Goal: Information Seeking & Learning: Learn about a topic

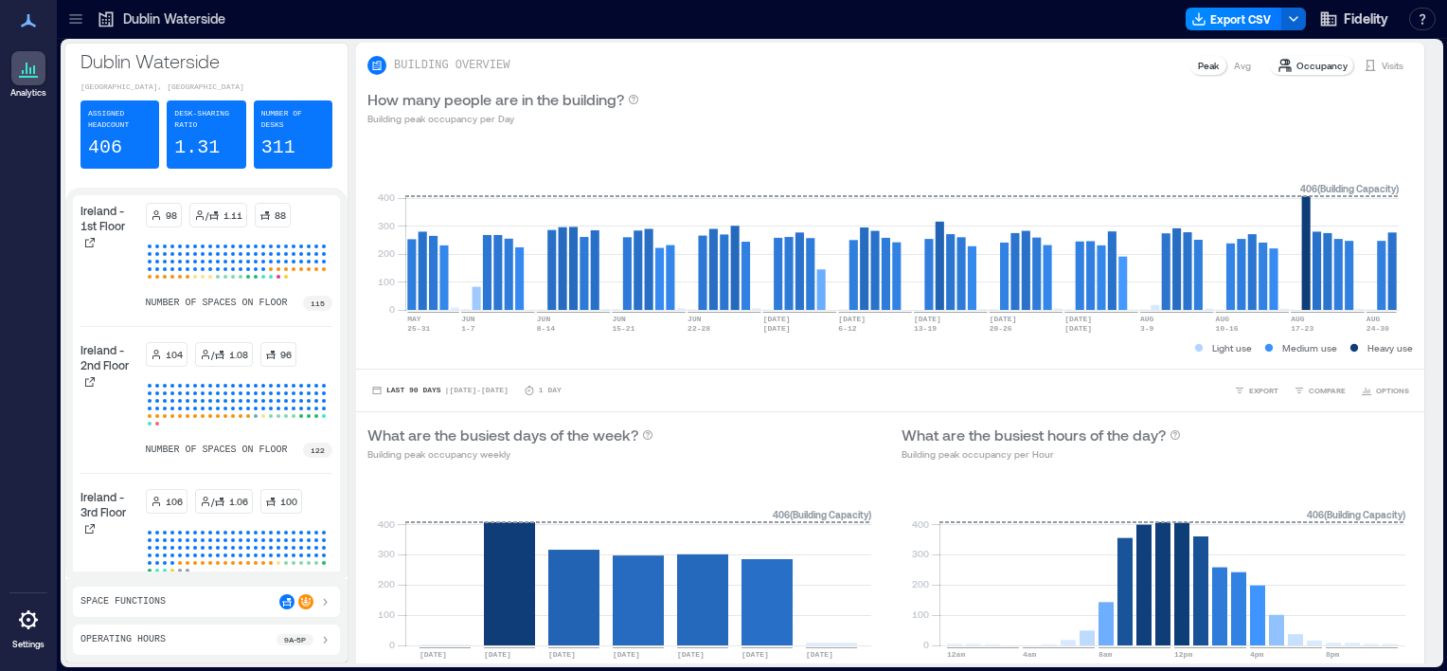
click at [82, 25] on icon at bounding box center [75, 18] width 19 height 19
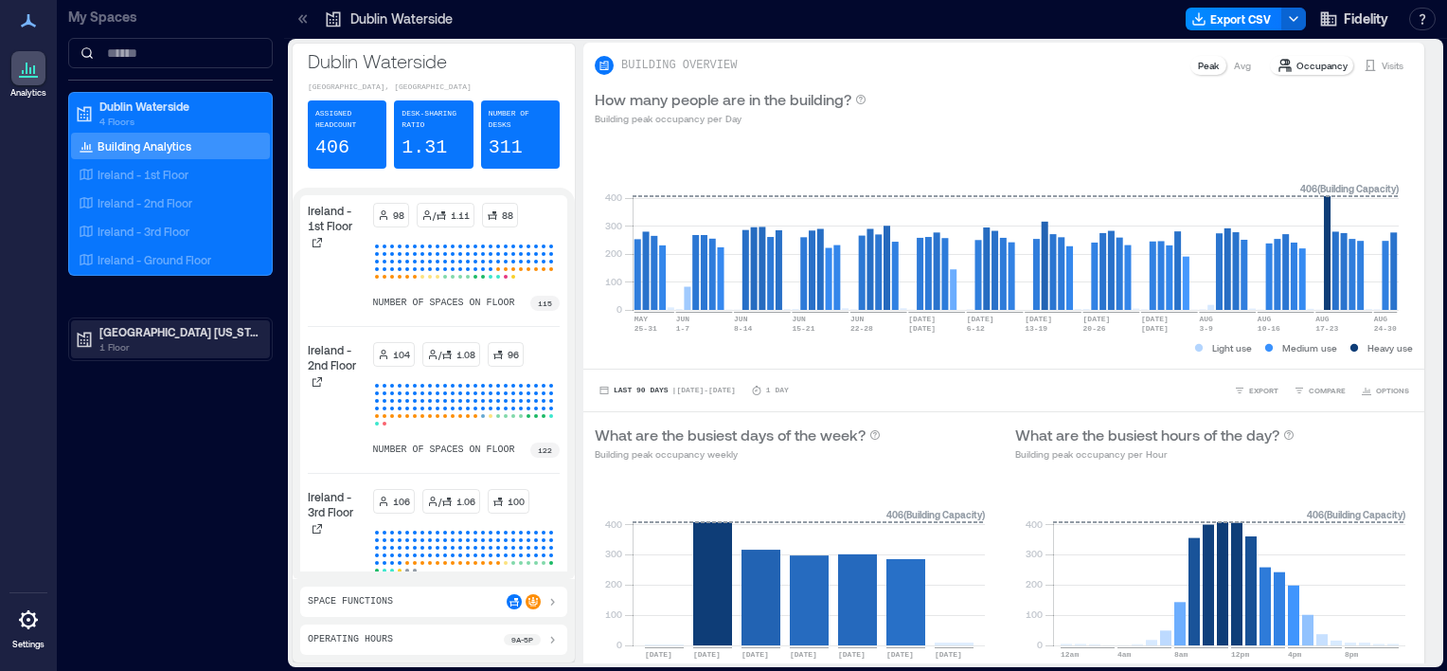
click at [139, 324] on p "[GEOGRAPHIC_DATA] [US_STATE]" at bounding box center [178, 331] width 159 height 15
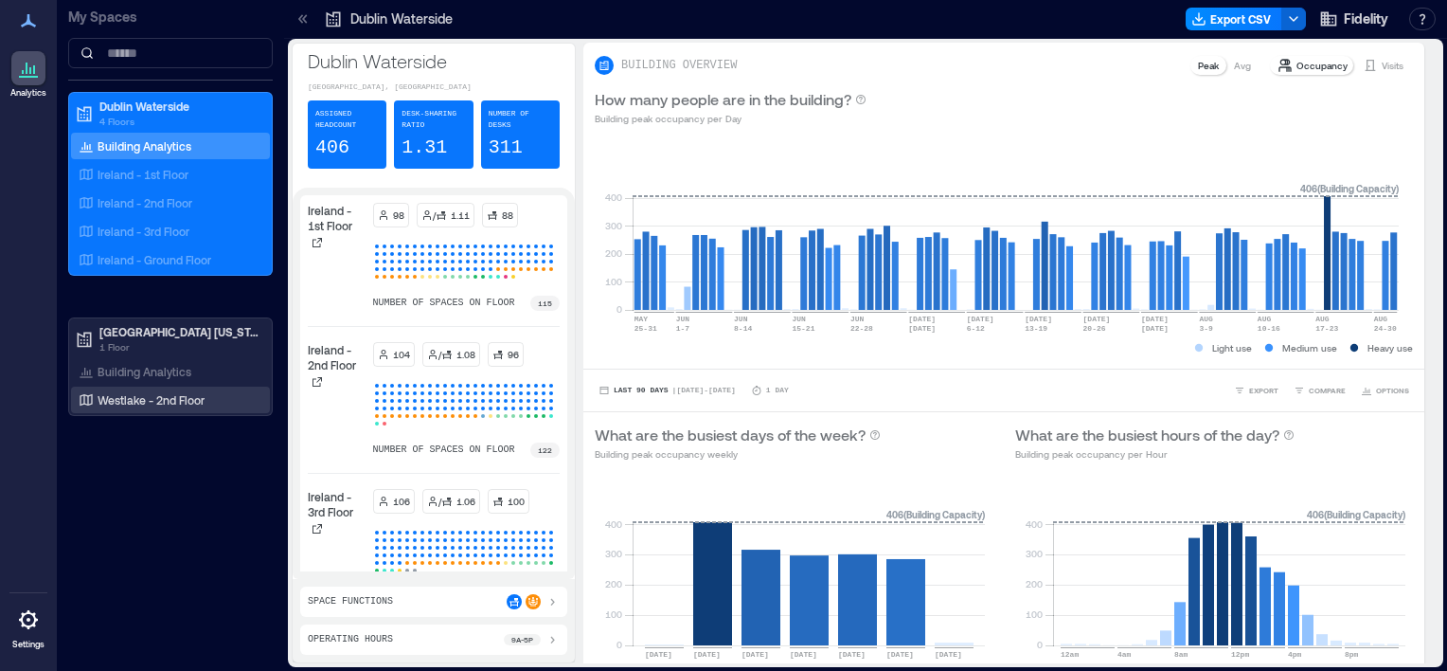
click at [155, 396] on p "Westlake - 2nd Floor" at bounding box center [151, 399] width 107 height 15
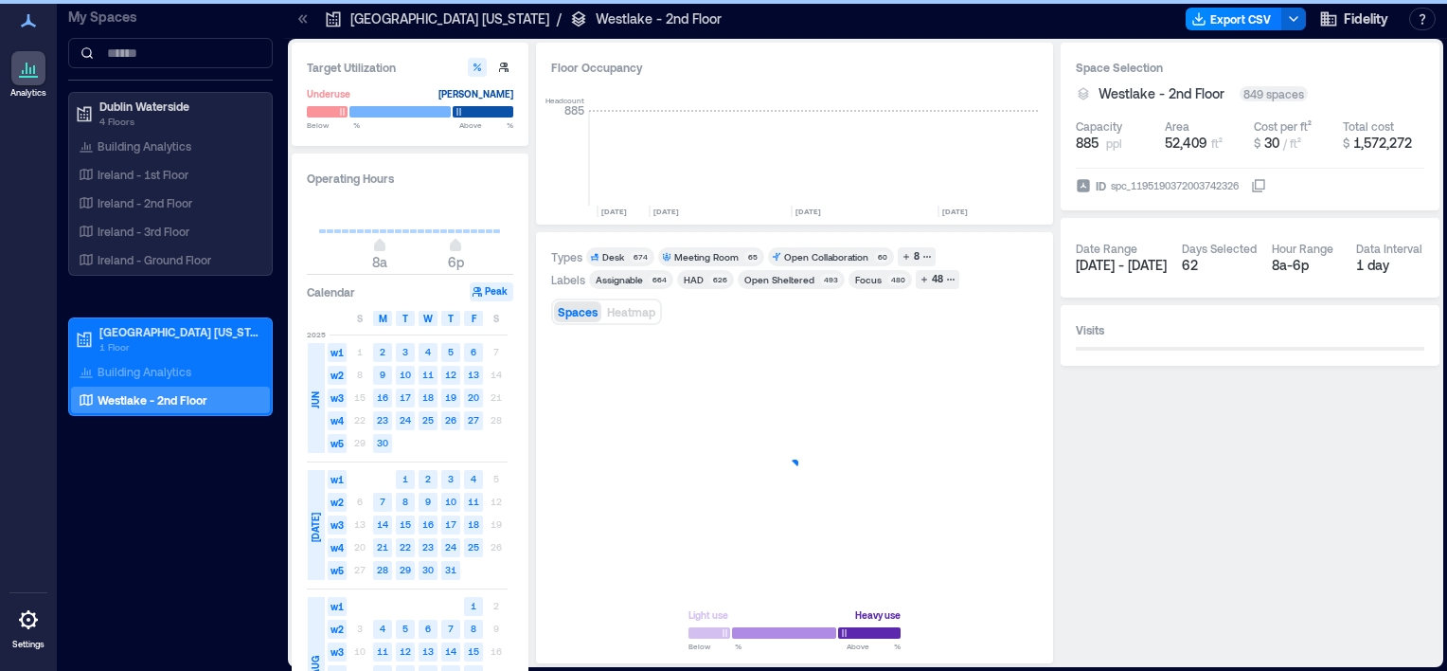
scroll to position [0, 3054]
click at [852, 626] on div at bounding box center [795, 632] width 212 height 16
click at [920, 455] on div at bounding box center [794, 462] width 487 height 257
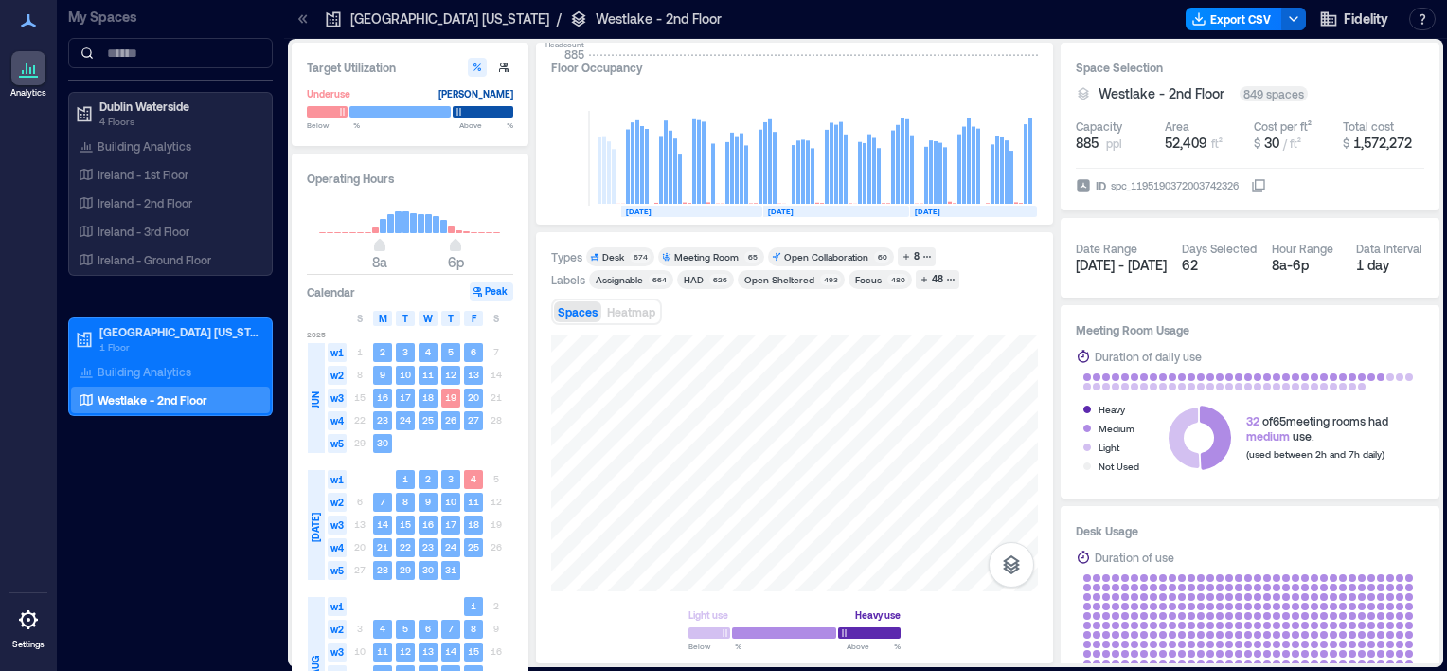
click at [519, 565] on div "Operating Hours 8a 6p Calendar Peak S M T W T F S [DATE] w1 1 2 3 4 5 6 7 w2 8 …" at bounding box center [410, 449] width 237 height 593
click at [1180, 144] on span "52,409" at bounding box center [1186, 143] width 43 height 16
click at [1090, 146] on span "885" at bounding box center [1087, 143] width 23 height 19
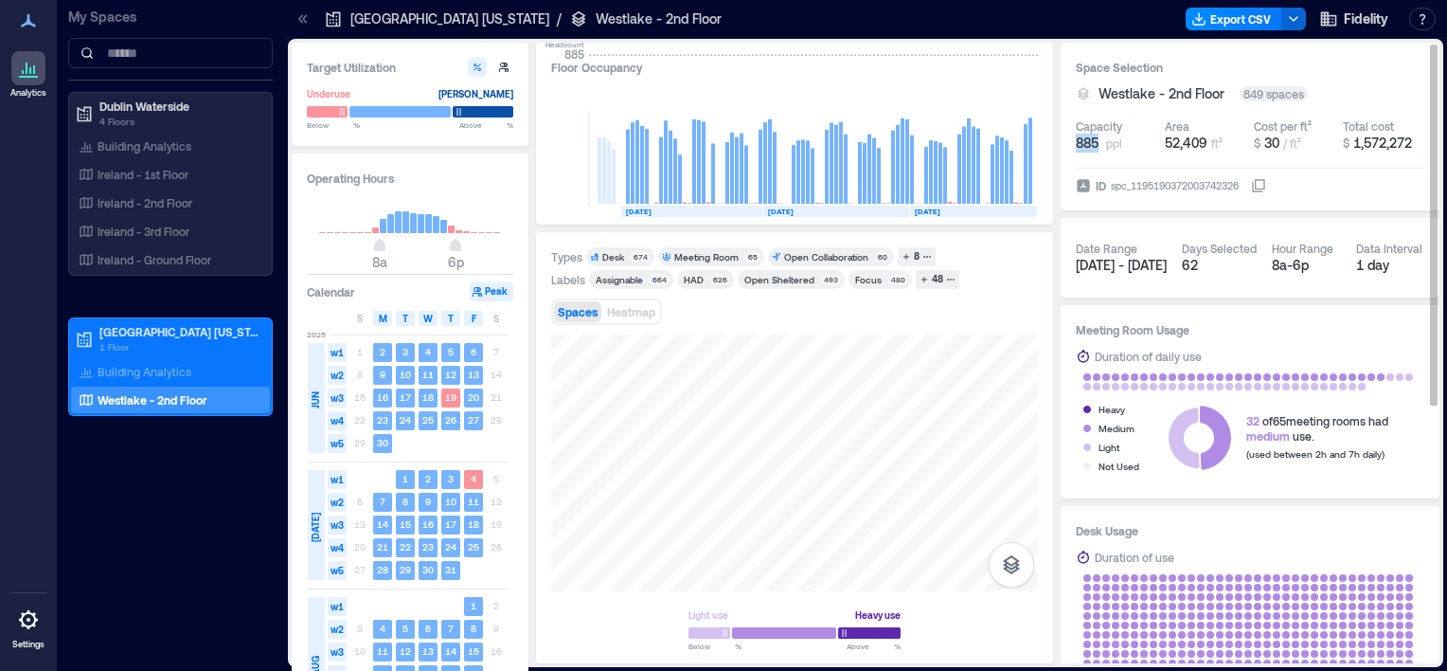
click at [1090, 145] on span "885" at bounding box center [1087, 143] width 23 height 19
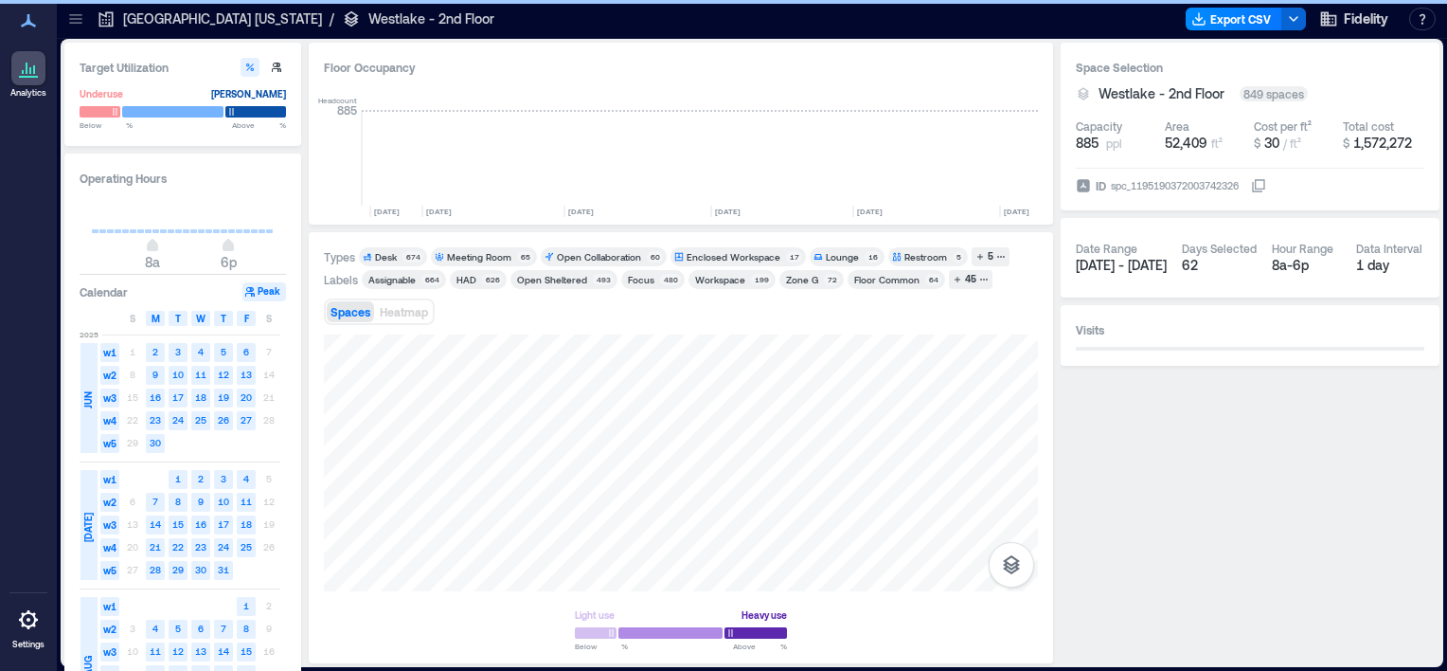
scroll to position [0, 2826]
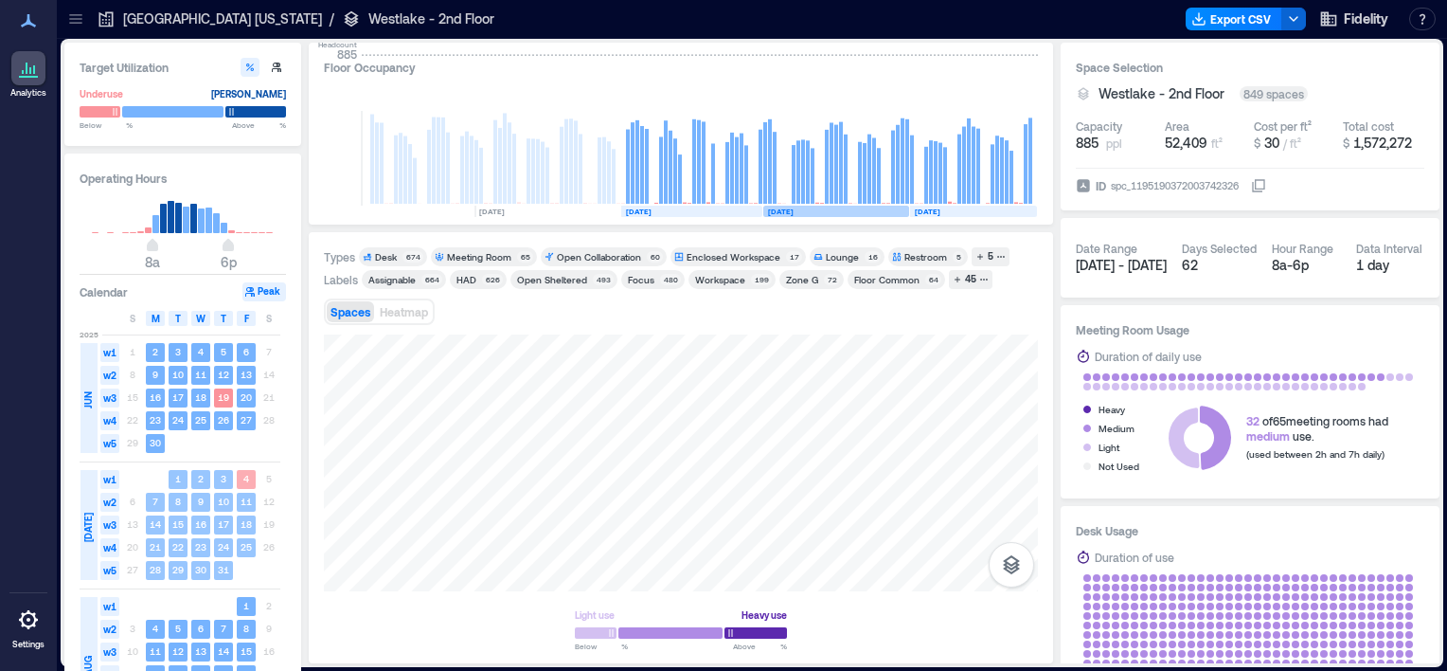
drag, startPoint x: 83, startPoint y: 653, endPoint x: 81, endPoint y: 570, distance: 82.5
click at [81, 328] on div "2025 JUN w1 1 2 3 4 5 6 7 w2 8 9 10 11 12 13 14 w3 15 16 17 18 19 20 21 w4 22 2…" at bounding box center [180, 328] width 201 height 0
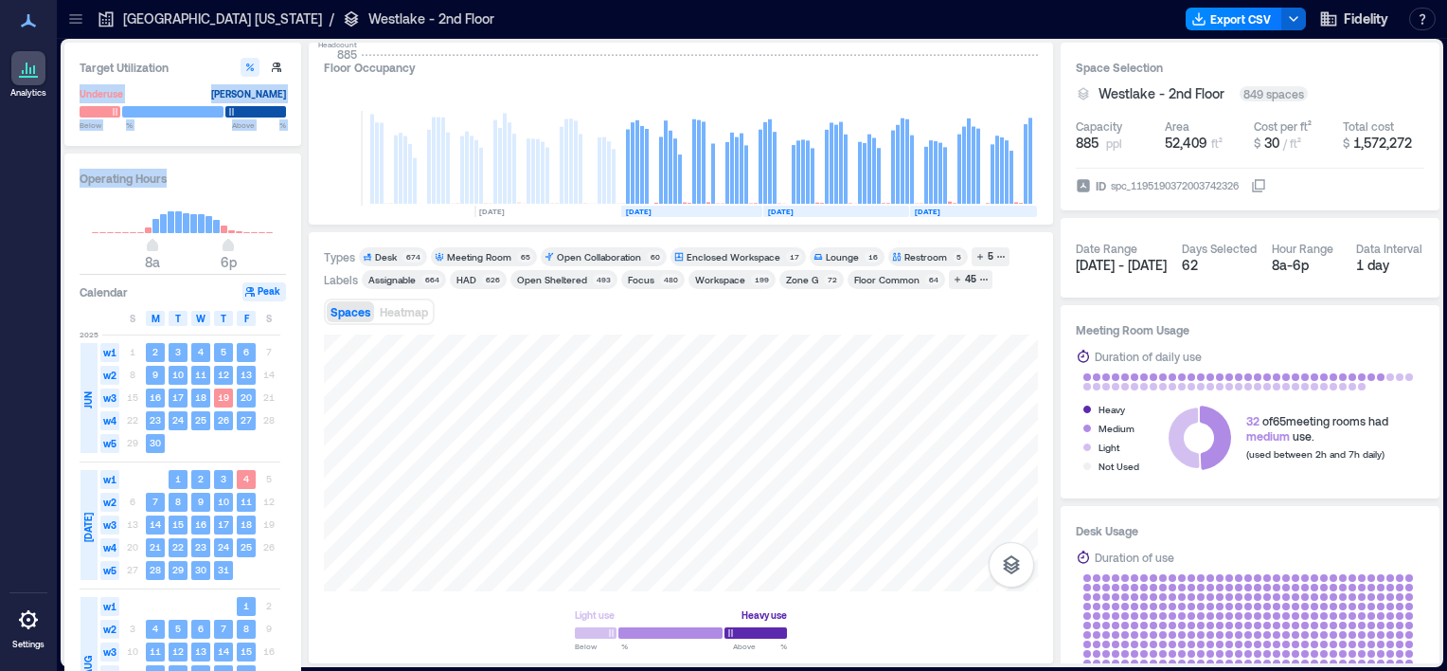
drag, startPoint x: 288, startPoint y: 50, endPoint x: 274, endPoint y: 224, distance: 173.9
click at [274, 224] on div "Target Utilization Underuse Critical mass Below ** % Above ** % Operating Hours…" at bounding box center [182, 353] width 237 height 620
drag, startPoint x: 274, startPoint y: 224, endPoint x: 277, endPoint y: 201, distance: 22.9
click at [277, 201] on div "8a 6p" at bounding box center [183, 230] width 206 height 71
click at [284, 178] on h3 "Operating Hours" at bounding box center [183, 178] width 206 height 19
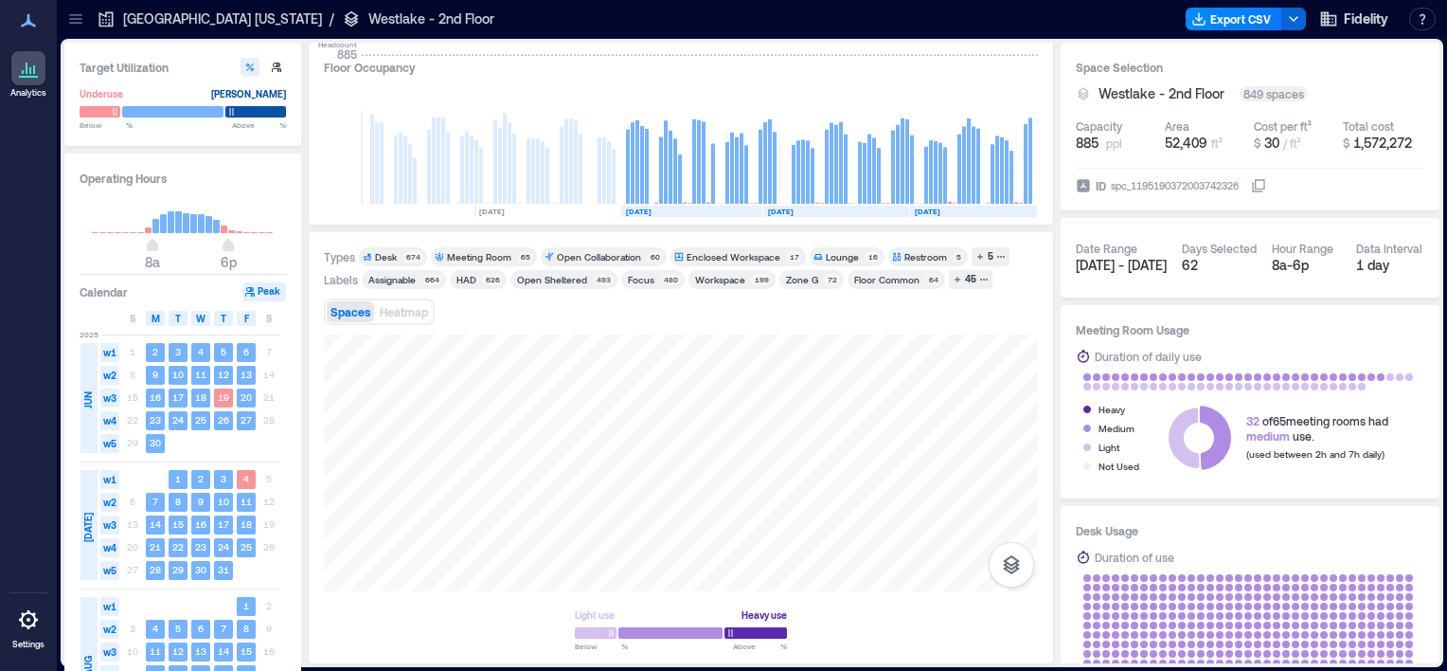
click at [284, 178] on h3 "Operating Hours" at bounding box center [183, 178] width 206 height 19
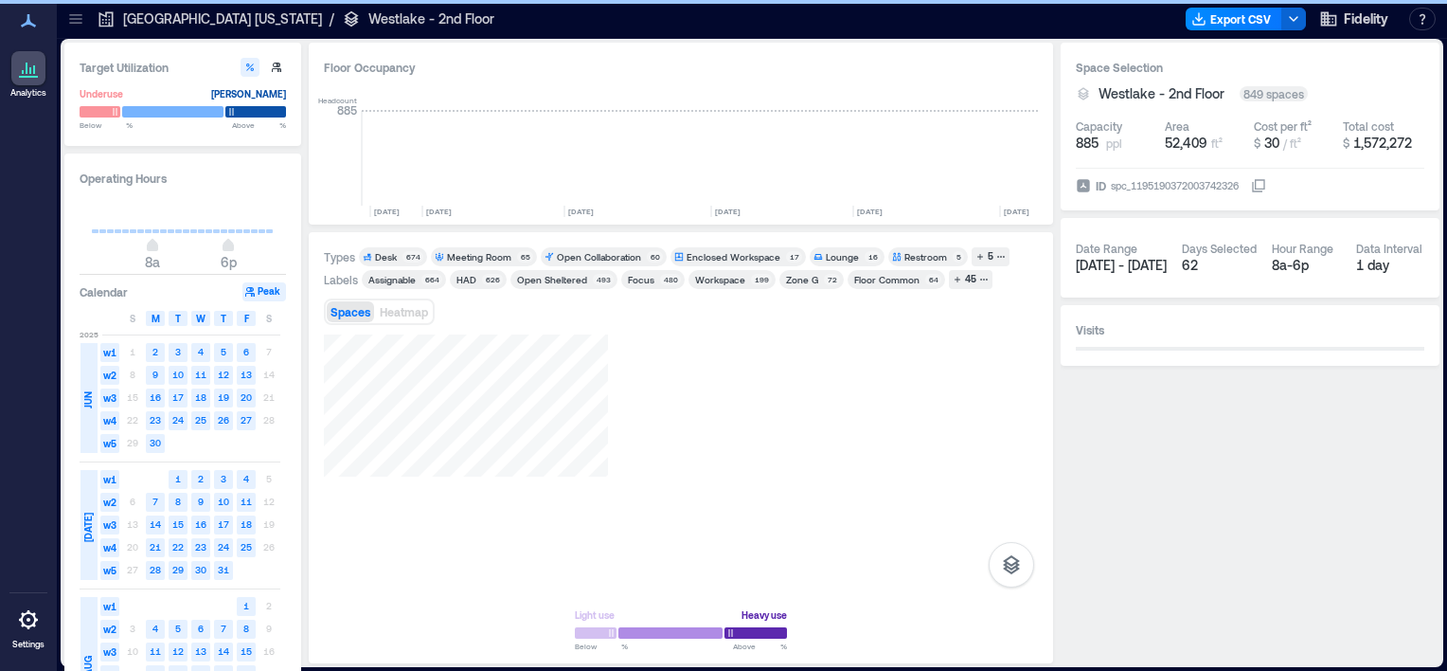
scroll to position [0, 2826]
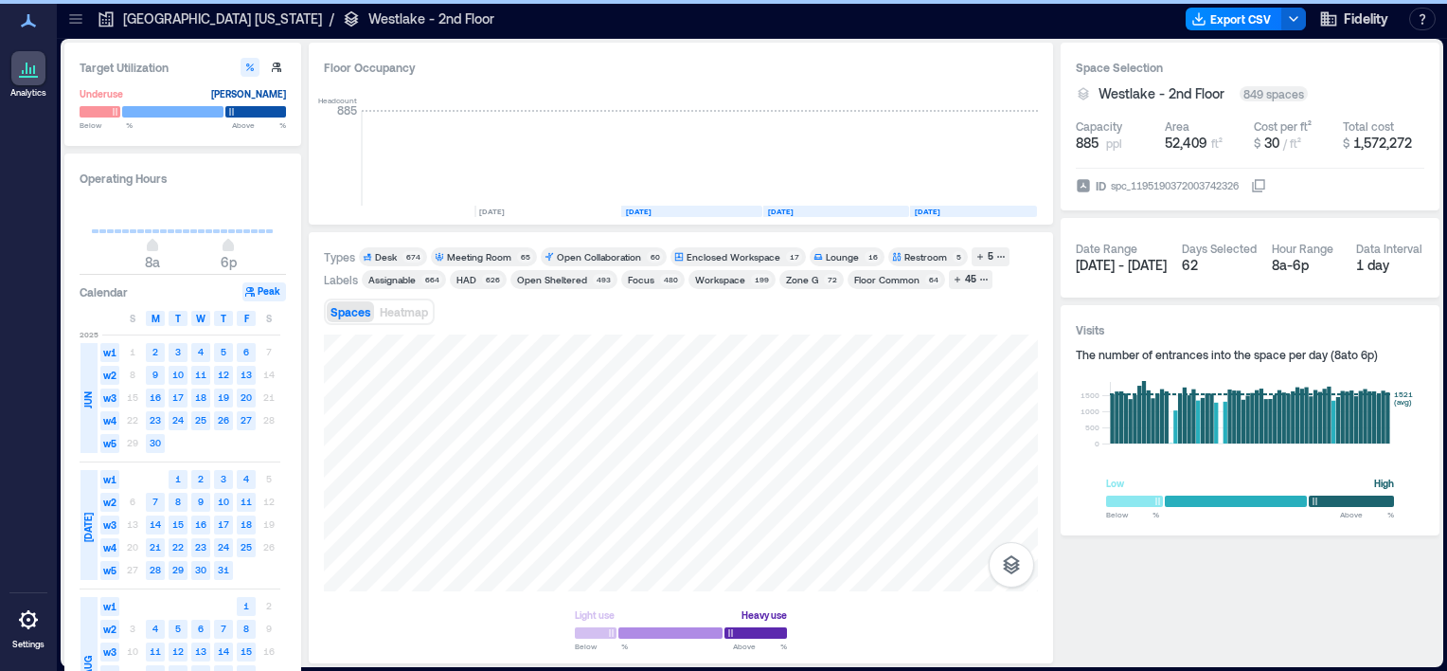
drag, startPoint x: 0, startPoint y: 0, endPoint x: 430, endPoint y: 175, distance: 464.4
click at [430, 175] on rect at bounding box center [438, 158] width 33 height 95
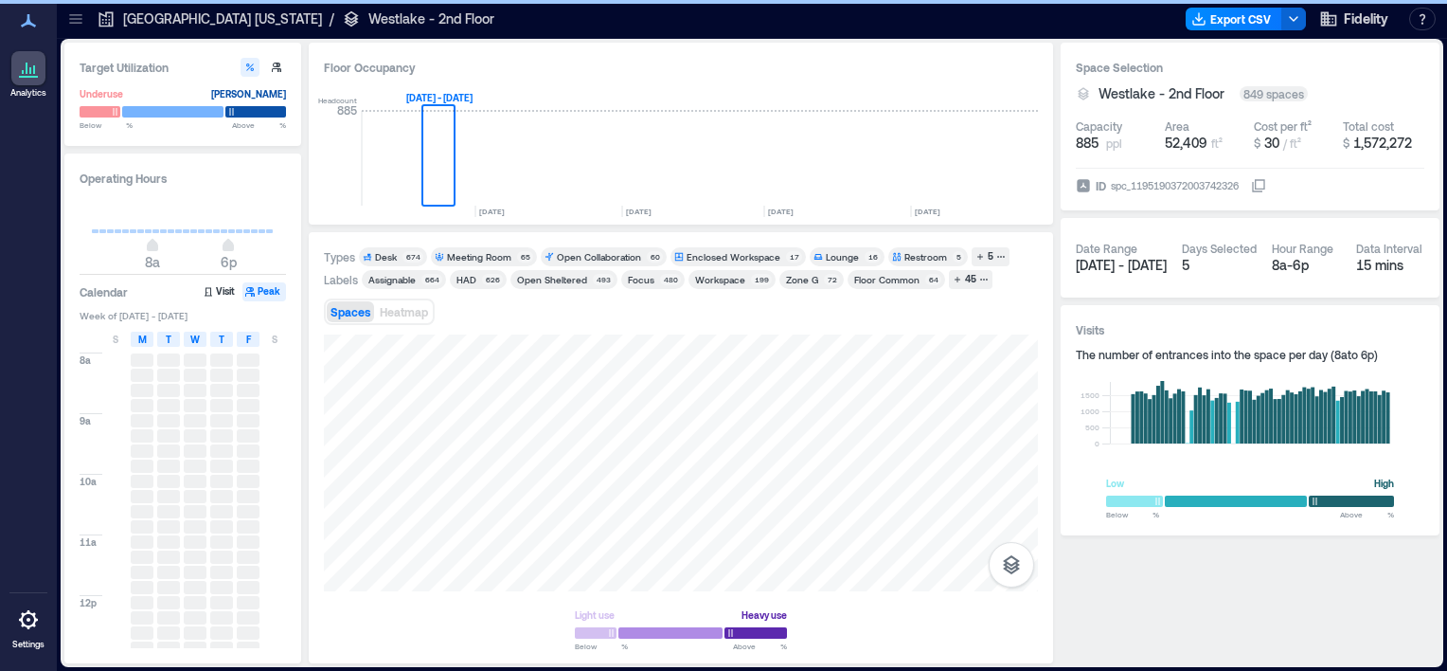
click at [186, 315] on span "Week of Apr 20 - 26, 2025" at bounding box center [183, 315] width 206 height 13
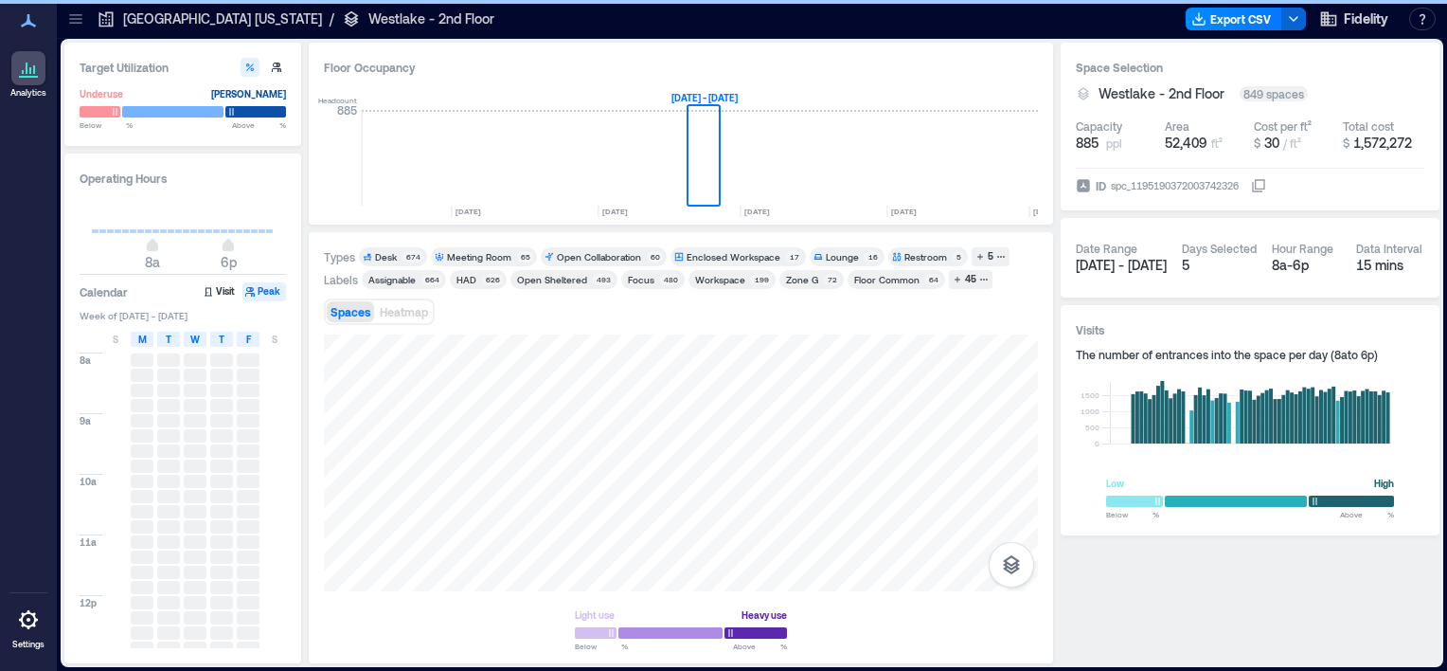
click at [1109, 260] on span "Apr 21 - Apr 25" at bounding box center [1121, 265] width 91 height 16
click at [1110, 261] on span "Apr 21 - Apr 25" at bounding box center [1121, 265] width 91 height 16
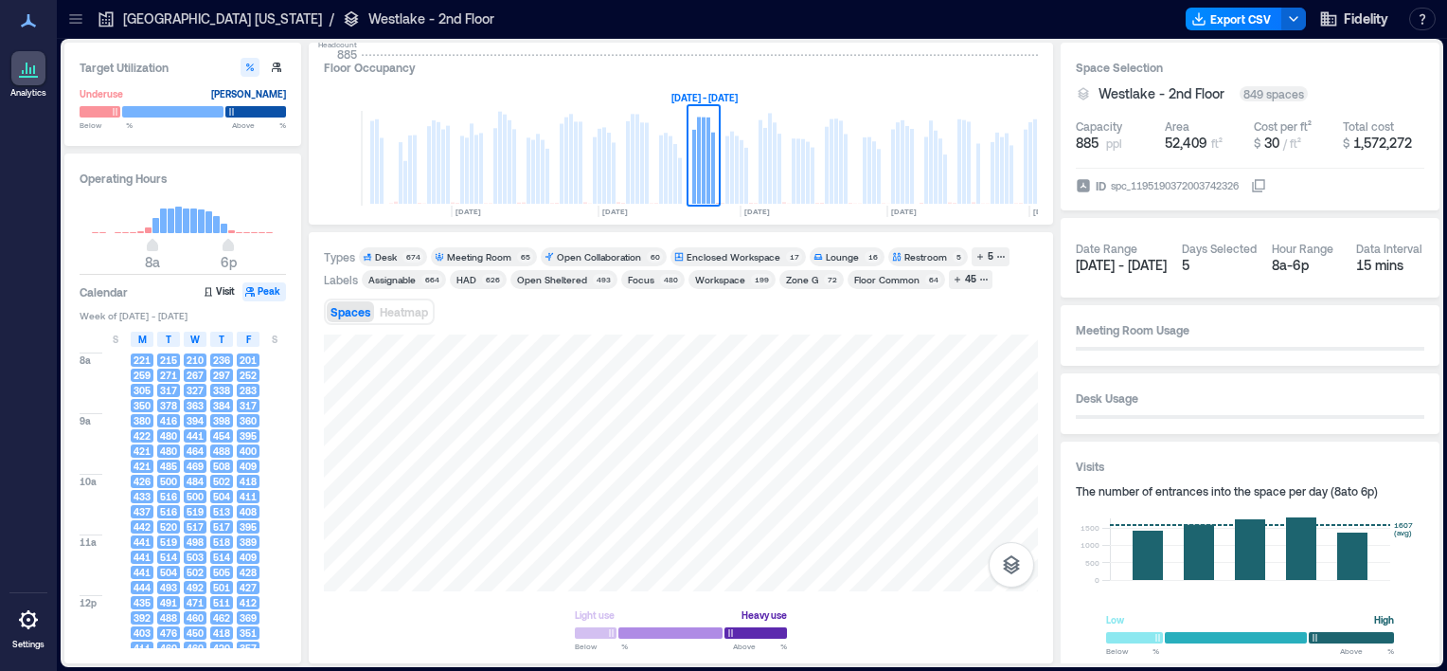
drag, startPoint x: 1110, startPoint y: 261, endPoint x: 1129, endPoint y: 265, distance: 19.3
click at [1129, 265] on span "Apr 21 - Apr 25" at bounding box center [1121, 265] width 91 height 16
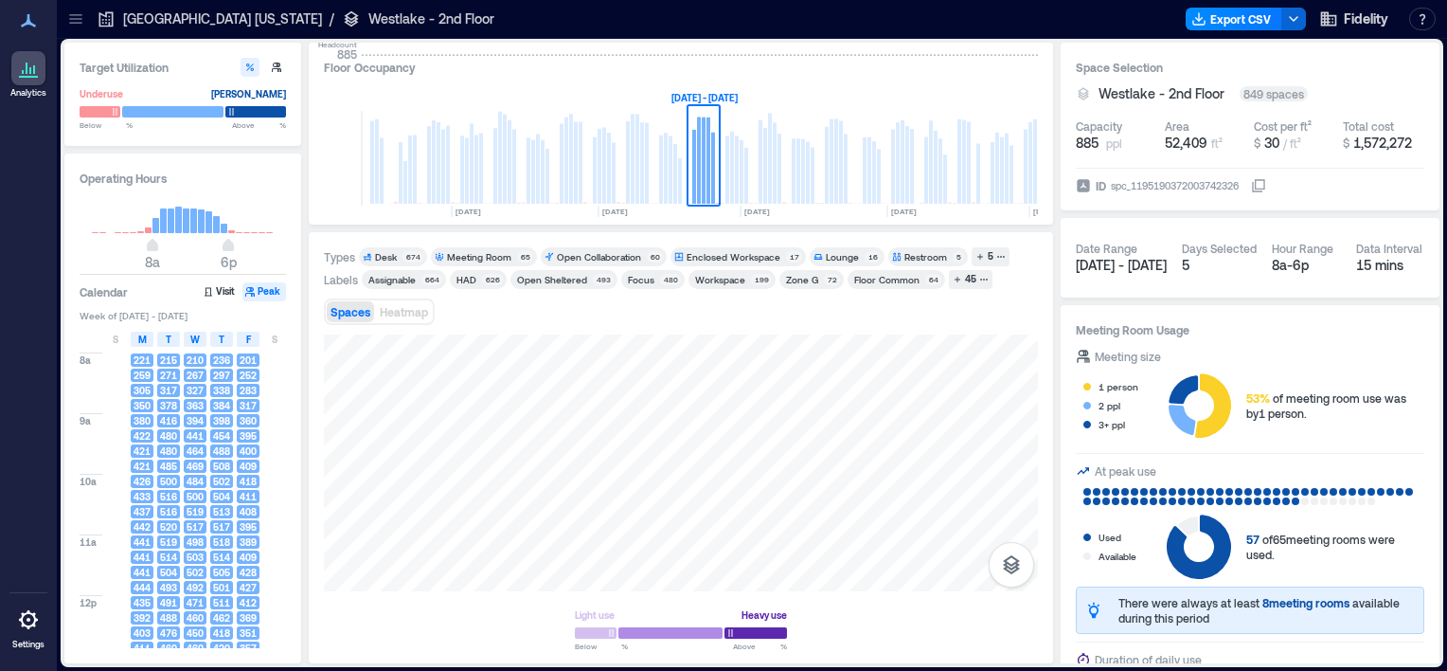
click at [264, 295] on button "Peak" at bounding box center [264, 291] width 44 height 19
click at [33, 74] on icon at bounding box center [28, 68] width 23 height 23
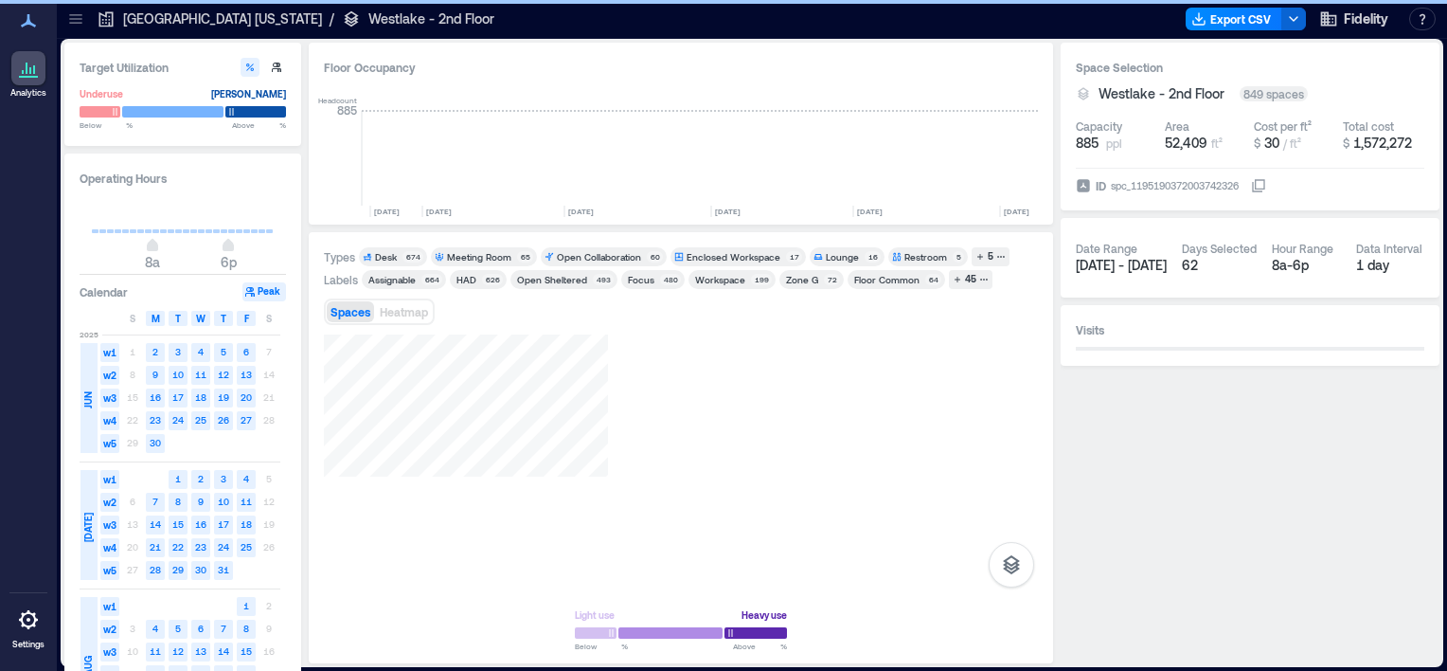
scroll to position [0, 2826]
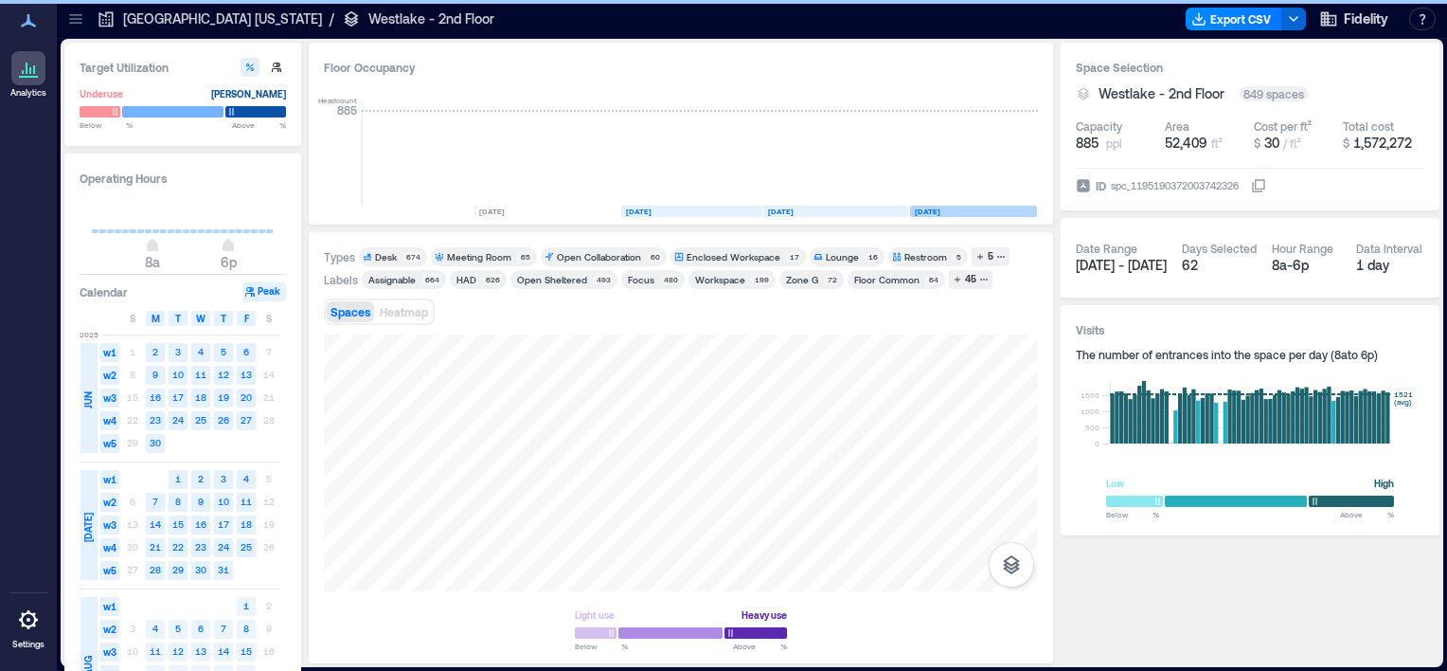
click at [1415, 618] on div "Space Selection Westlake - 2nd Floor 849 spaces Capacity 885 ppl Area 52,409 ft…" at bounding box center [1250, 353] width 379 height 620
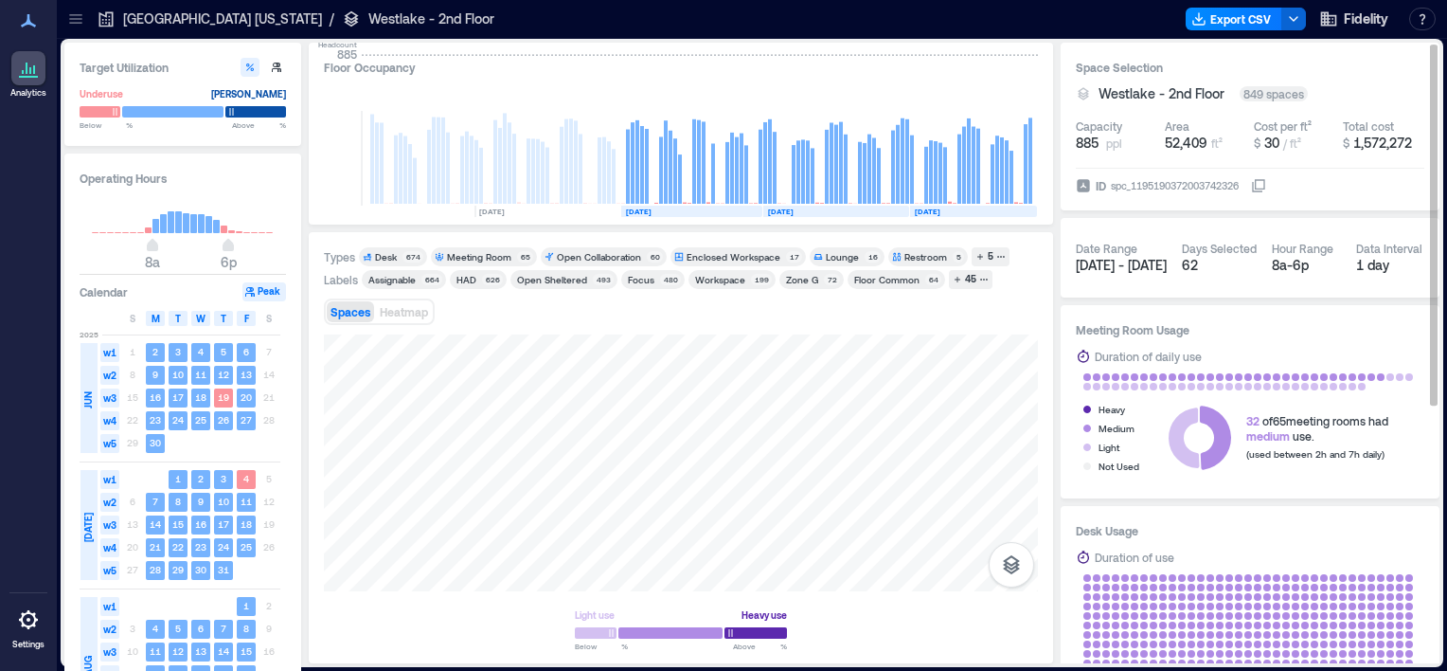
click at [1125, 265] on span "[DATE] - [DATE]" at bounding box center [1121, 265] width 91 height 16
click at [1125, 269] on span "Jun 2 - Aug 26" at bounding box center [1121, 265] width 91 height 16
click at [1125, 269] on span "[DATE] - [DATE]" at bounding box center [1121, 265] width 91 height 16
drag, startPoint x: 1126, startPoint y: 265, endPoint x: 139, endPoint y: 173, distance: 991.3
click at [139, 173] on h3 "Operating Hours" at bounding box center [183, 178] width 206 height 19
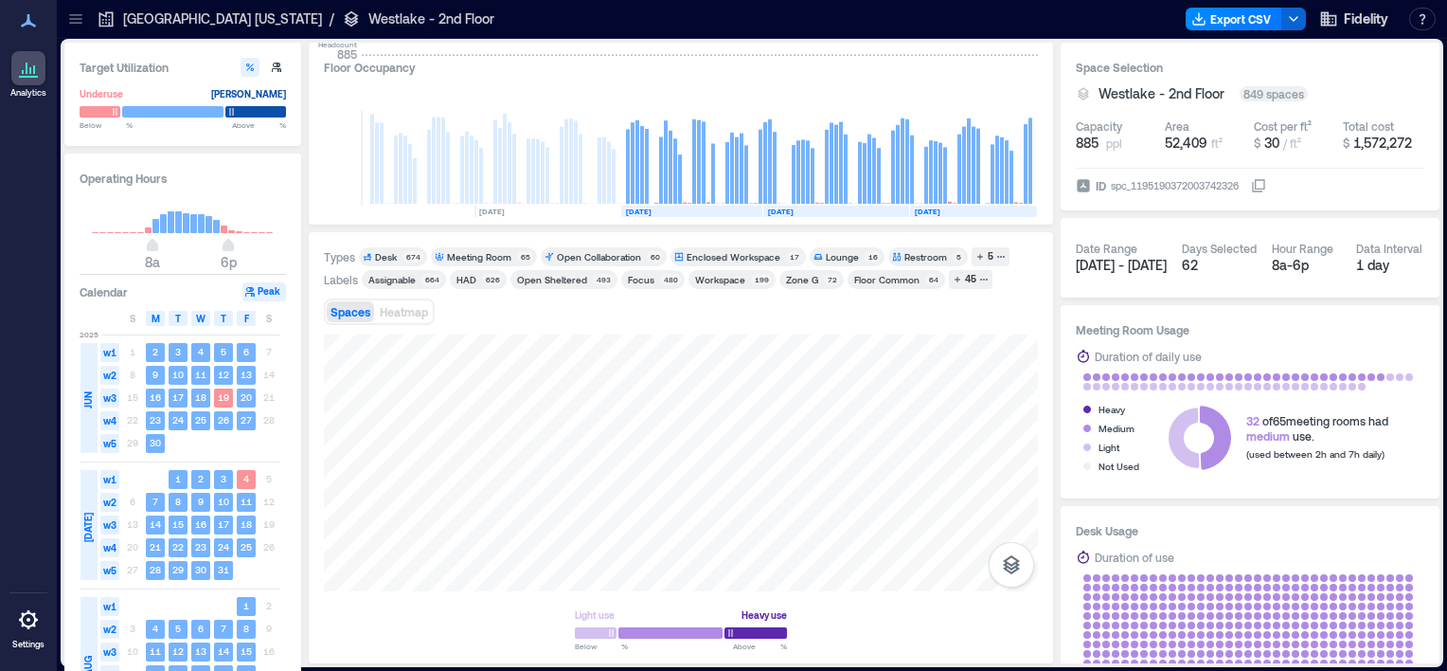
drag, startPoint x: 72, startPoint y: 586, endPoint x: 104, endPoint y: 197, distance: 390.6
click at [103, 199] on div "Operating Hours 8a 6p Calendar Peak S M T W T F S 2025 JUN w1 1 2 3 4 5 6 7 w2 …" at bounding box center [182, 449] width 237 height 593
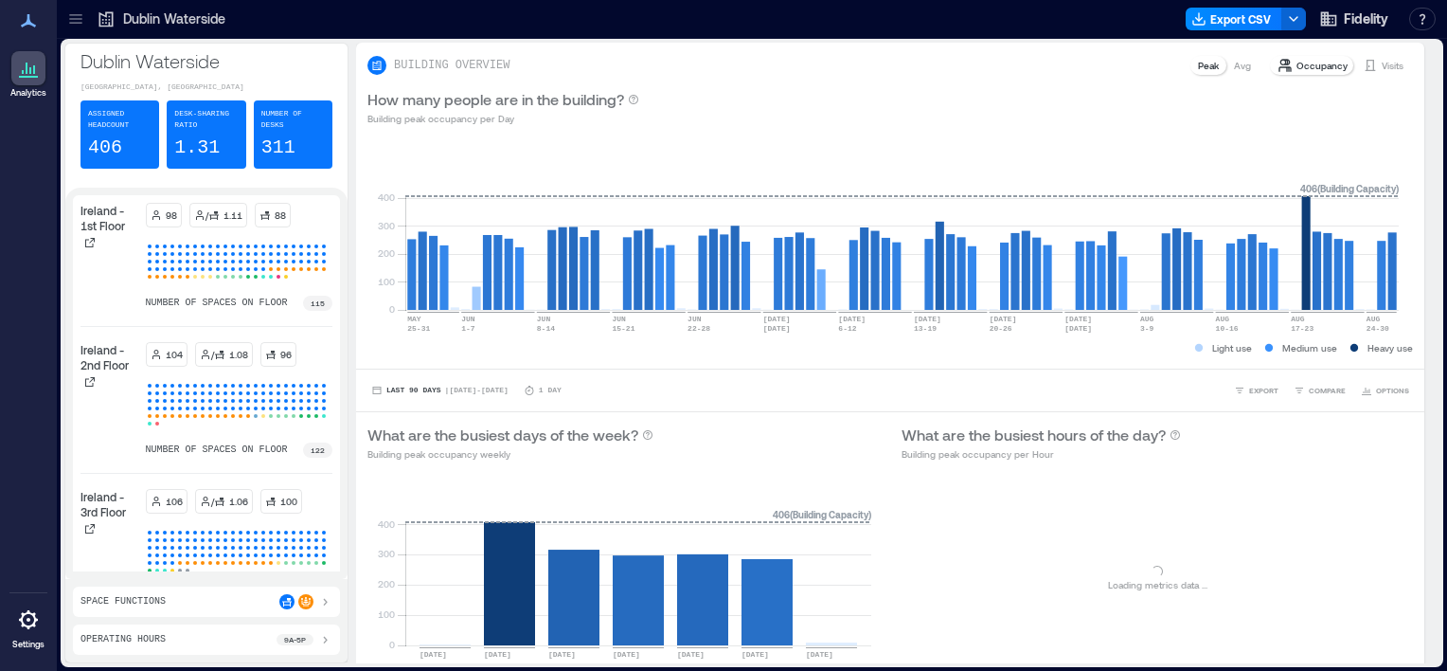
click at [67, 20] on icon at bounding box center [75, 18] width 19 height 19
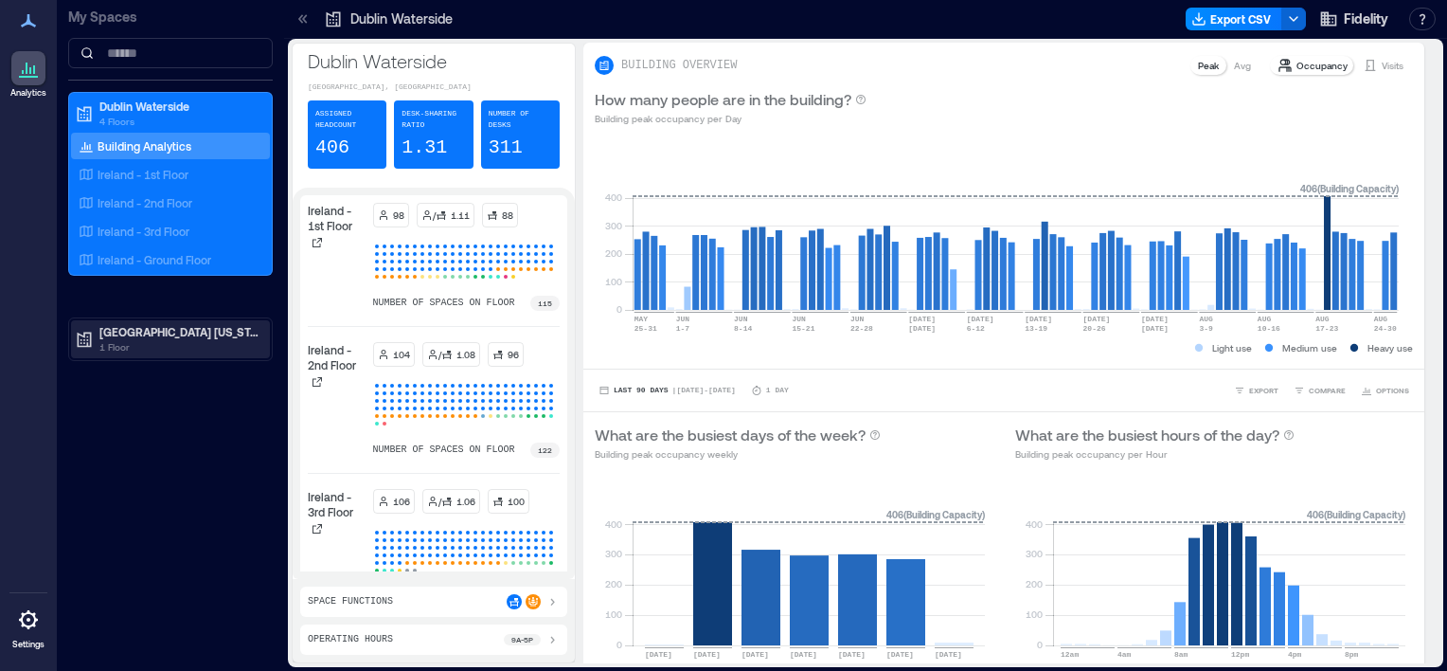
click at [155, 339] on p "1 Floor" at bounding box center [178, 346] width 159 height 15
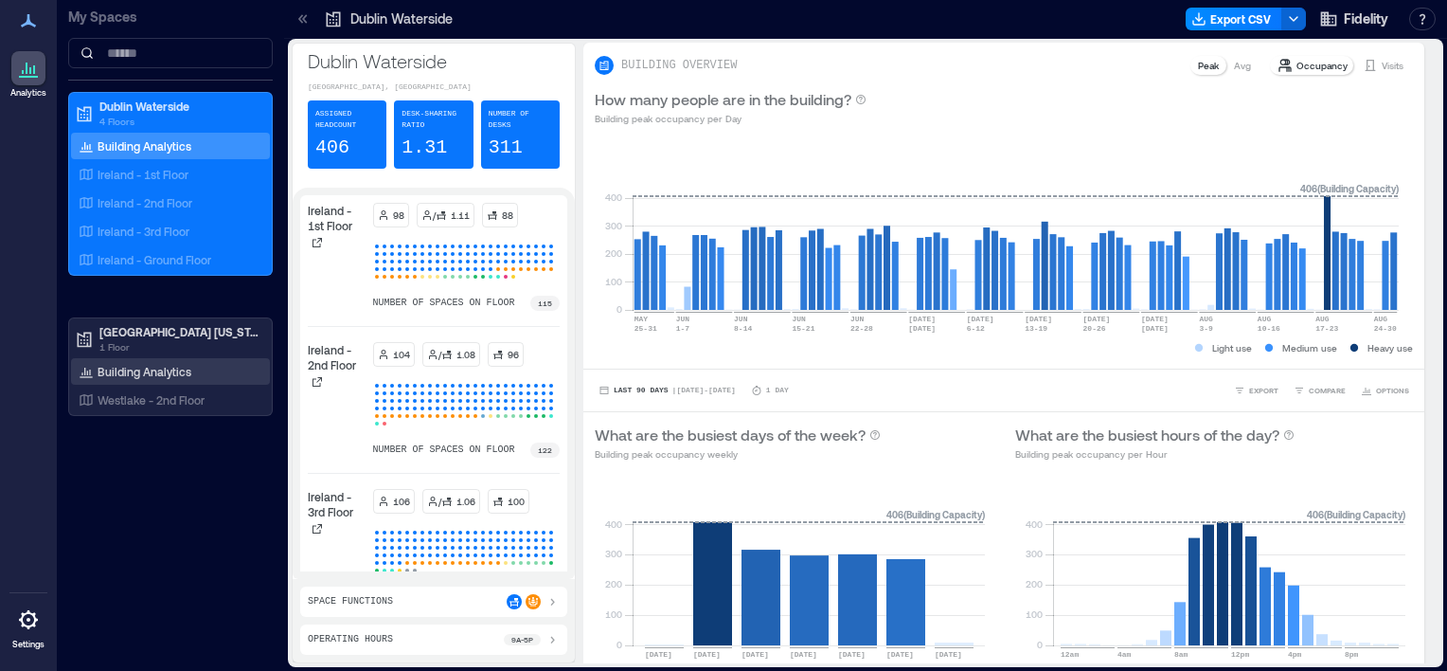
click at [148, 369] on p "Building Analytics" at bounding box center [145, 371] width 94 height 15
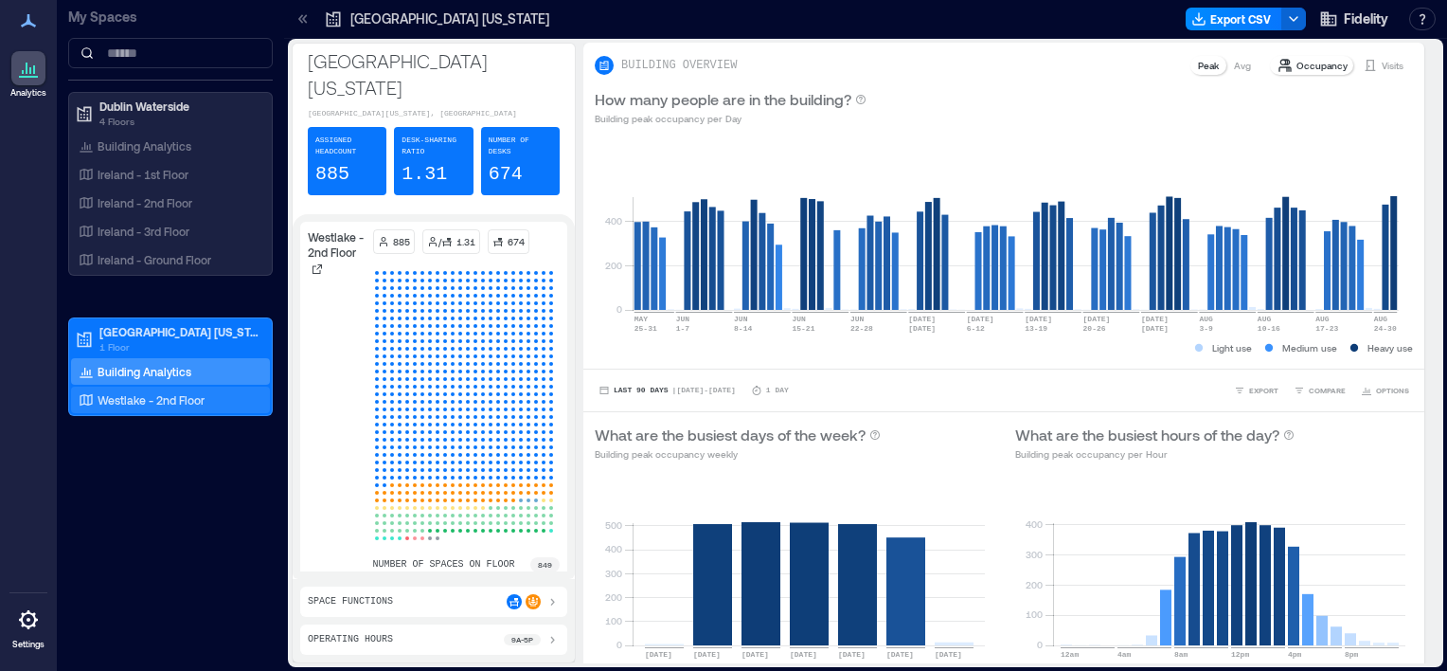
click at [162, 405] on p "Westlake - 2nd Floor" at bounding box center [151, 399] width 107 height 15
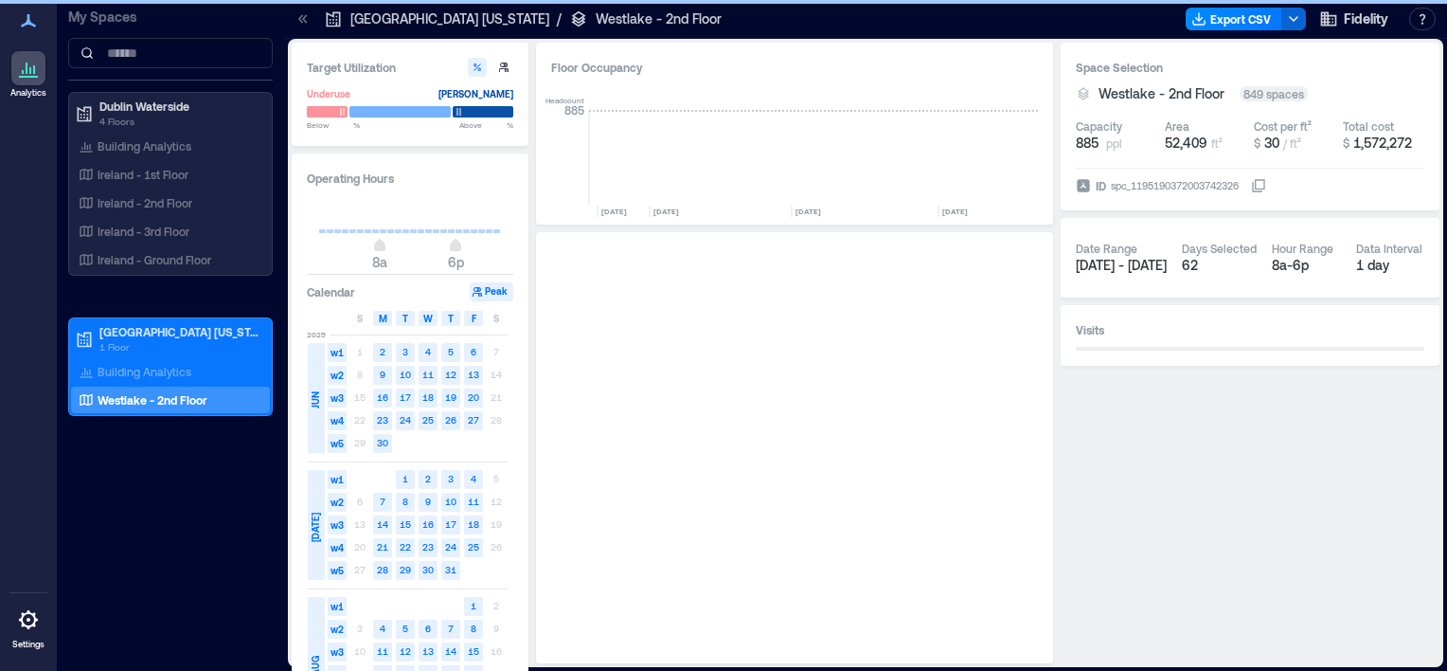
click at [269, 591] on div "My Spaces Dublin Waterside 4 Floors Building Analytics Ireland - 1st Floor Irel…" at bounding box center [170, 335] width 227 height 671
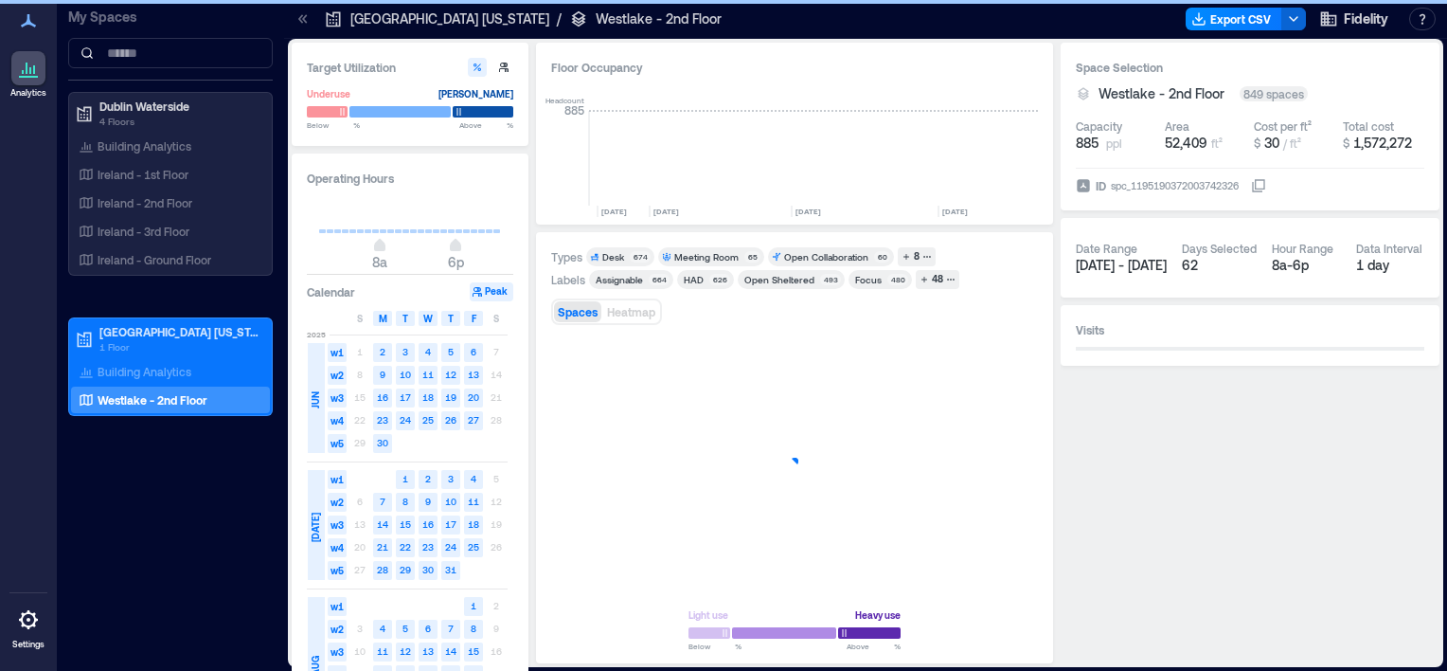
click at [295, 579] on div "Operating Hours 8a 6p Calendar Peak S M T W T F S 2025 JUN w1 1 2 3 4 5 6 7 w2 …" at bounding box center [410, 449] width 237 height 593
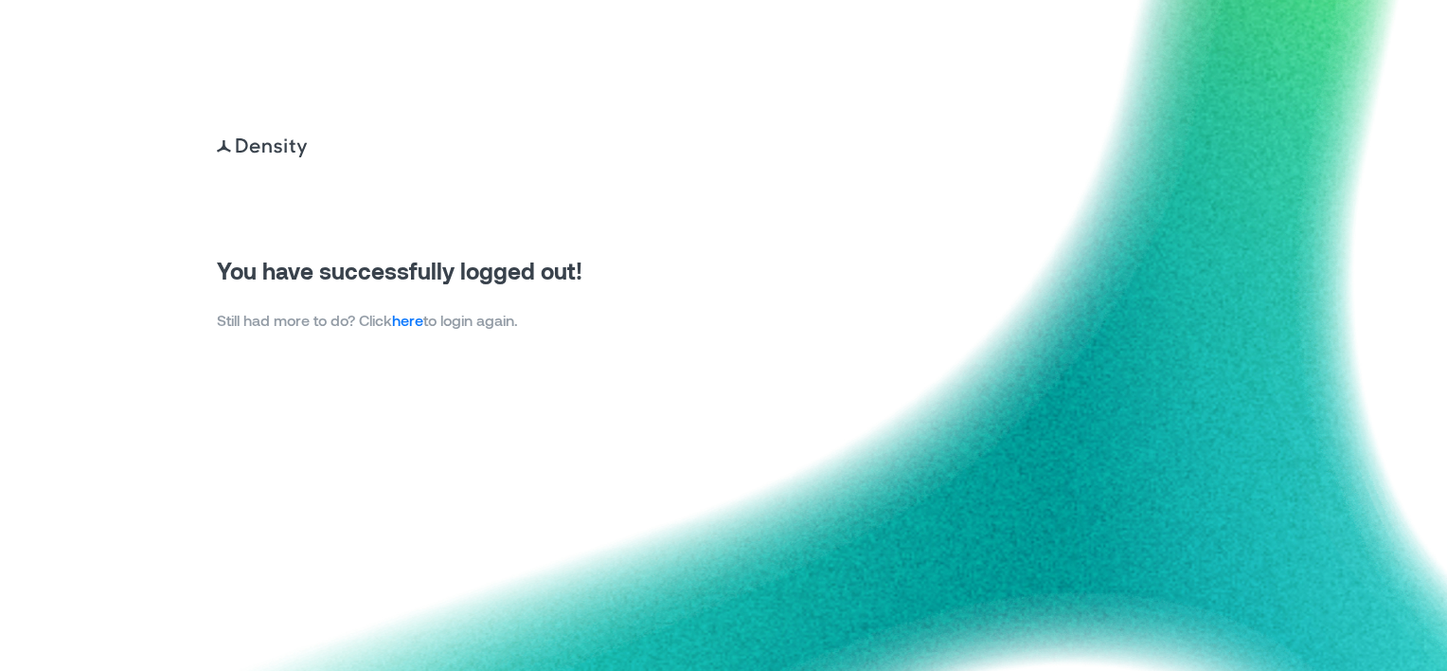
click at [414, 324] on link "here" at bounding box center [407, 320] width 31 height 18
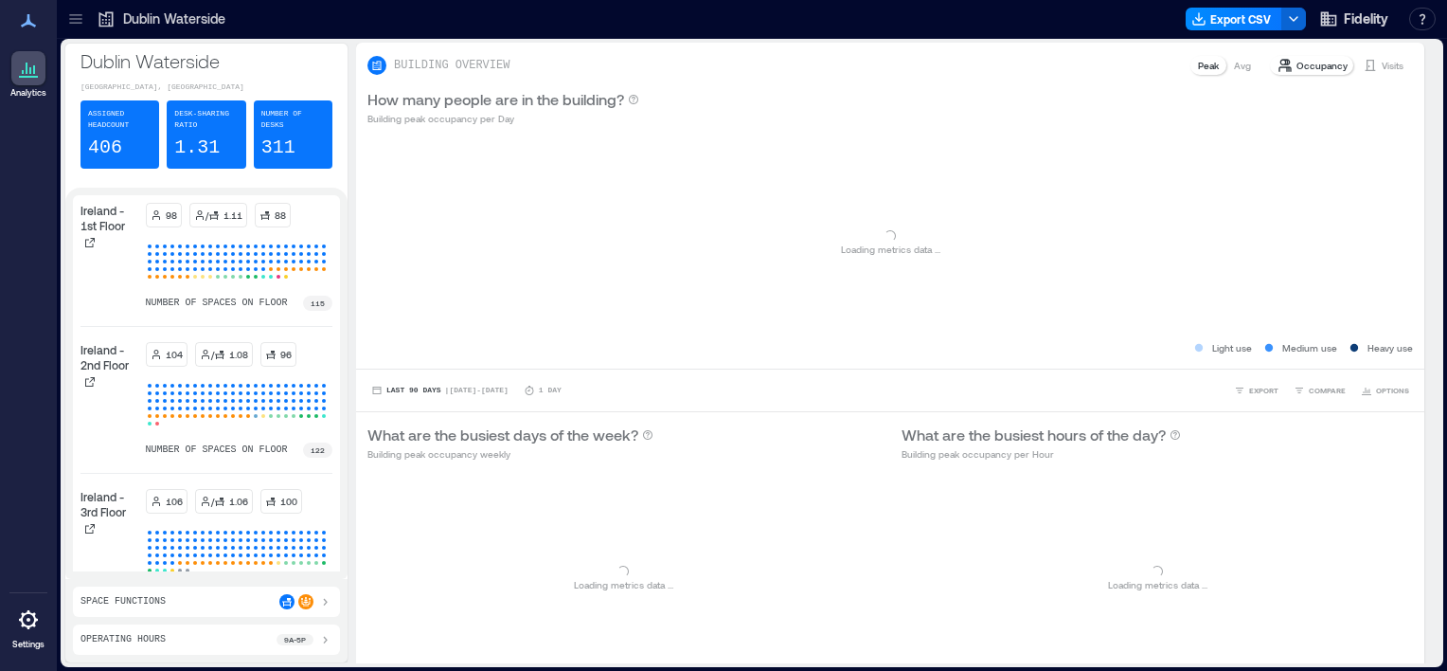
click at [69, 19] on icon at bounding box center [75, 19] width 12 height 2
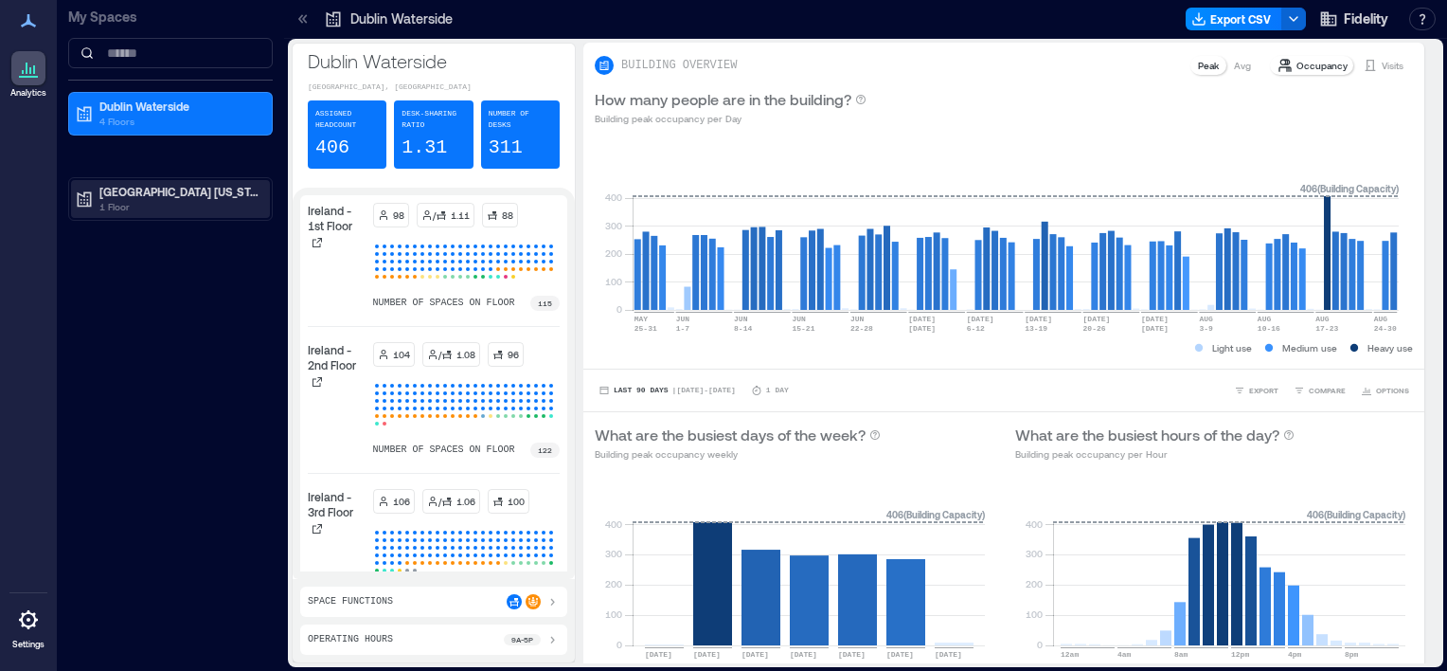
click at [106, 199] on p "1 Floor" at bounding box center [178, 206] width 159 height 15
click at [140, 253] on p "Westlake - 2nd Floor" at bounding box center [151, 259] width 107 height 15
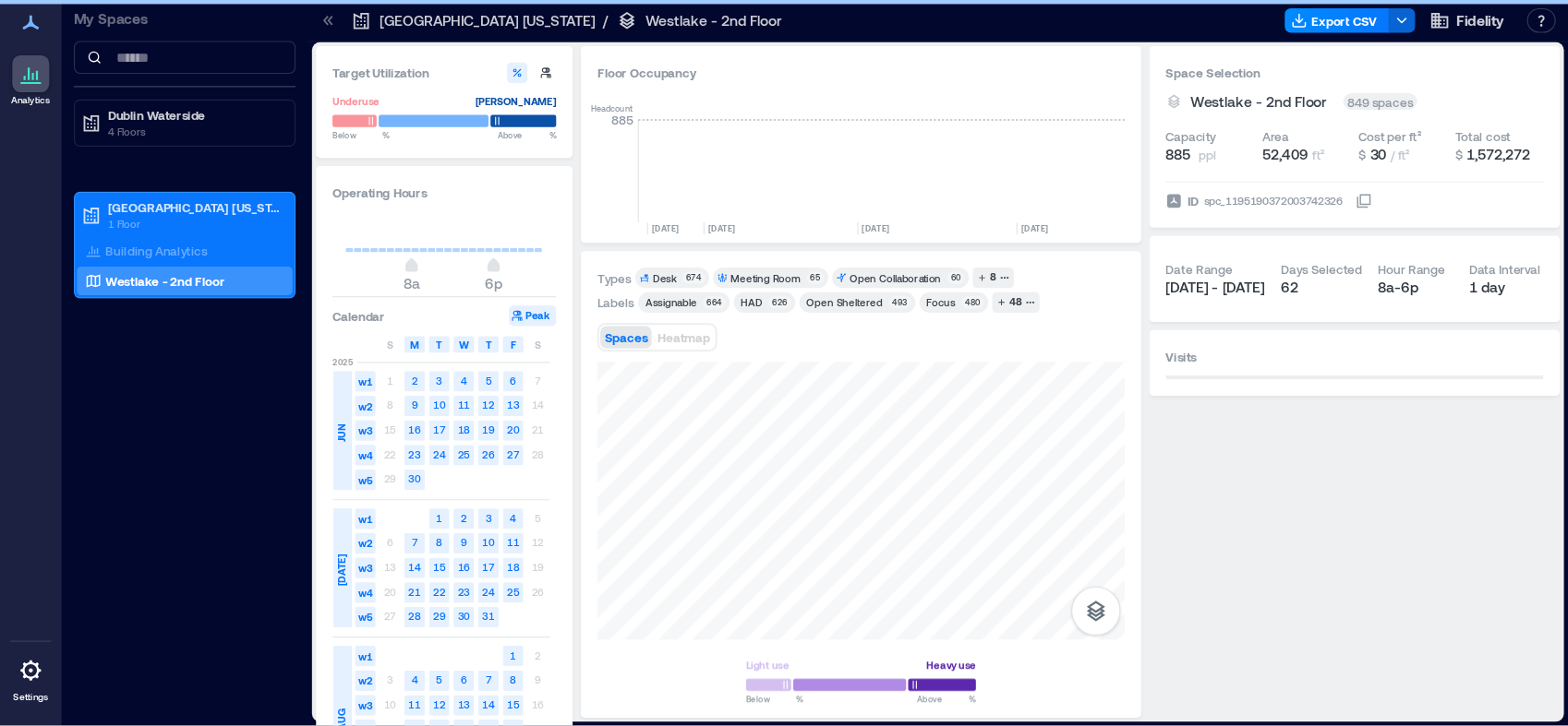
scroll to position [0, 2978]
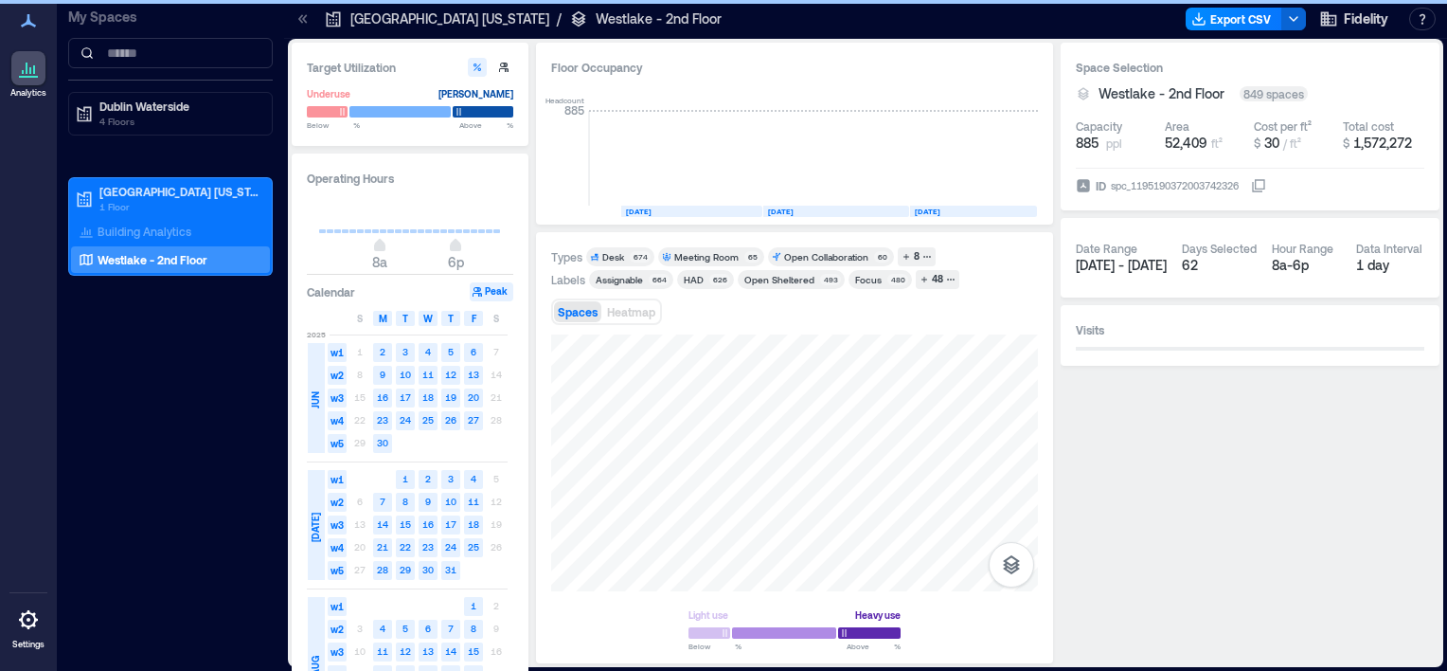
click at [1105, 275] on div "Date Range Jun 2 - Aug 26" at bounding box center [1121, 257] width 91 height 49
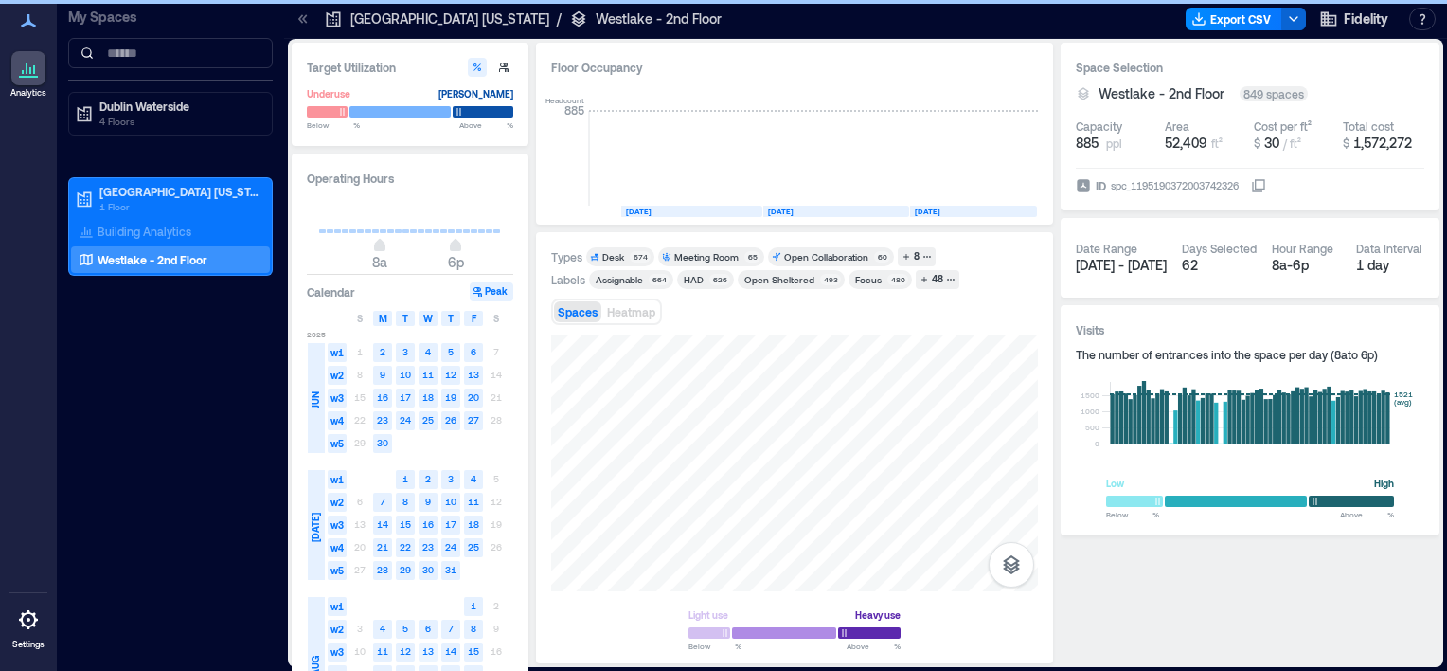
click at [428, 649] on text "13" at bounding box center [427, 650] width 11 height 11
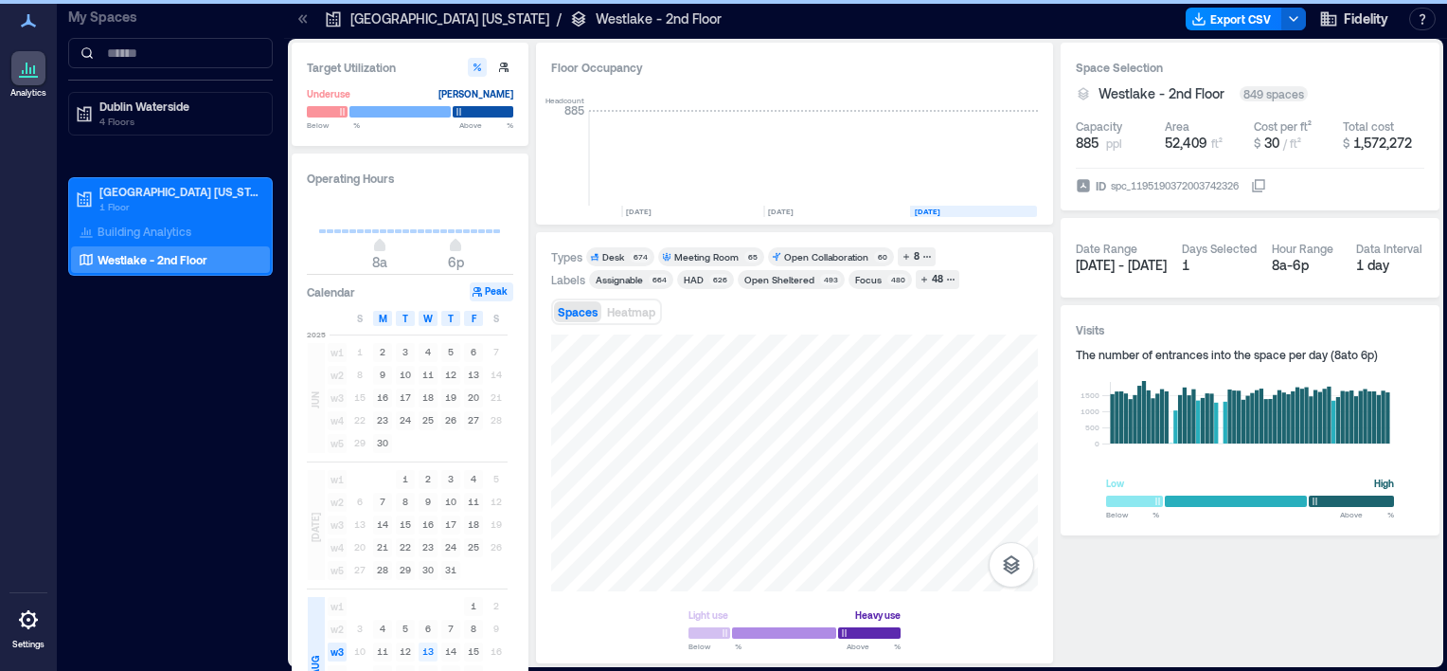
click at [449, 651] on text "14" at bounding box center [450, 650] width 11 height 11
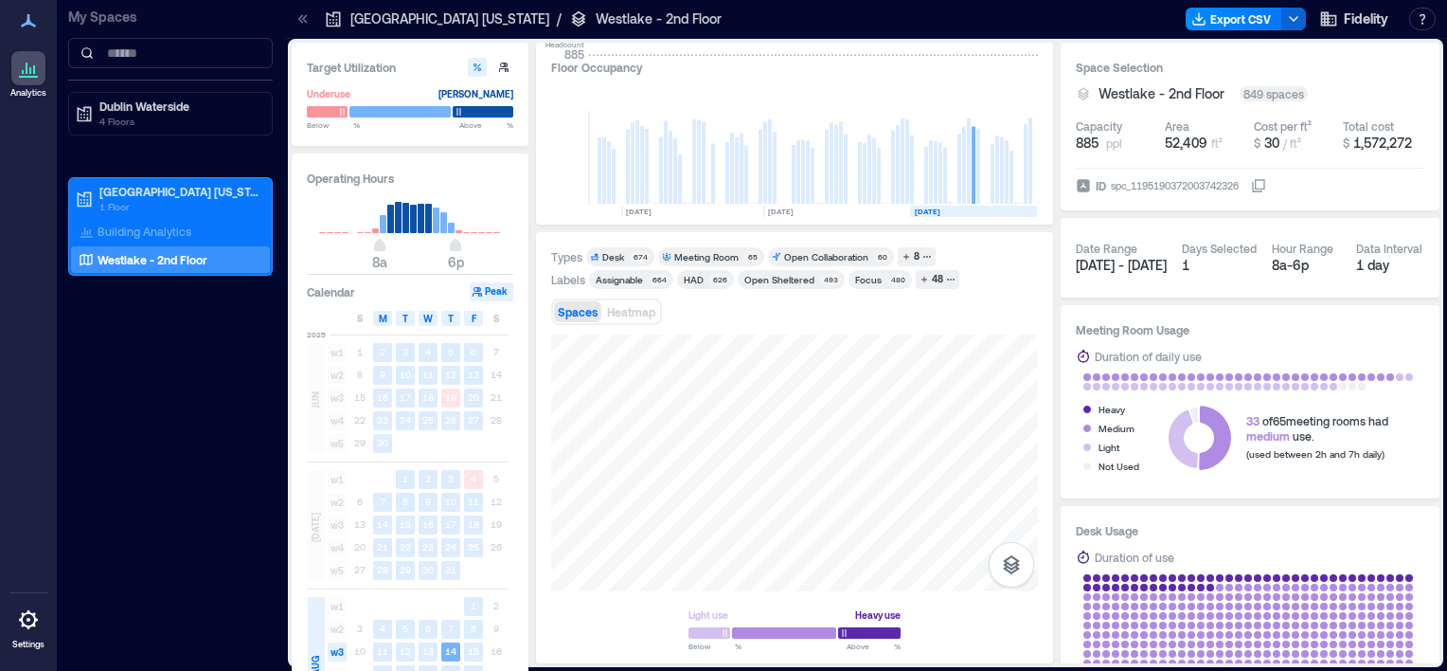
click at [709, 618] on div "Light use Heavy use Below ** % Above ** %" at bounding box center [794, 491] width 487 height 314
click at [432, 653] on text "13" at bounding box center [427, 650] width 11 height 11
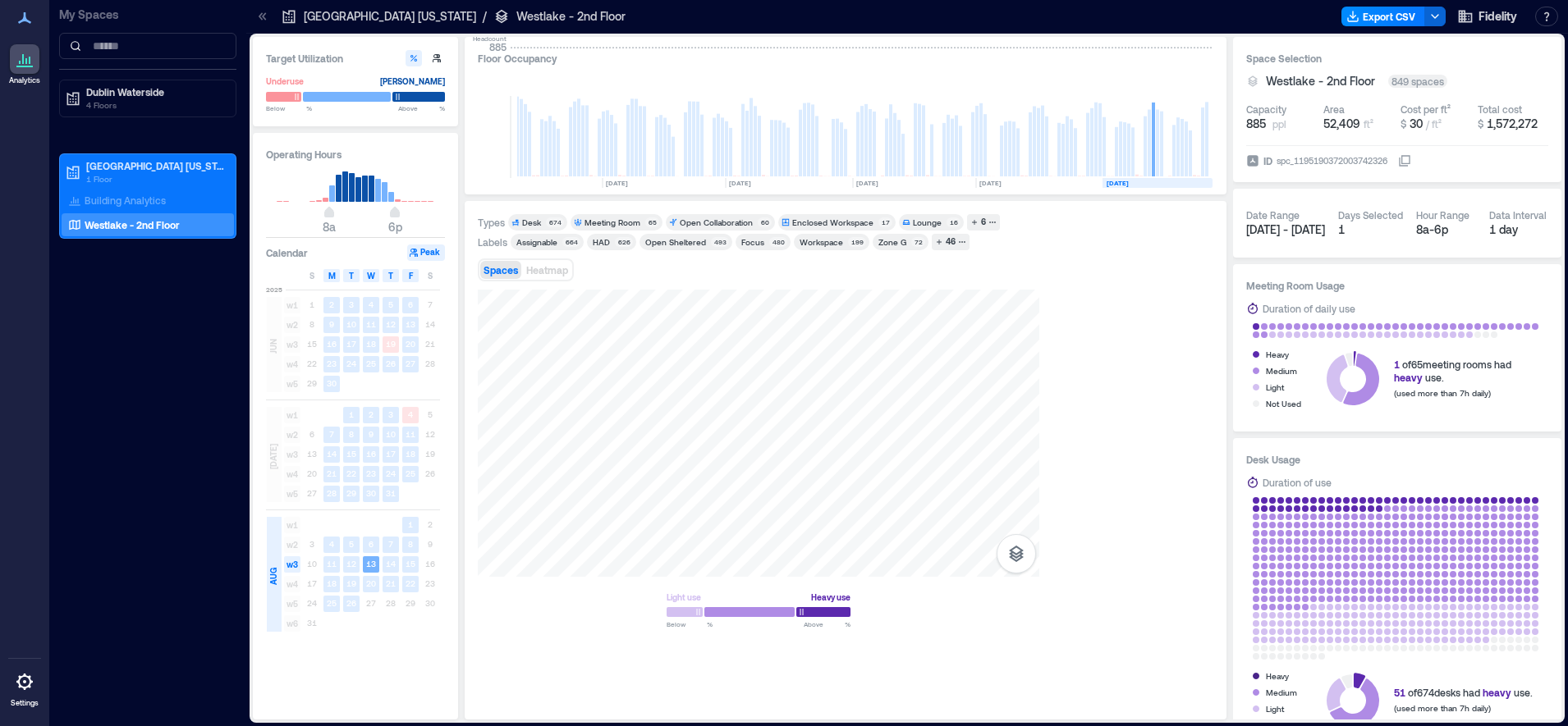
scroll to position [0, 2333]
drag, startPoint x: 1252, startPoint y: 20, endPoint x: 376, endPoint y: 613, distance: 1057.8
click at [376, 580] on div "24 25 26 27 28 29 30" at bounding box center [371, 604] width 138 height 20
click at [345, 580] on rect at bounding box center [351, 604] width 16 height 16
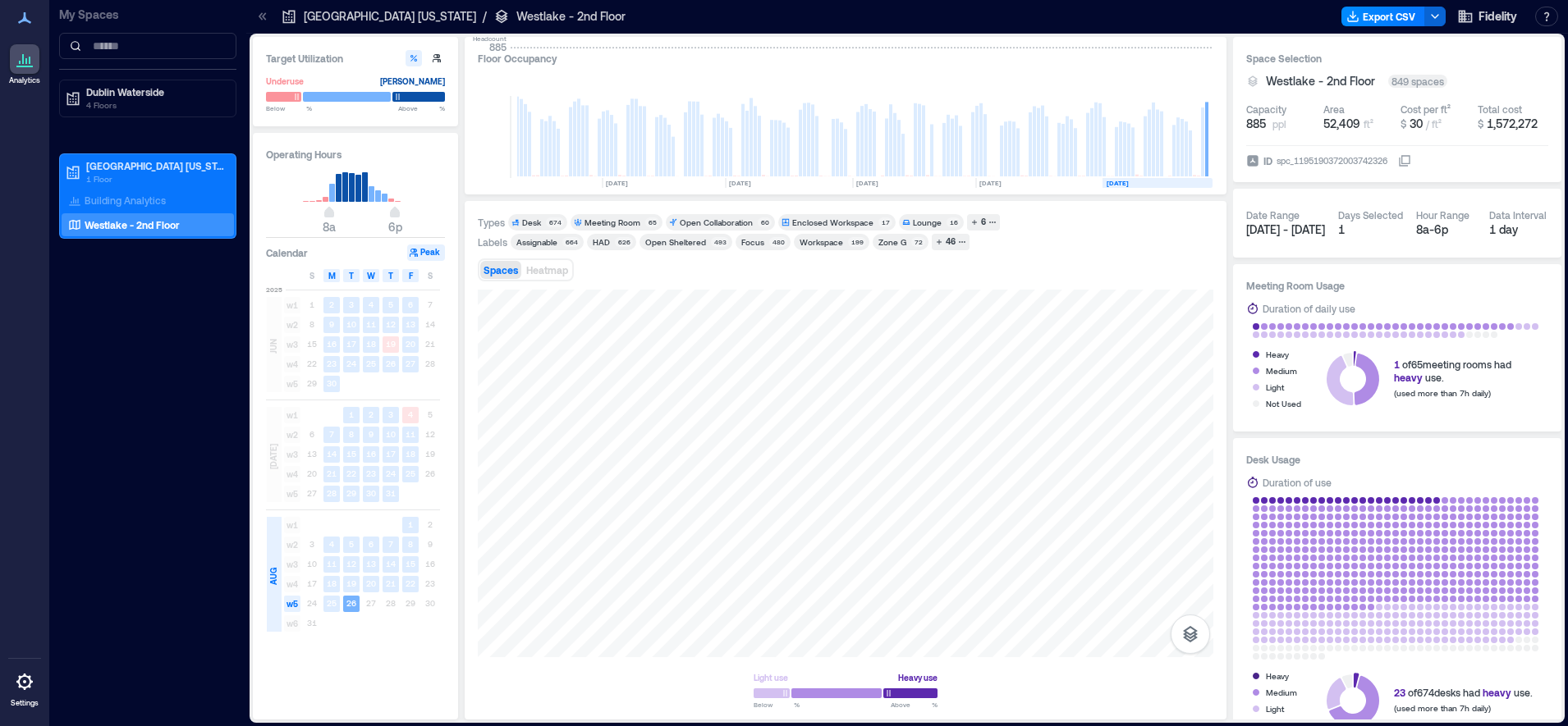
click at [895, 241] on div "Zone G" at bounding box center [893, 242] width 28 height 11
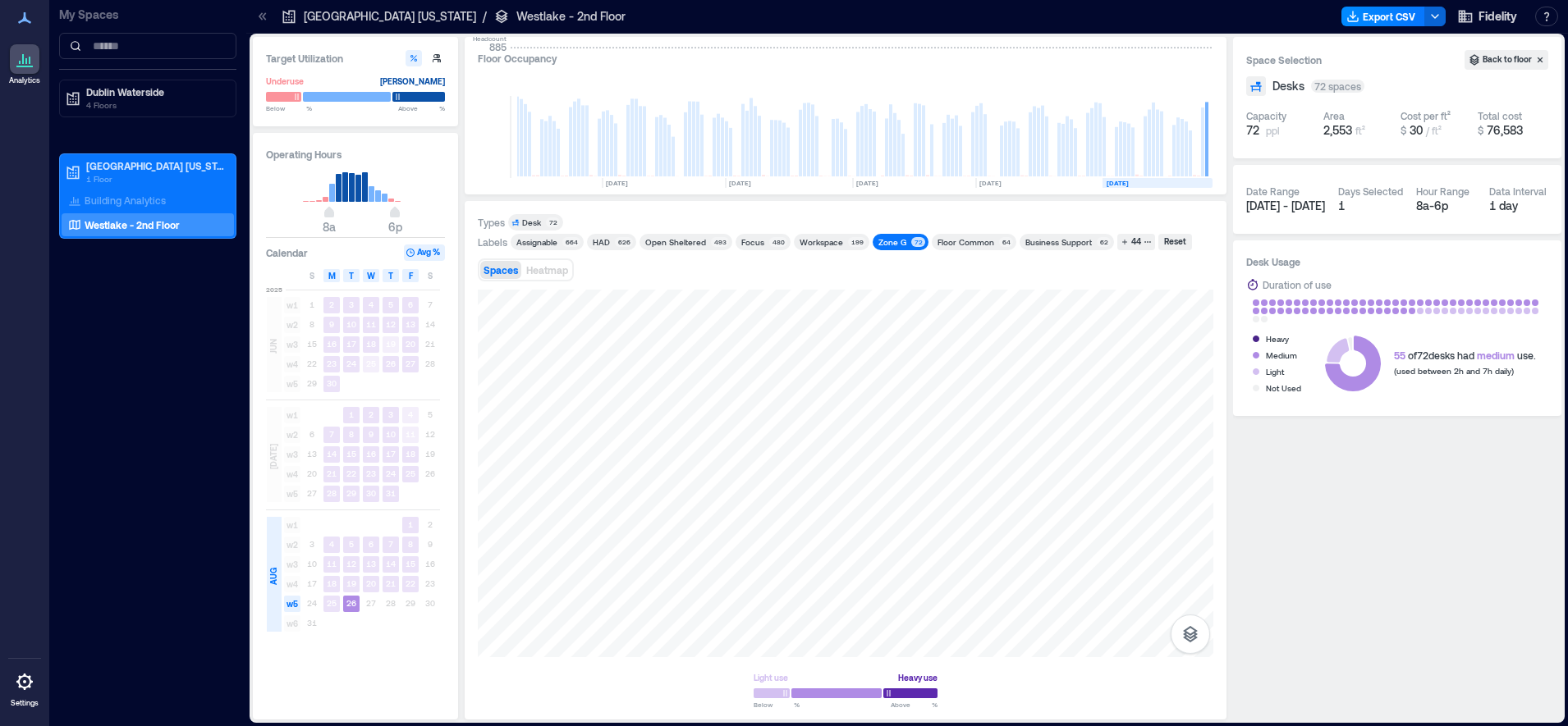
click at [1253, 508] on div "Space Selection Back to floor Desks 72 spaces Capacity 72 ppl Area 2,553 ft² Co…" at bounding box center [1397, 379] width 329 height 683
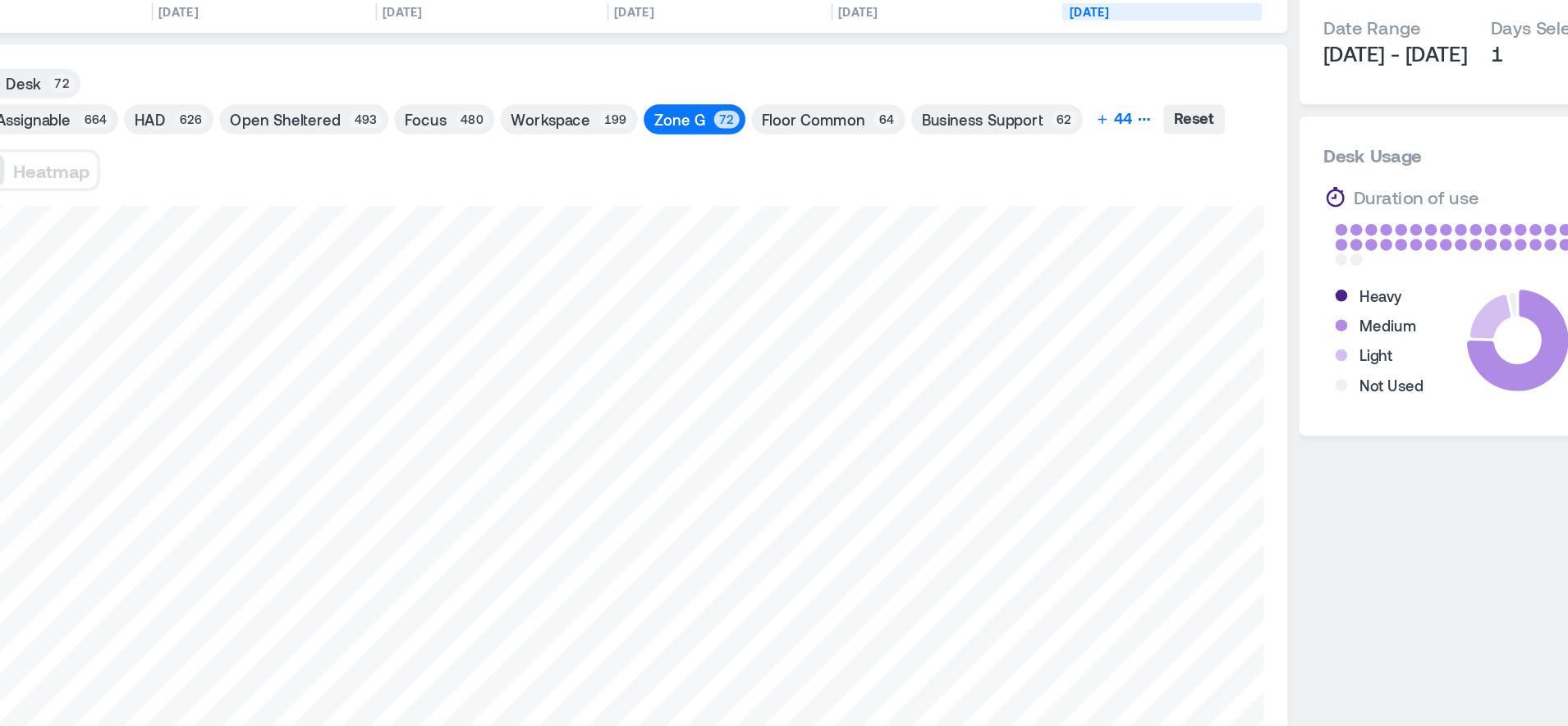
click at [1132, 246] on div "44" at bounding box center [1135, 242] width 15 height 15
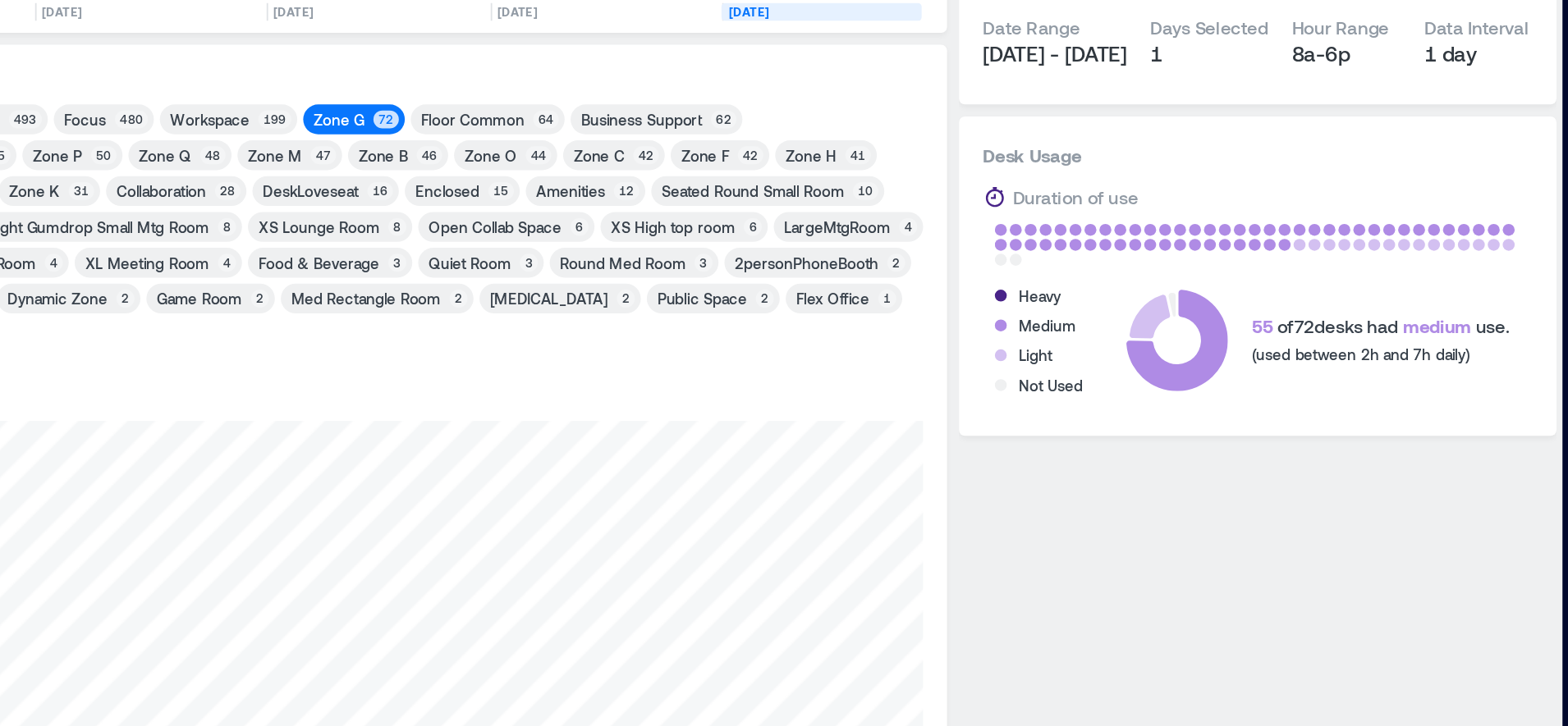
click at [1038, 366] on div "Labels Assignable 664 HAD 626 Open Sheltered 493 Focus 480 Workspace 199 Zone G…" at bounding box center [845, 301] width 736 height 134
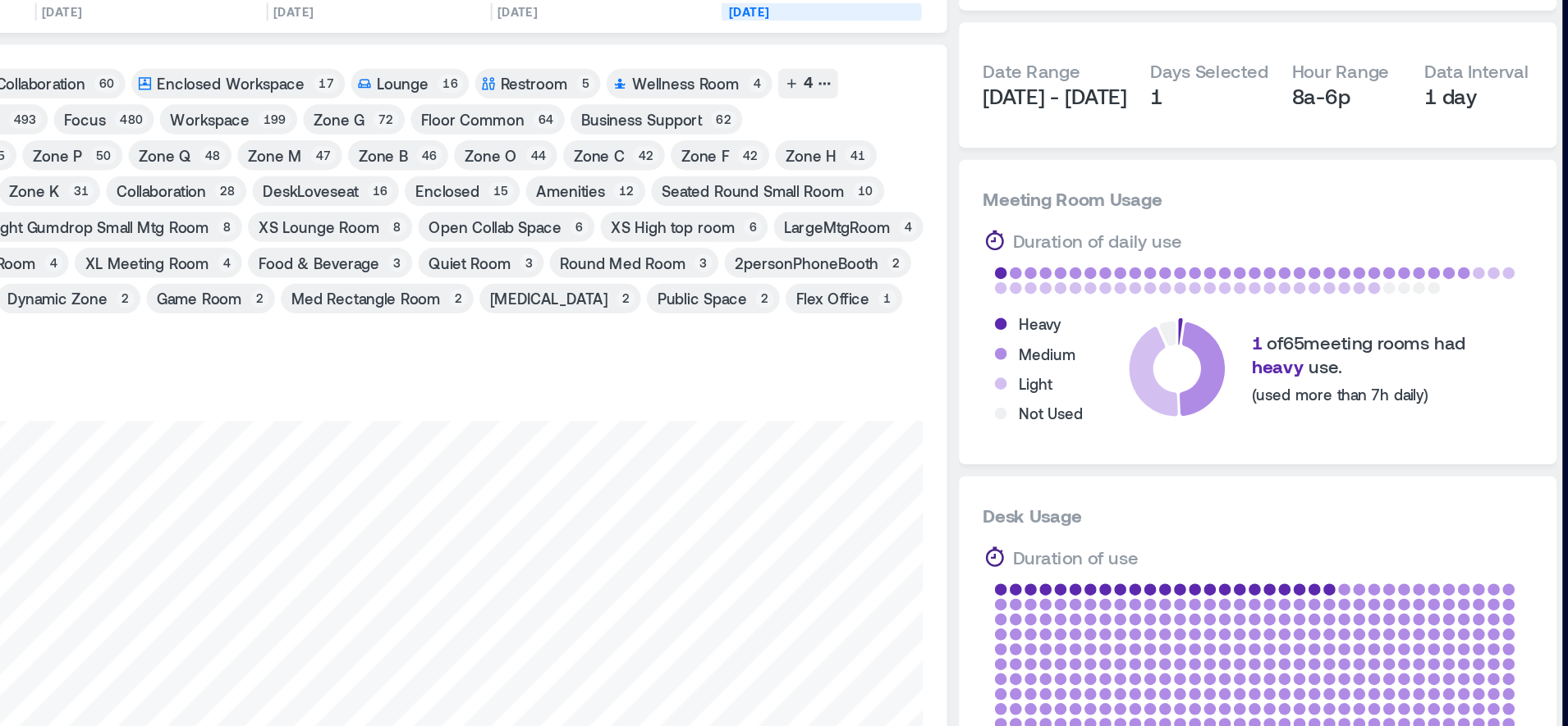
click at [1221, 357] on div "Types Desk 674 Meeting Room 65 Open Collaboration 60 Enclosed Workspace 17 Loun…" at bounding box center [845, 460] width 762 height 519
click at [1253, 288] on h3 "Meeting Room Usage" at bounding box center [1397, 285] width 303 height 16
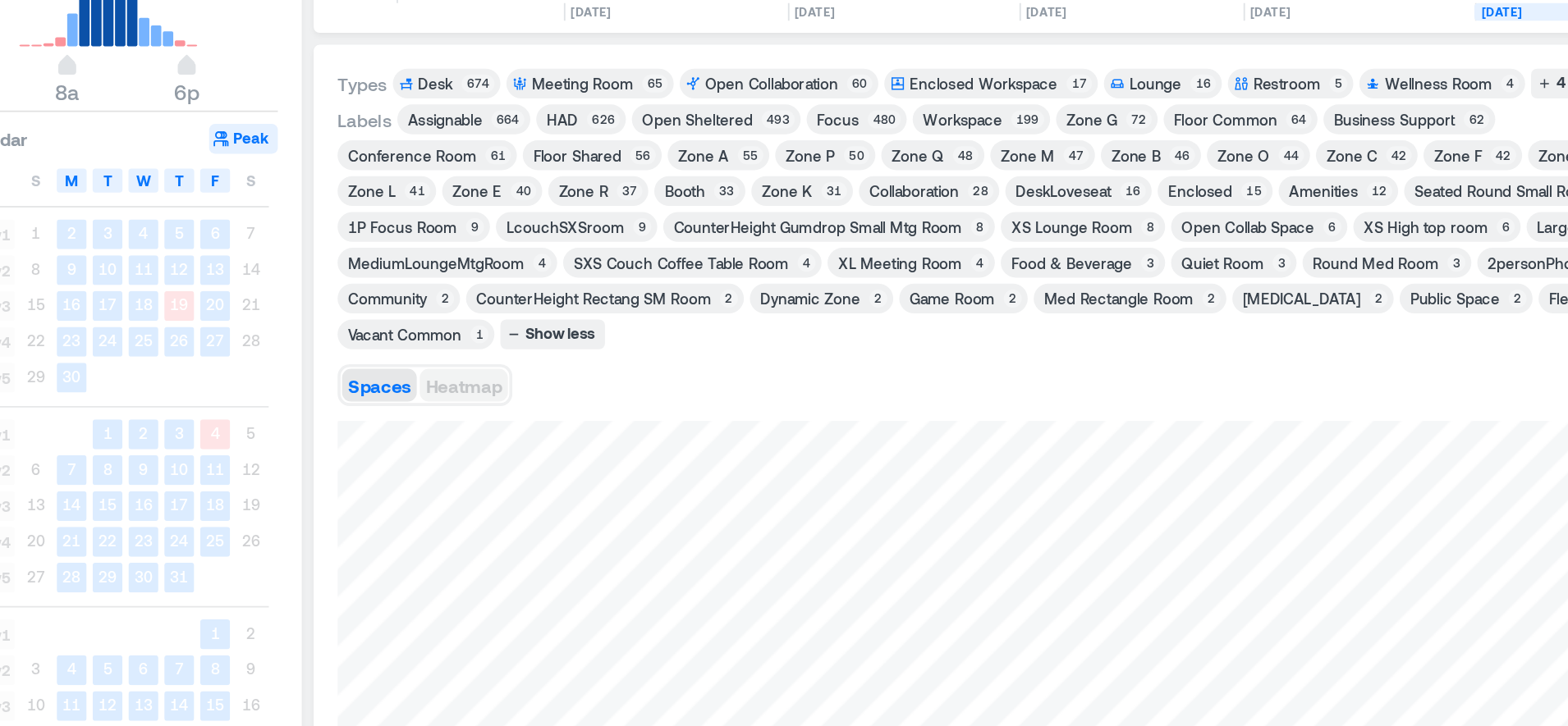
click at [564, 388] on span "Heatmap" at bounding box center [547, 387] width 42 height 11
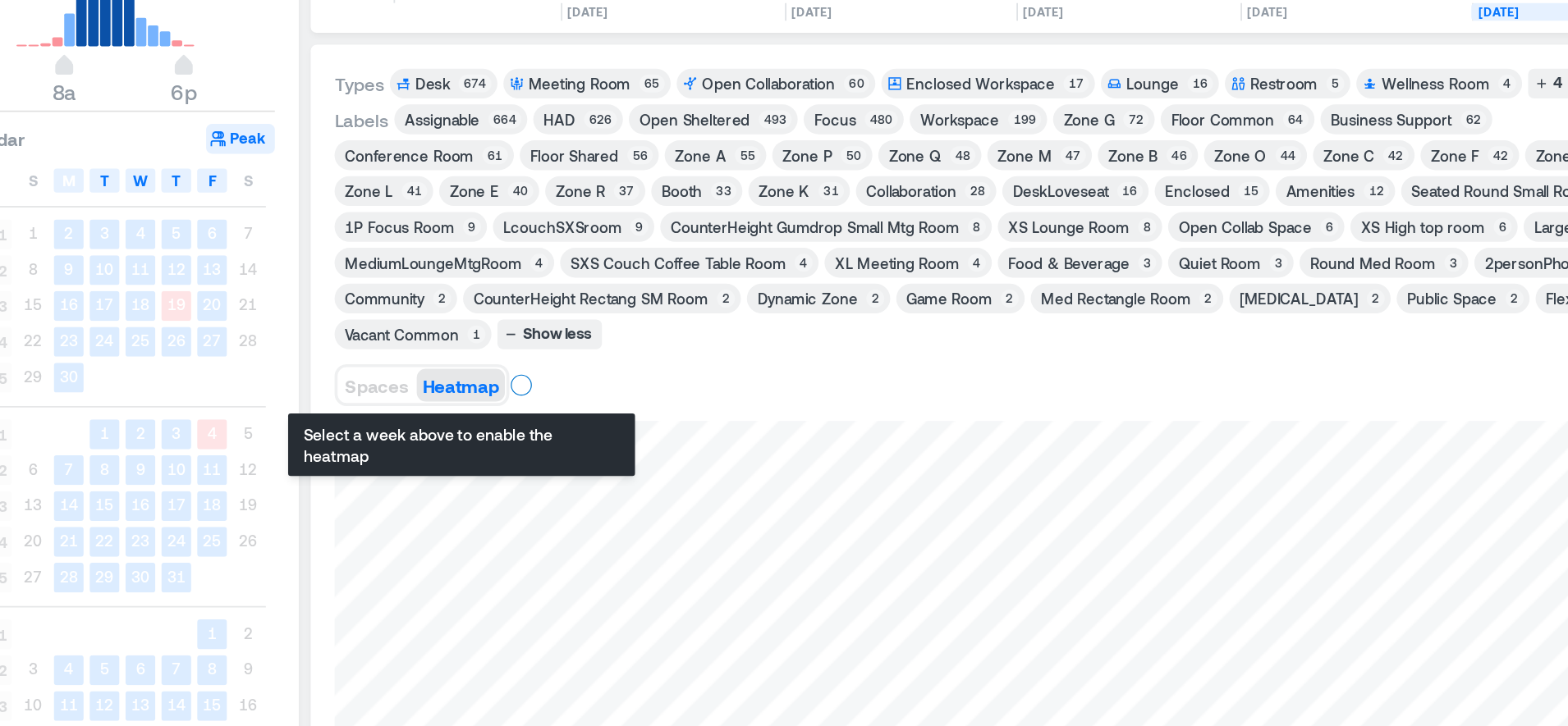
click at [546, 386] on span "Heatmap" at bounding box center [547, 387] width 42 height 11
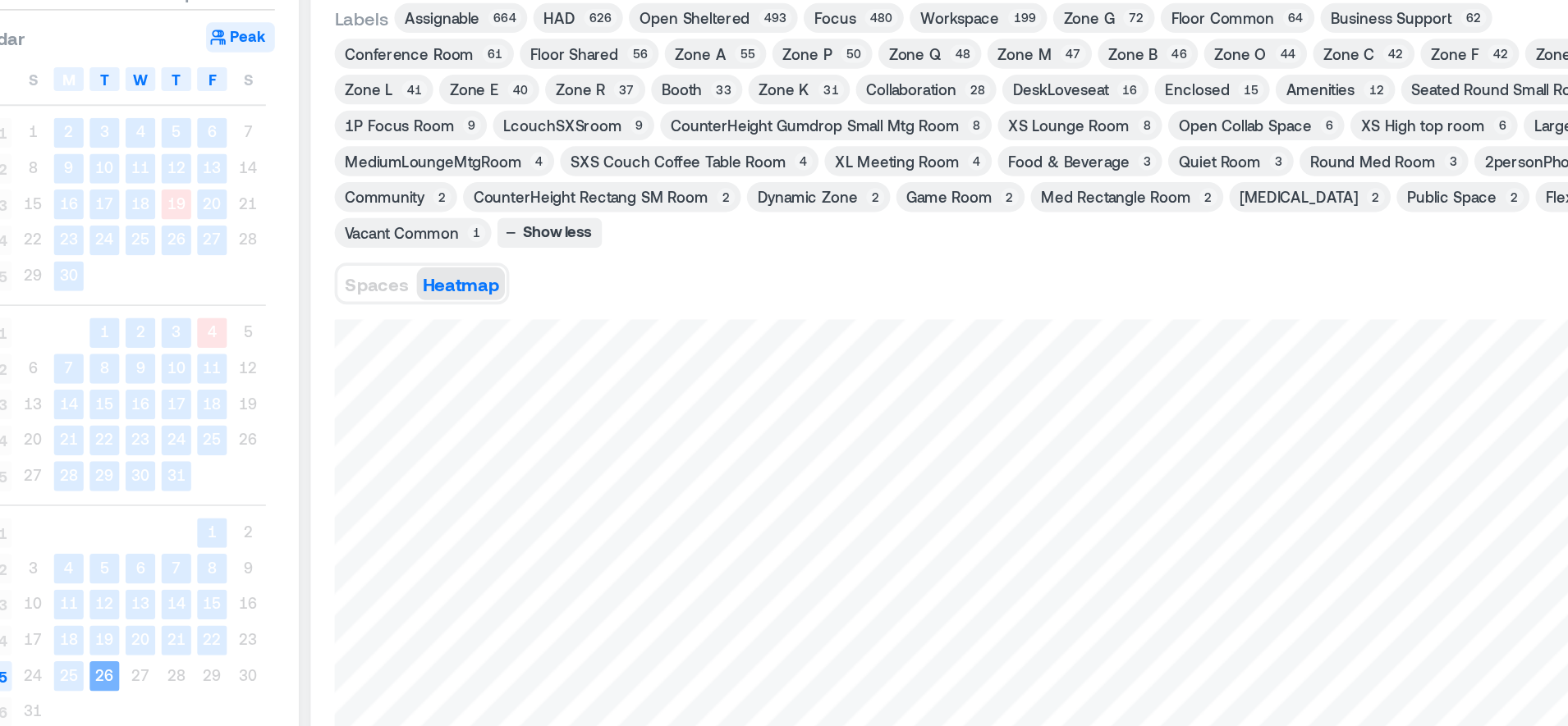
click at [715, 392] on div "Spaces Heatmap" at bounding box center [845, 388] width 736 height 33
click at [722, 263] on div "Zone P" at bounding box center [738, 262] width 32 height 11
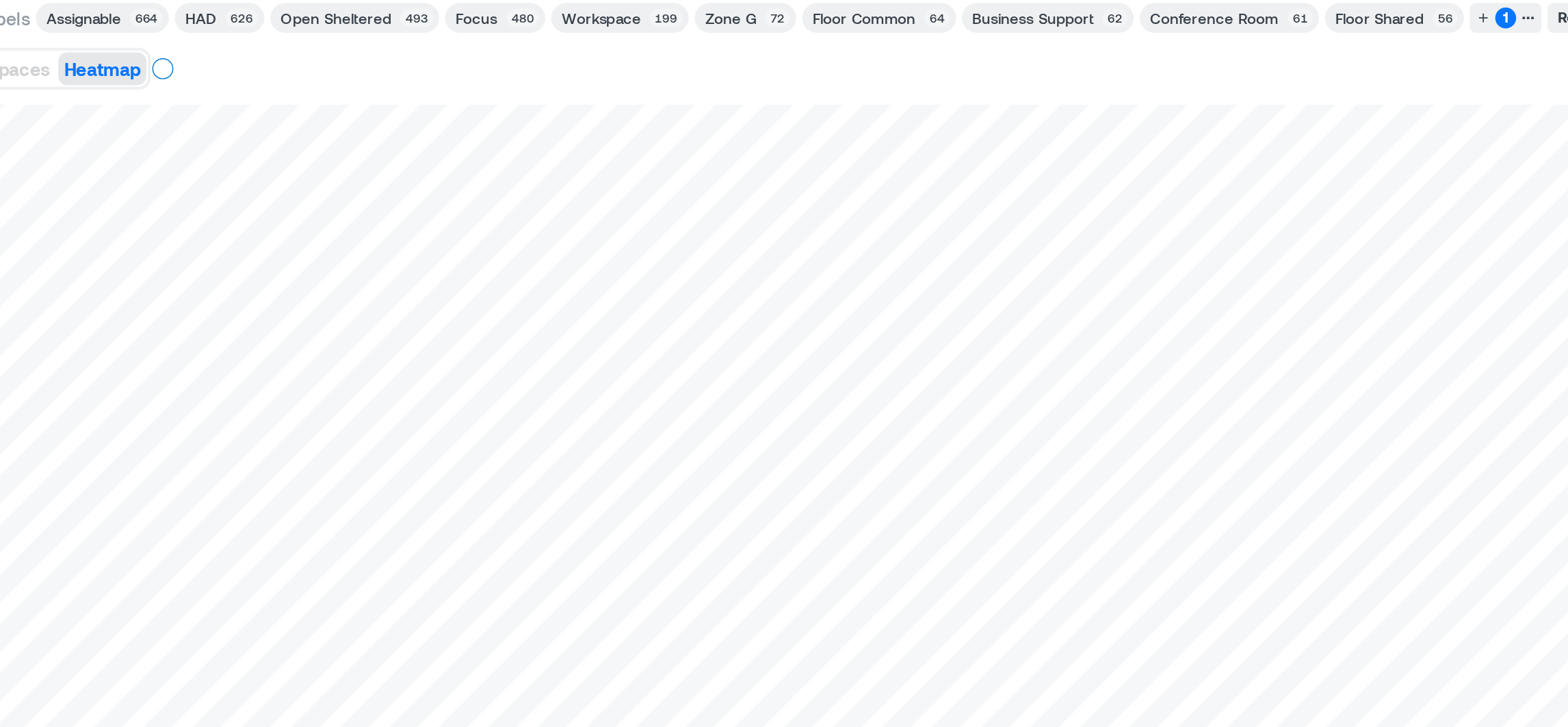
scroll to position [0, 1780]
click at [253, 225] on span "Spaces" at bounding box center [254, 225] width 29 height 9
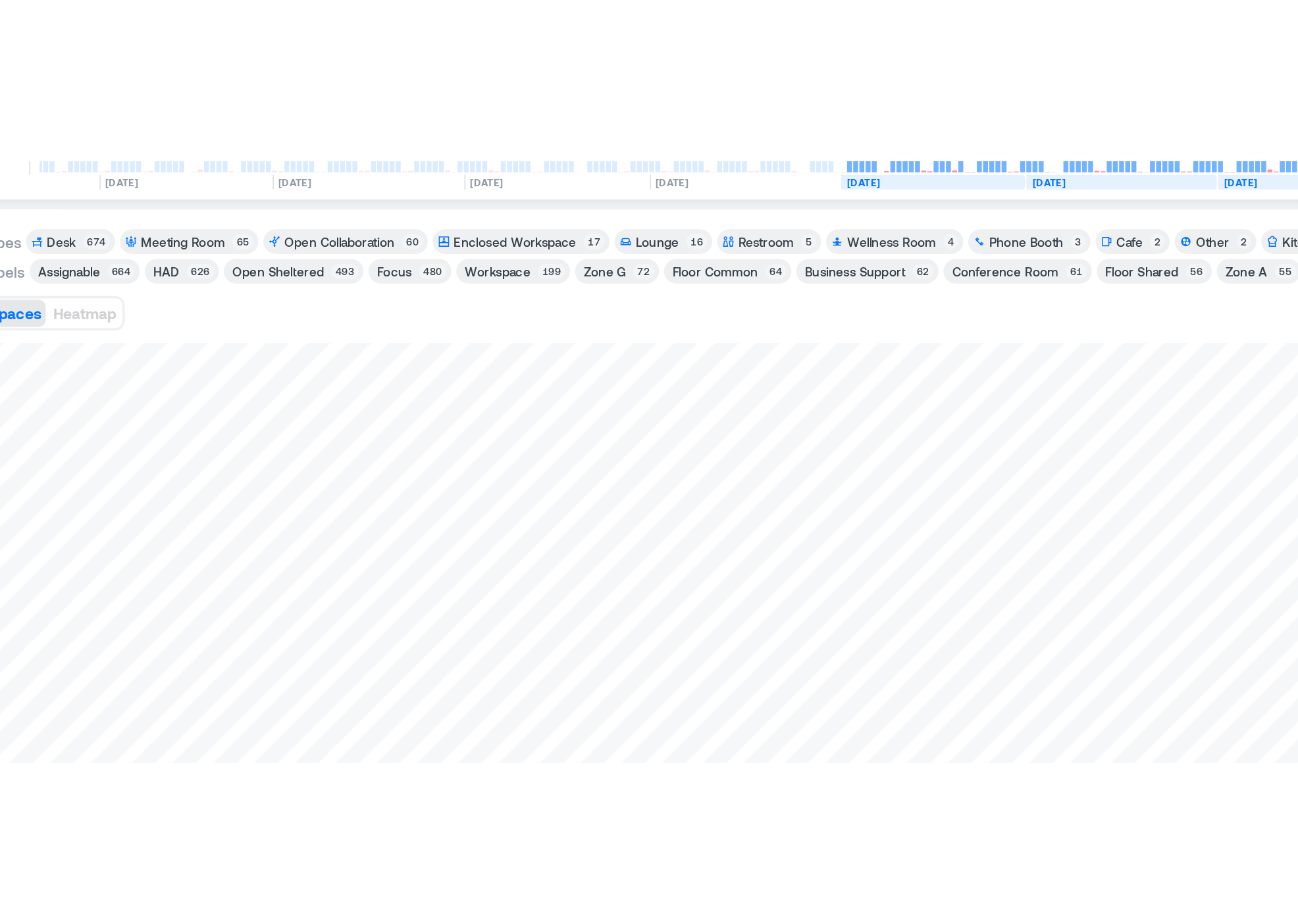
scroll to position [0, 1461]
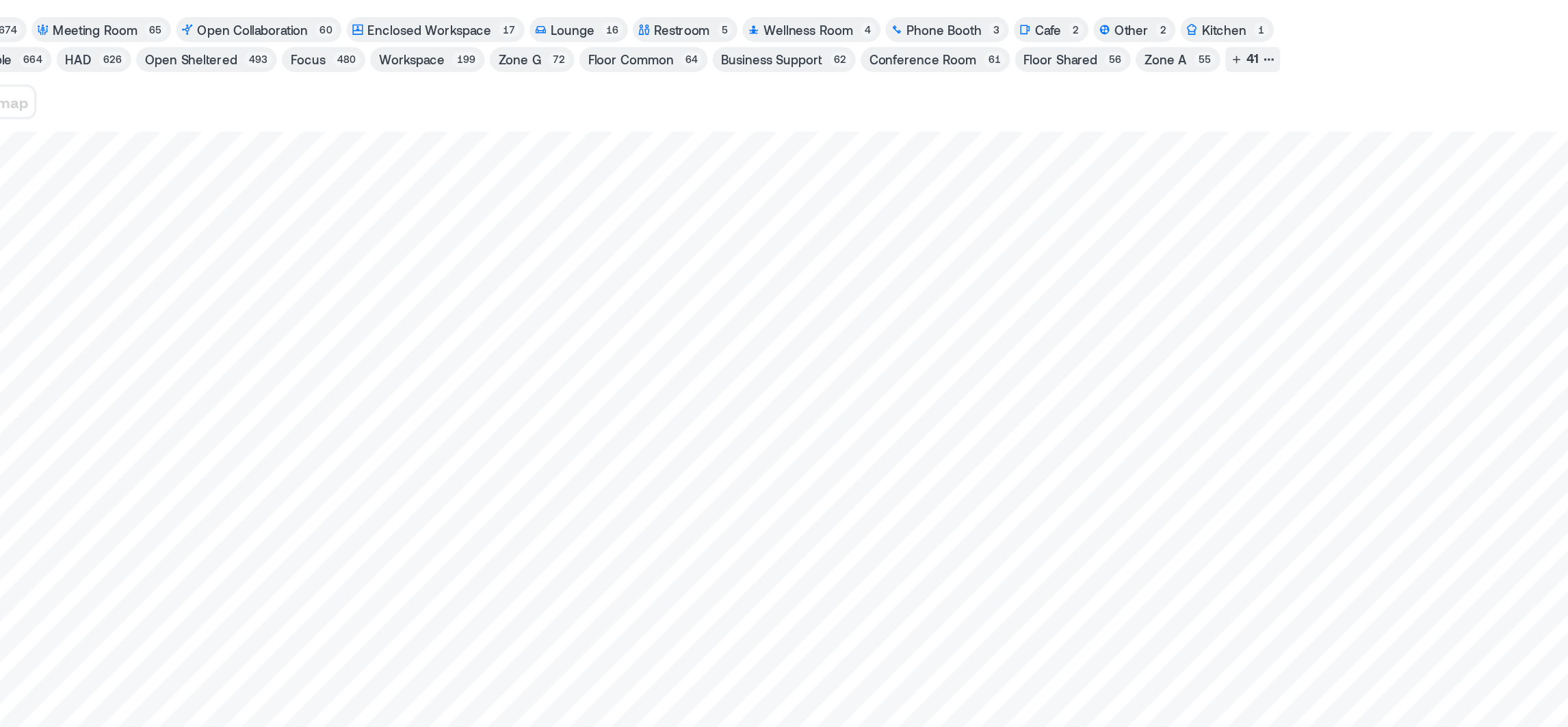
click at [971, 259] on div "Types Desk 674 Meeting Room 65 Open Collaboration 60 Enclosed Workspace 17 Loun…" at bounding box center [753, 444] width 1039 height 532
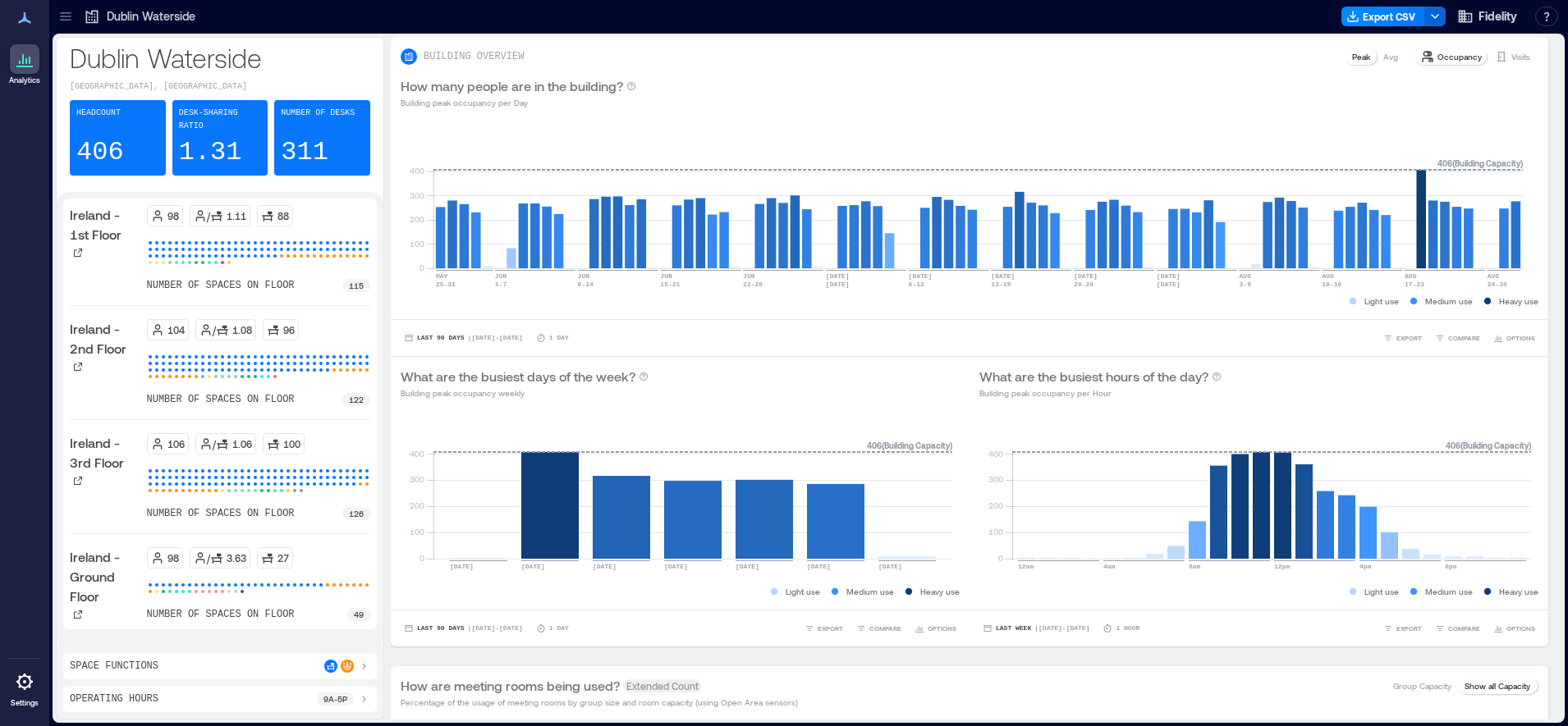
drag, startPoint x: 2241, startPoint y: 0, endPoint x: 68, endPoint y: 17, distance: 2173.1
click at [68, 17] on icon at bounding box center [65, 16] width 16 height 16
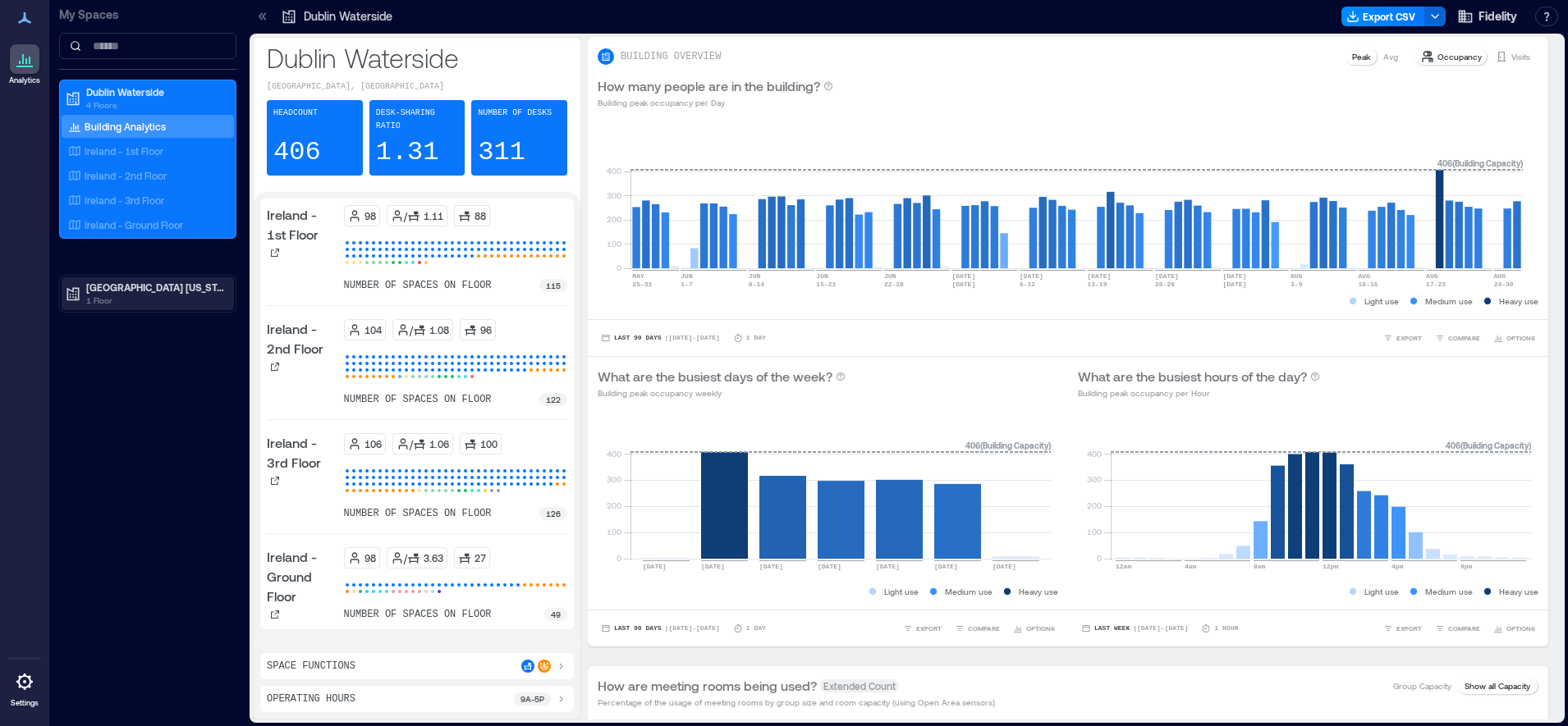
click at [91, 297] on p "1 Floor" at bounding box center [154, 300] width 138 height 13
click at [163, 349] on p "Westlake - 2nd Floor" at bounding box center [131, 346] width 93 height 13
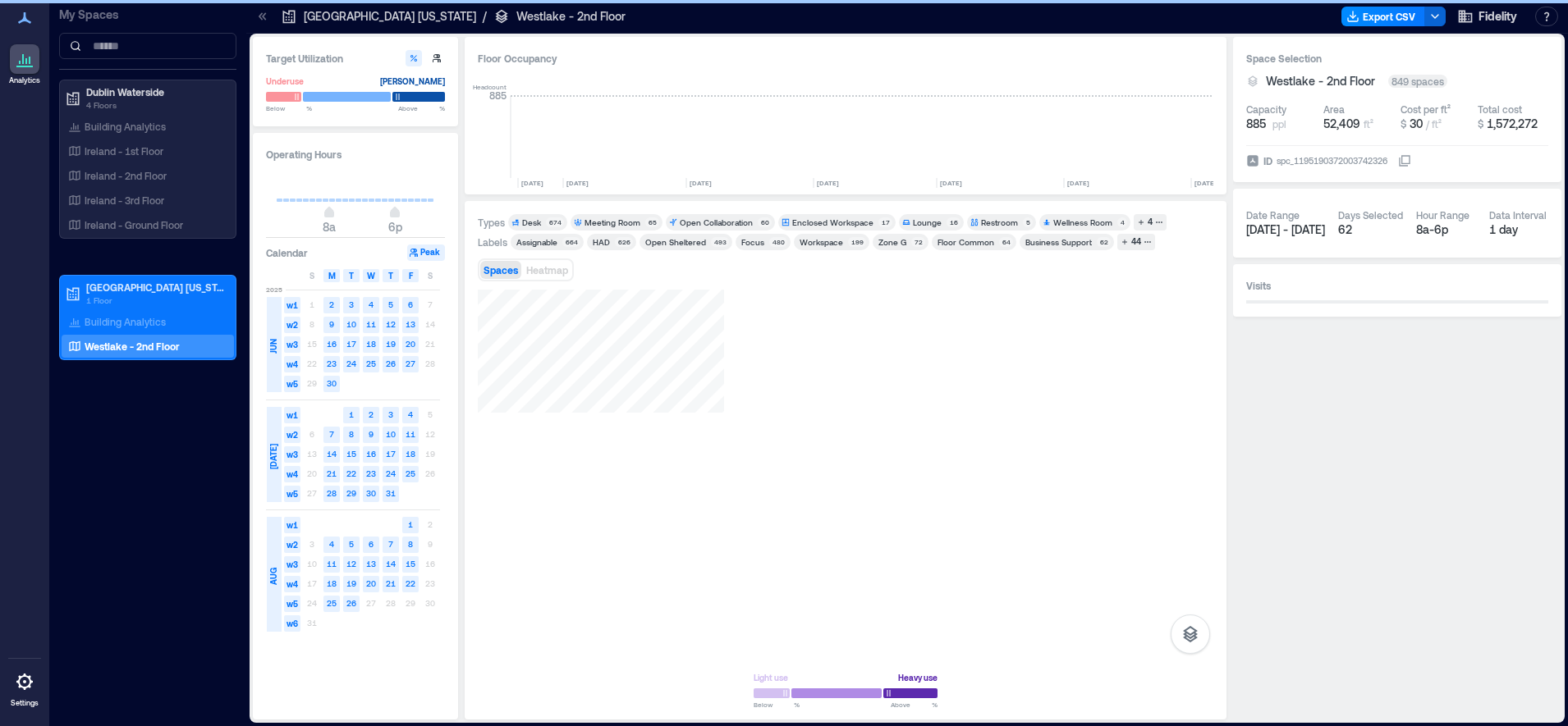
click at [355, 608] on text "26" at bounding box center [351, 603] width 10 height 10
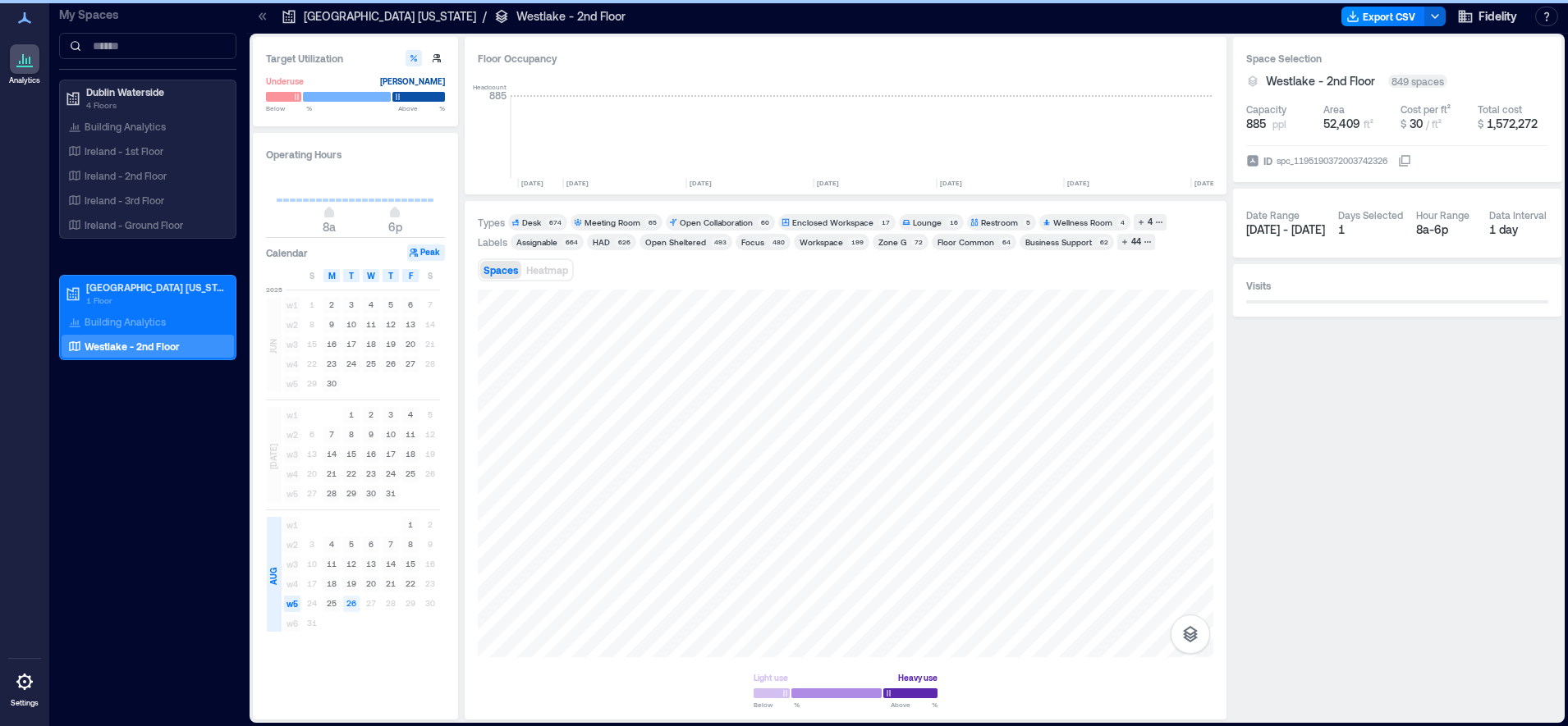
scroll to position [0, 2333]
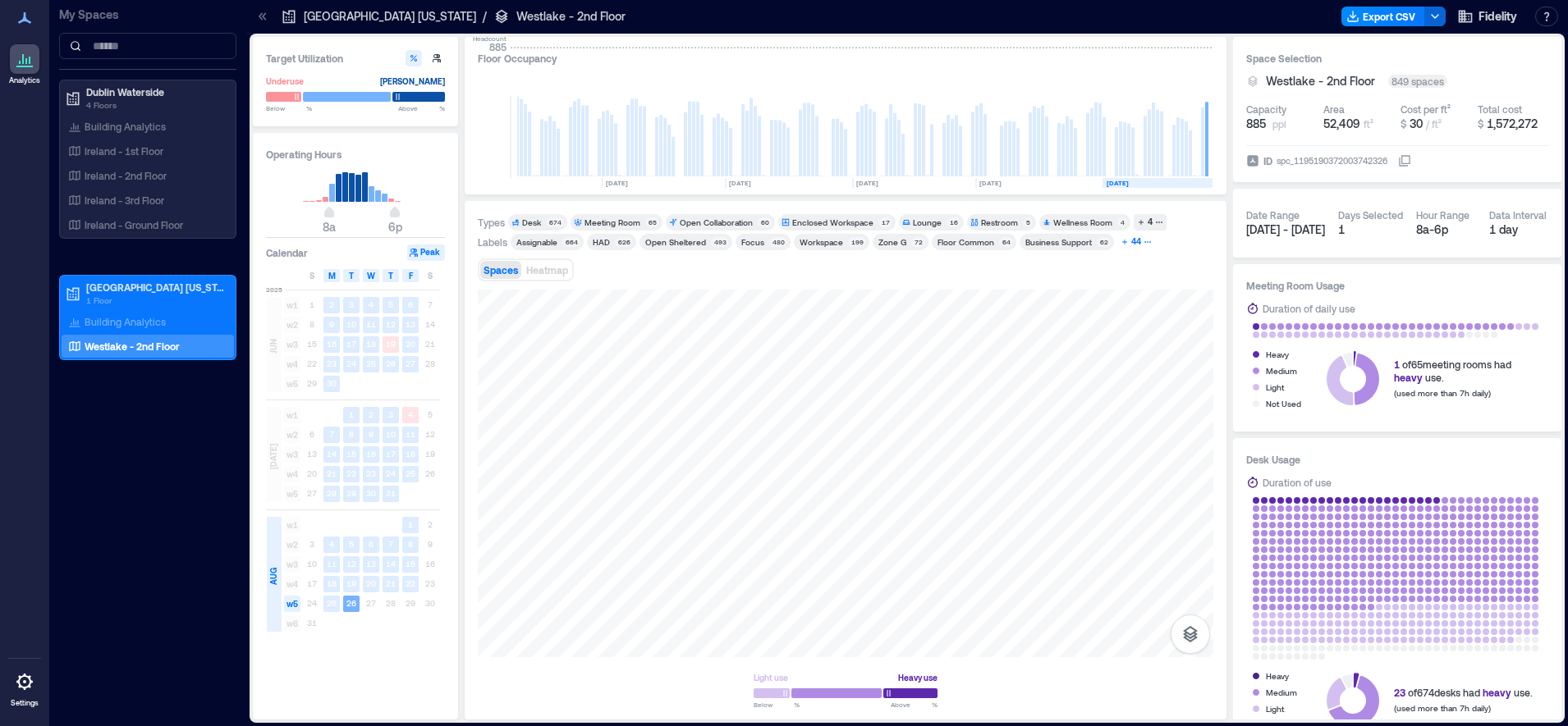
click at [1132, 242] on div "44" at bounding box center [1135, 242] width 15 height 15
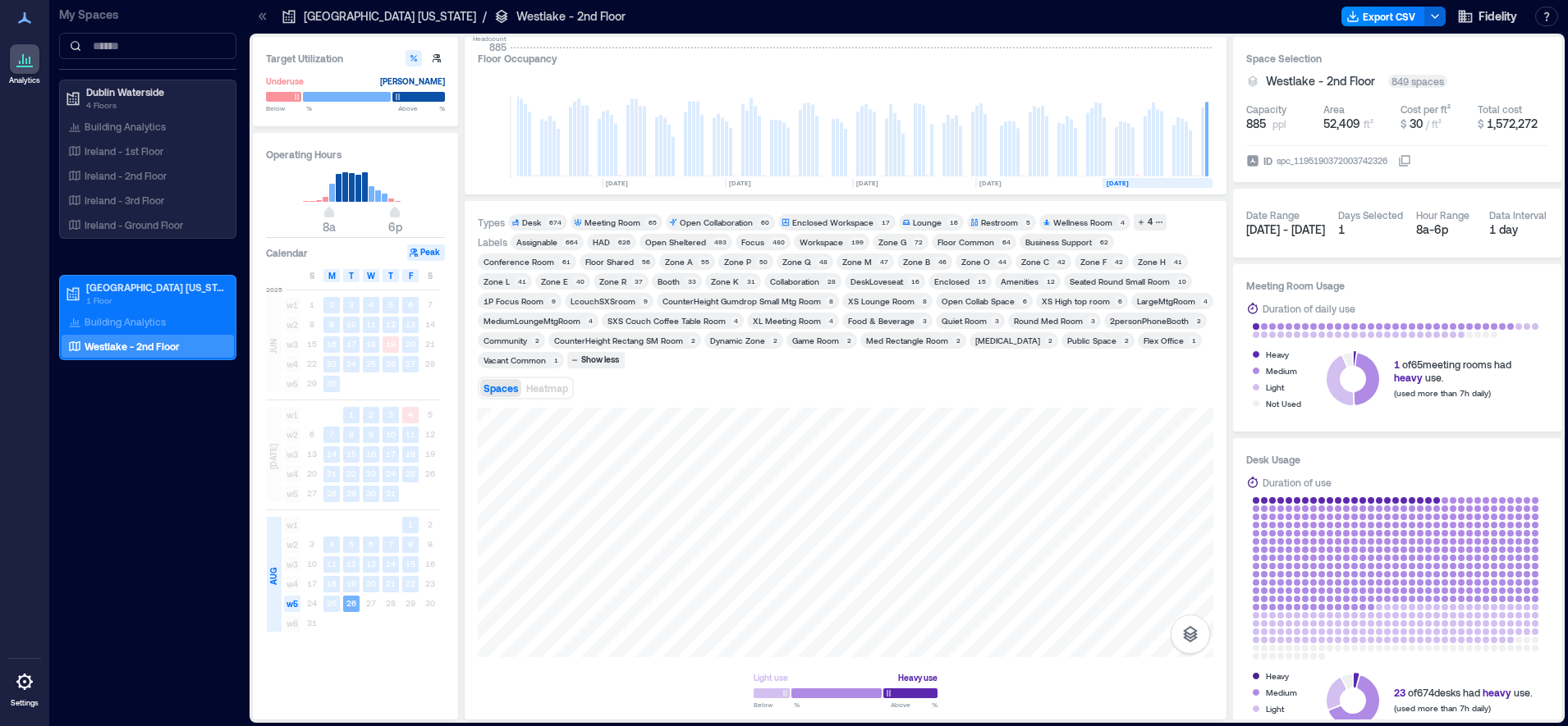
click at [902, 247] on span "Zone G 72" at bounding box center [901, 242] width 49 height 11
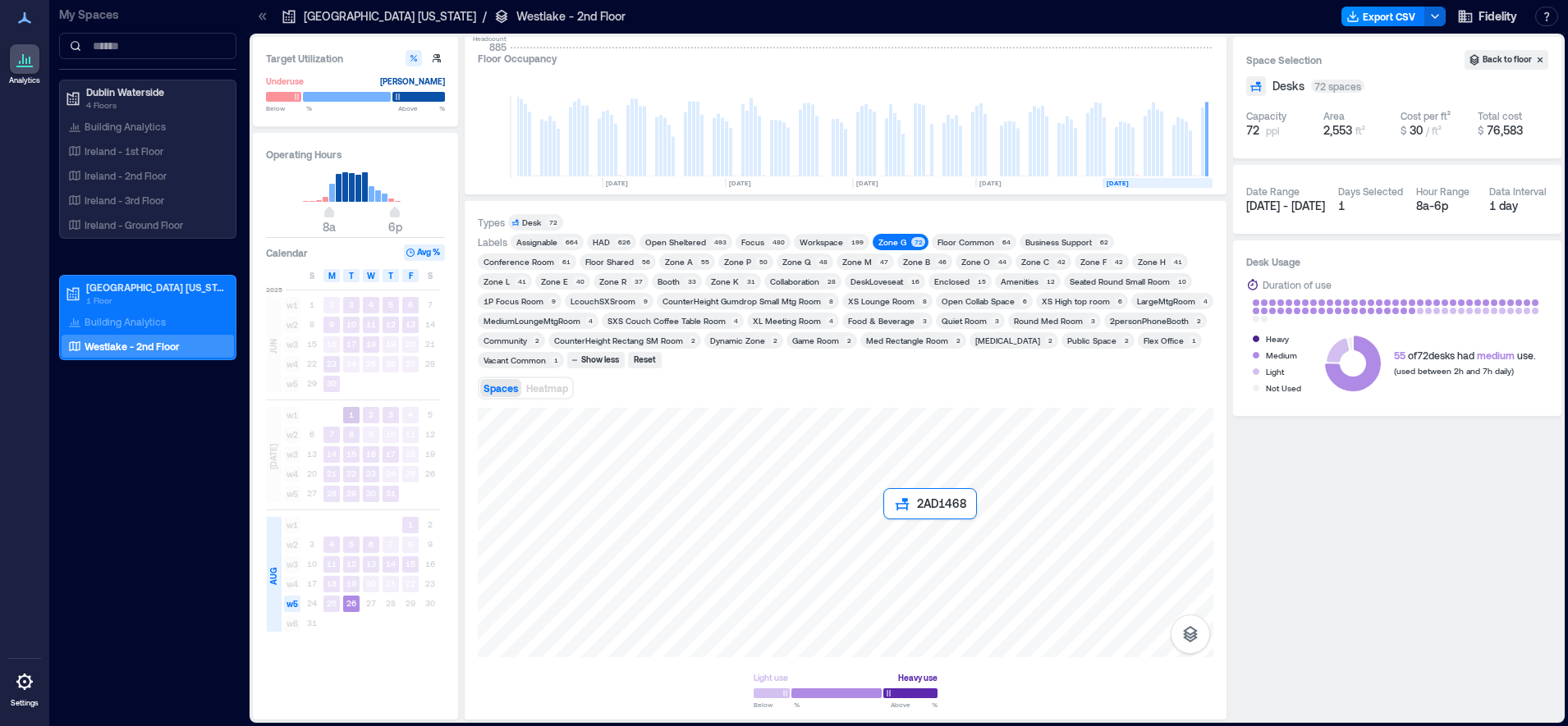
click at [887, 530] on div at bounding box center [845, 533] width 736 height 250
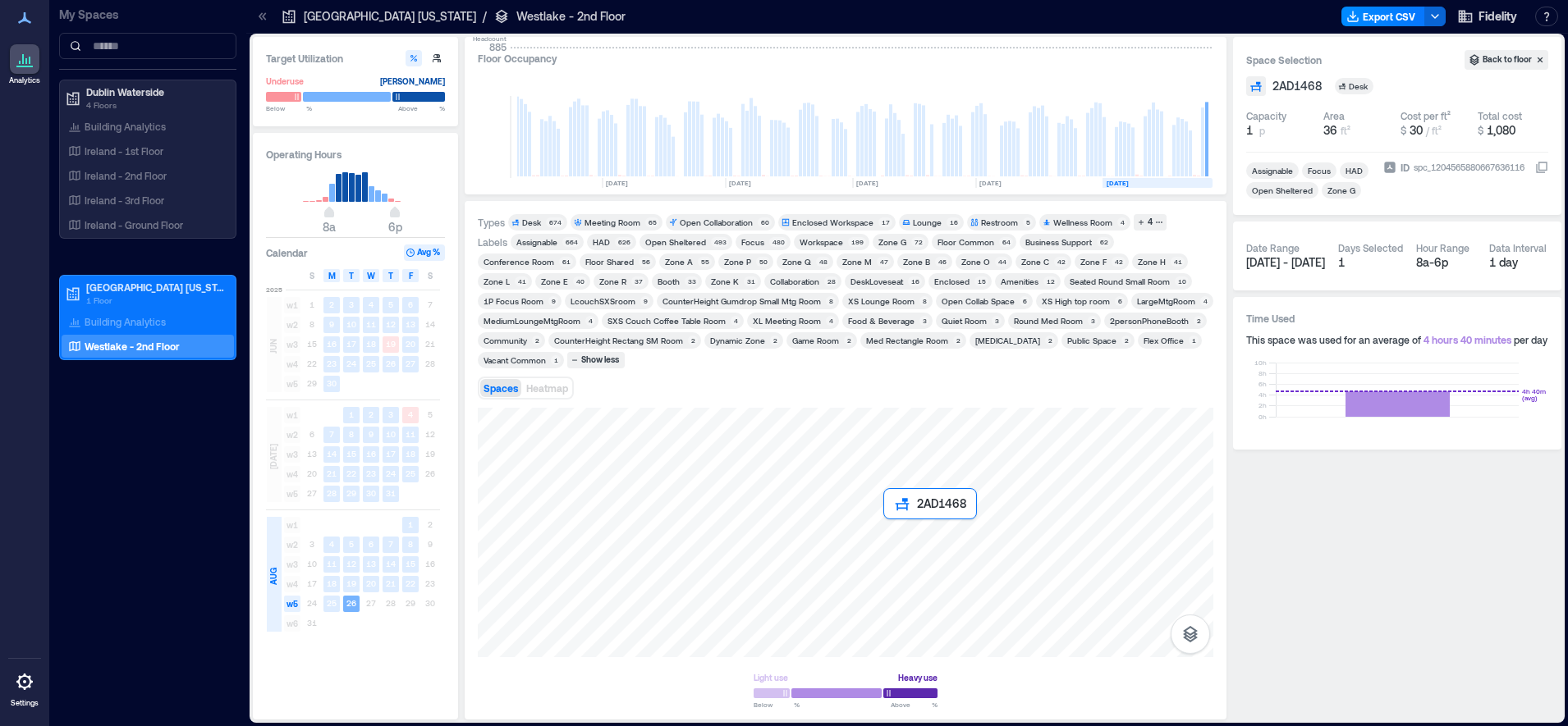
click at [892, 529] on div at bounding box center [845, 533] width 736 height 250
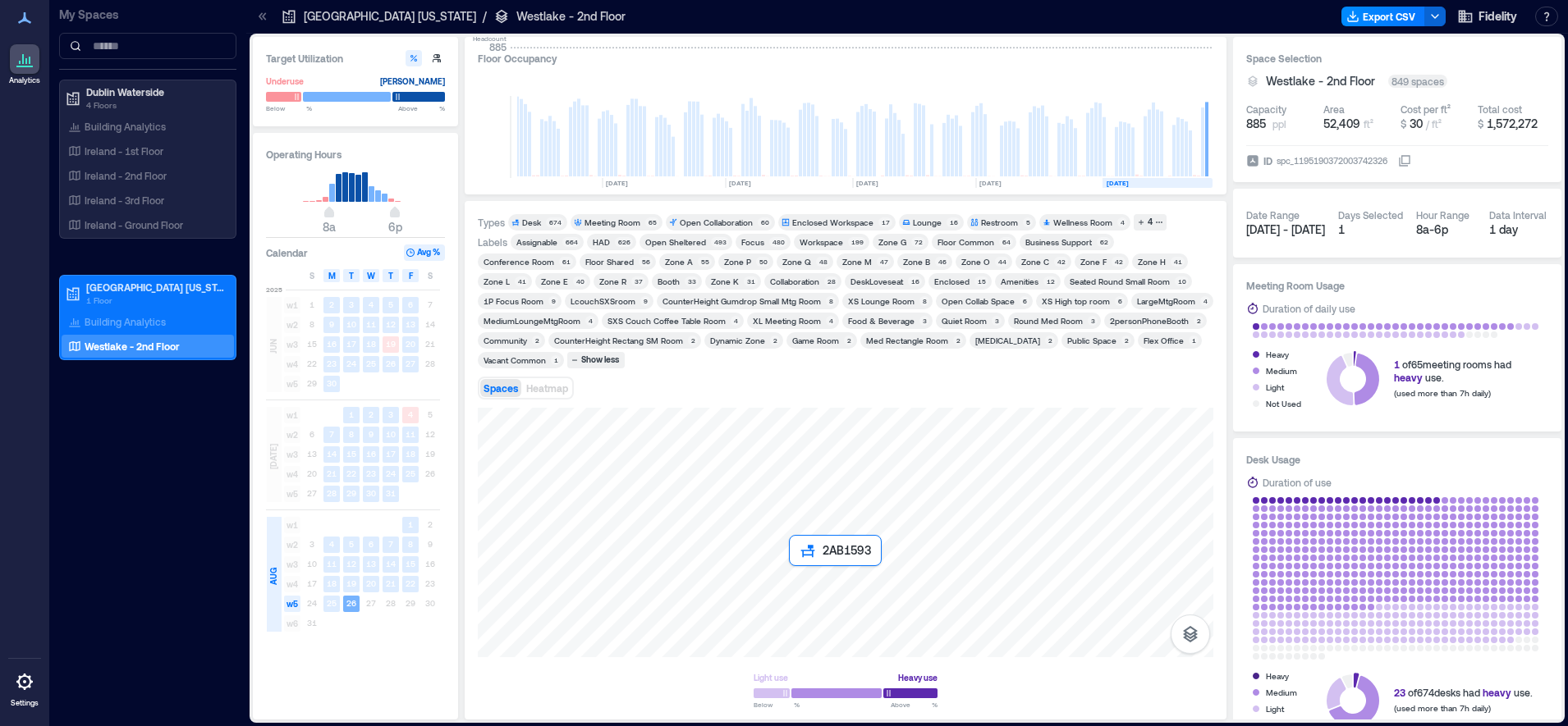
click at [794, 577] on div at bounding box center [845, 533] width 736 height 250
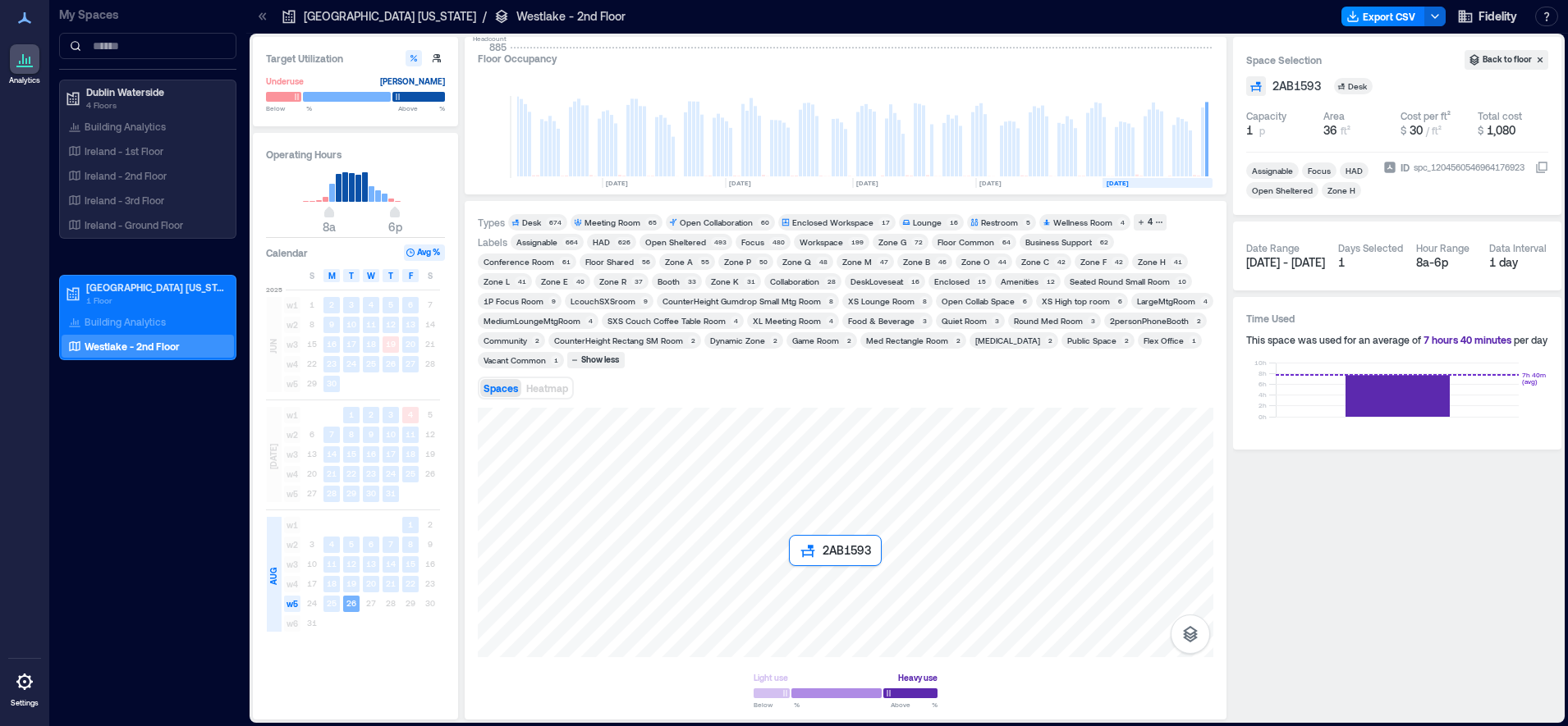
click at [794, 577] on div at bounding box center [845, 533] width 736 height 250
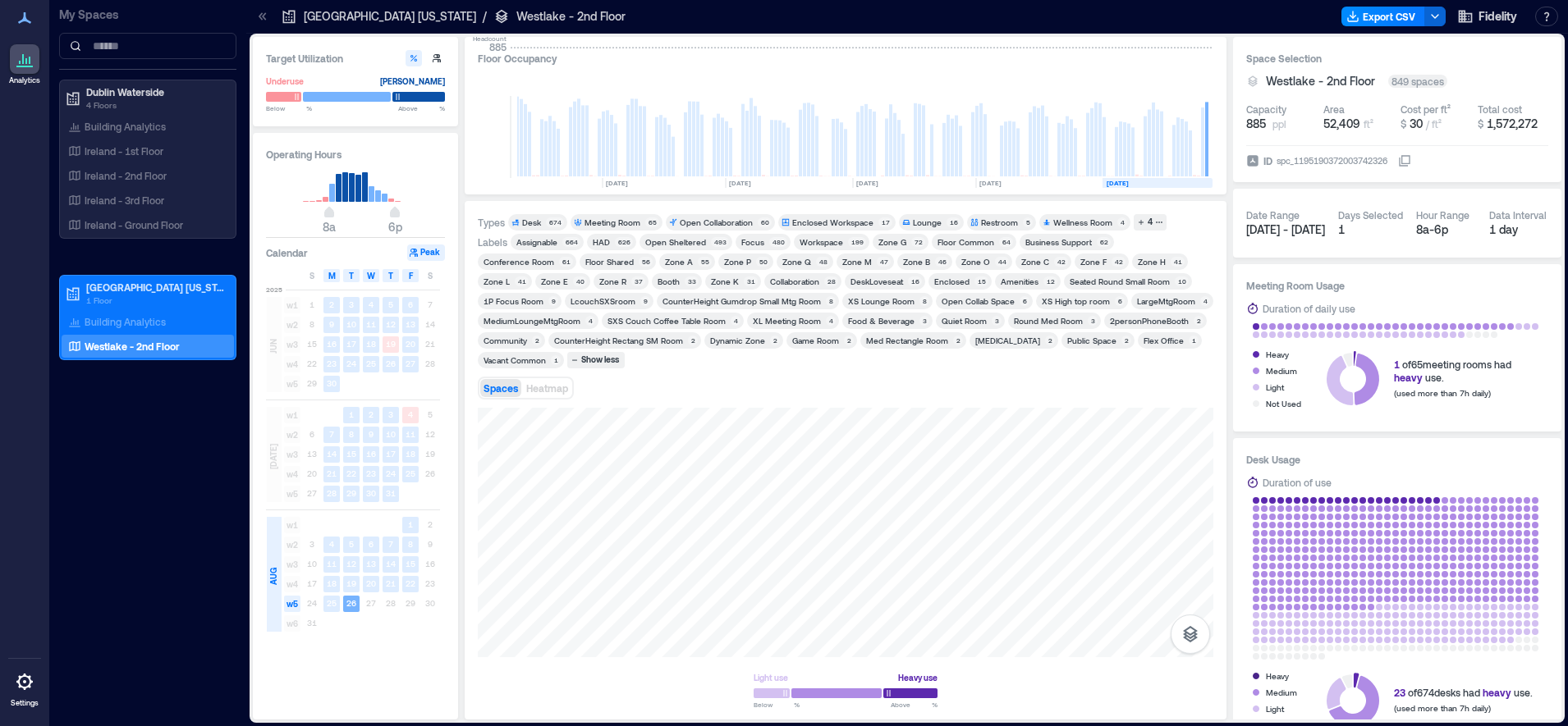
click at [1045, 241] on div "Business Support" at bounding box center [1058, 242] width 67 height 11
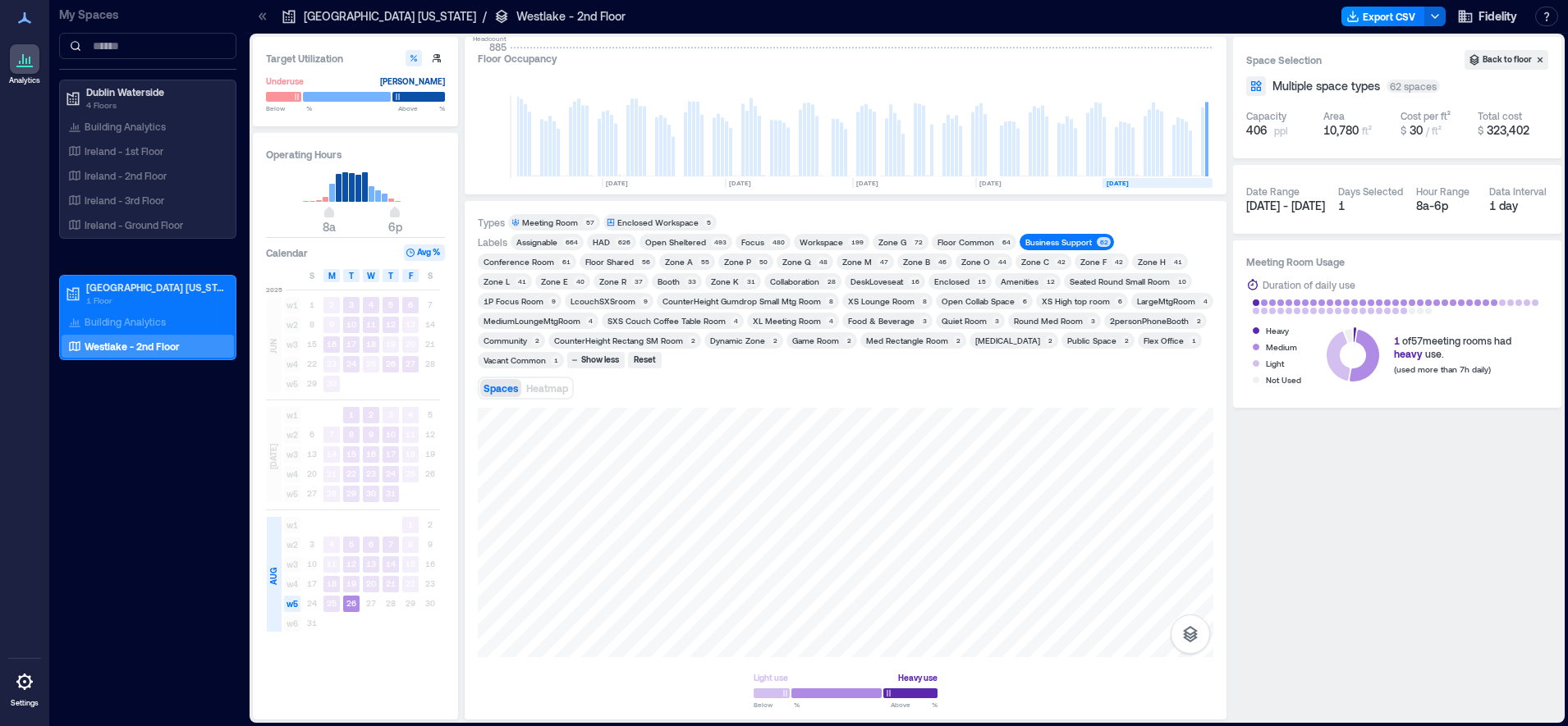
click at [554, 256] on div "Conference Room" at bounding box center [518, 262] width 70 height 11
click at [1074, 242] on div "Business Support" at bounding box center [1058, 242] width 67 height 11
click at [1087, 237] on span "Business Support 62" at bounding box center [1066, 242] width 88 height 11
click at [554, 256] on div "Conference Room" at bounding box center [518, 262] width 70 height 11
click at [1018, 320] on div "Round Med Room" at bounding box center [1049, 321] width 69 height 11
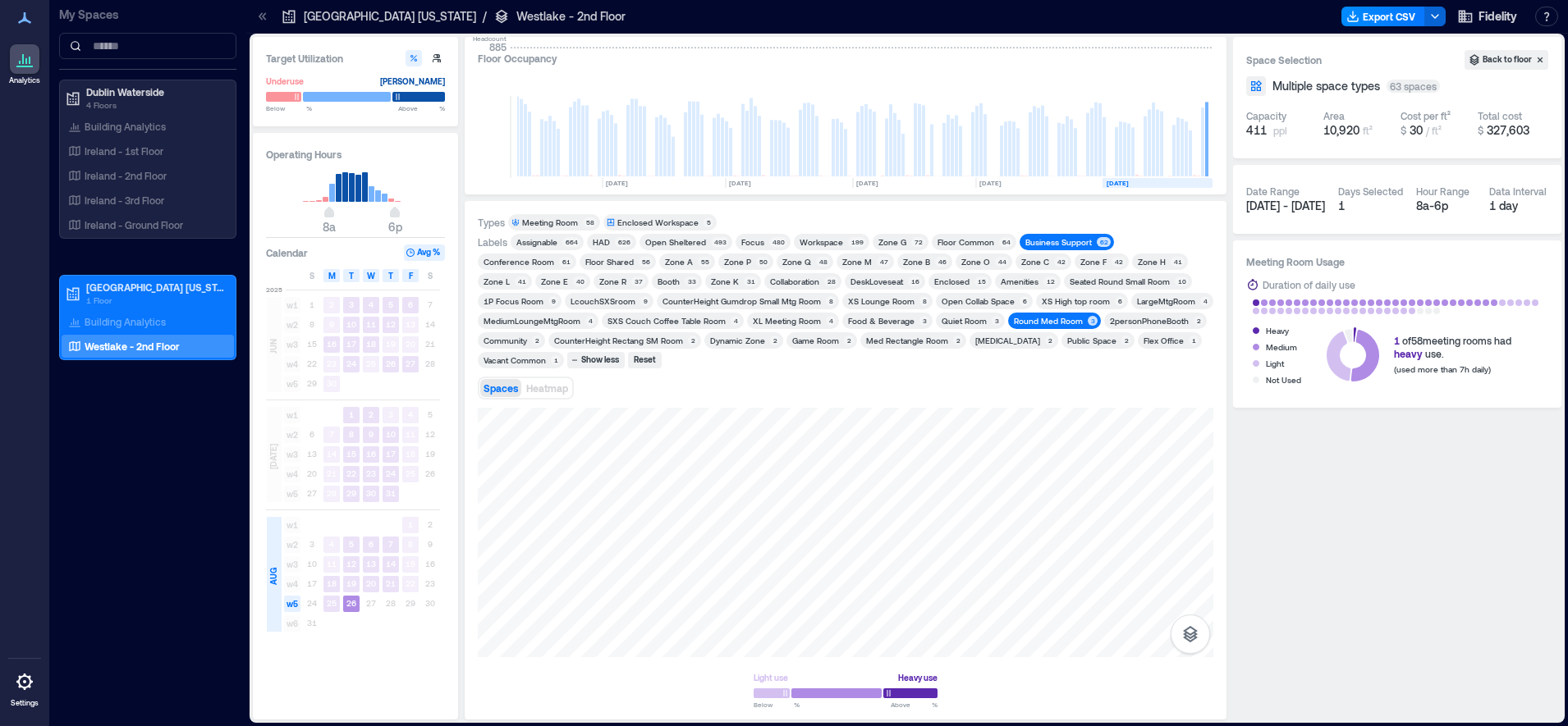
click at [1037, 237] on div "Business Support" at bounding box center [1058, 242] width 67 height 11
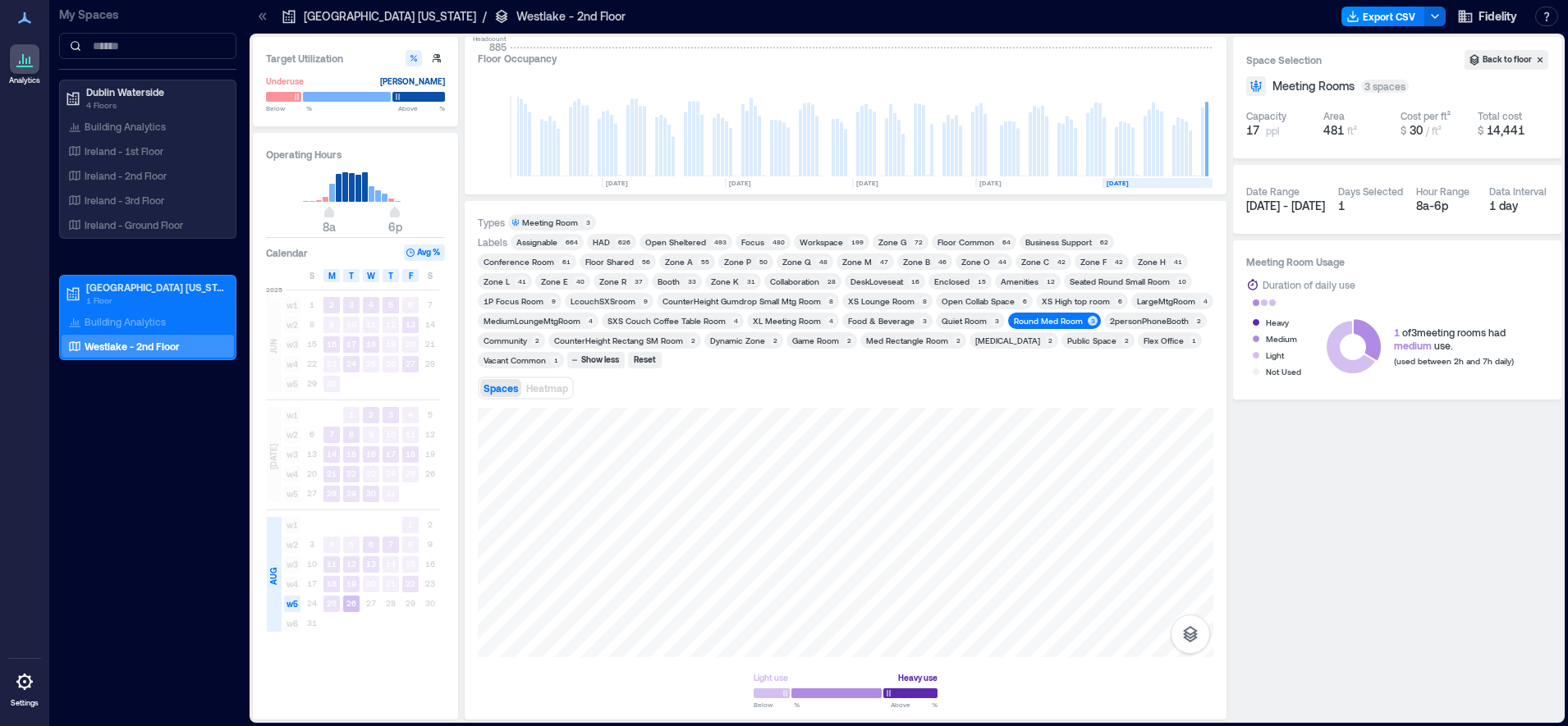
click at [1088, 318] on div "3" at bounding box center [1092, 321] width 10 height 10
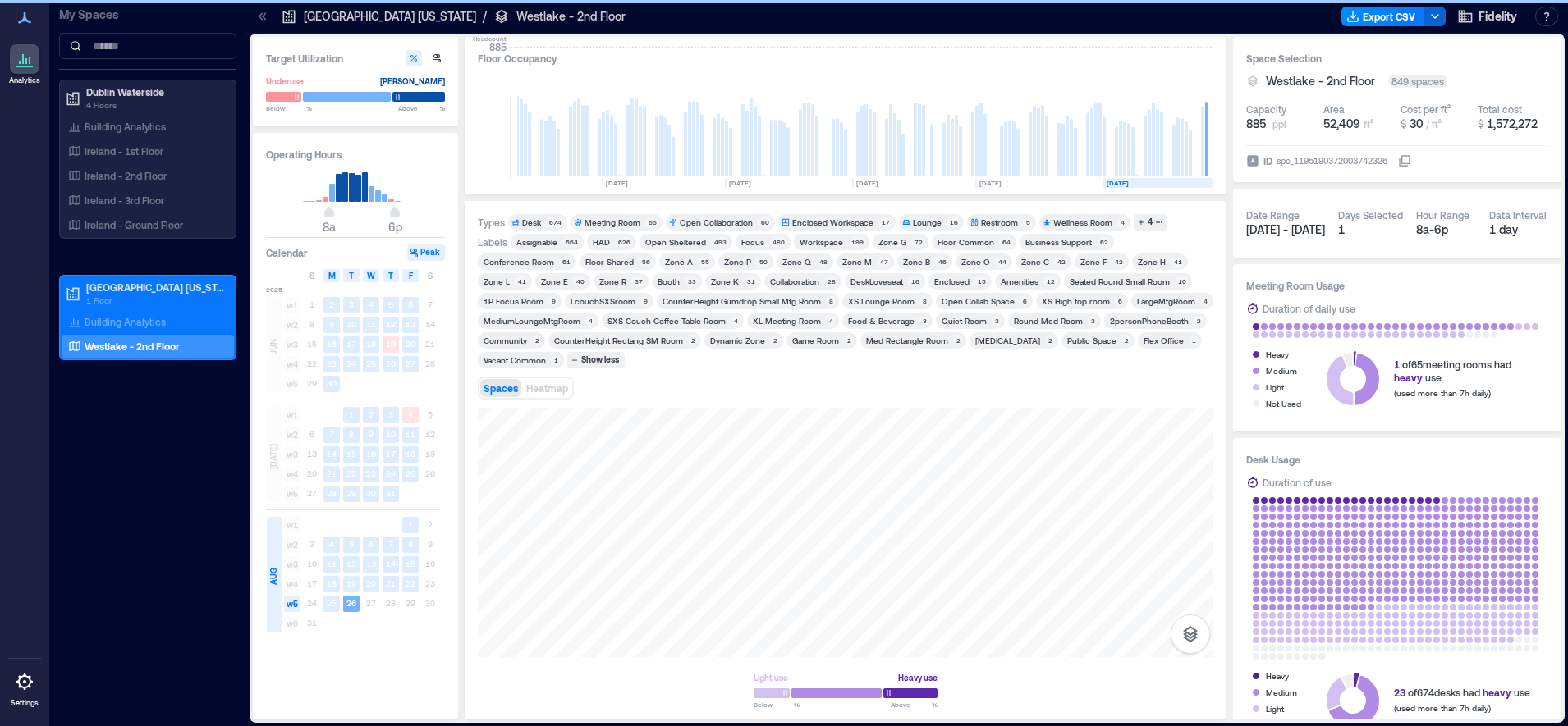
click at [750, 347] on div "Dynamic Zone 2" at bounding box center [744, 340] width 79 height 16
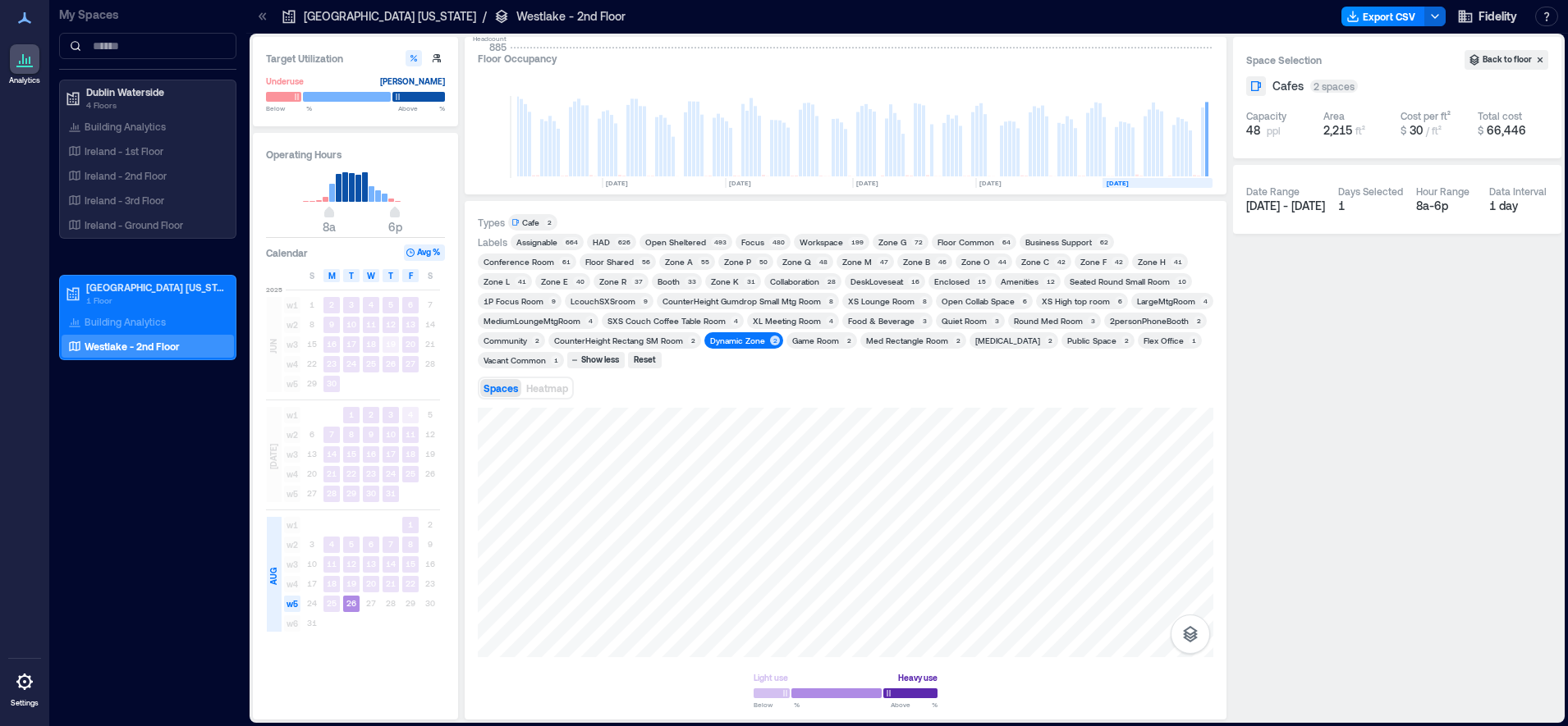
click at [742, 341] on div "Dynamic Zone" at bounding box center [737, 340] width 55 height 11
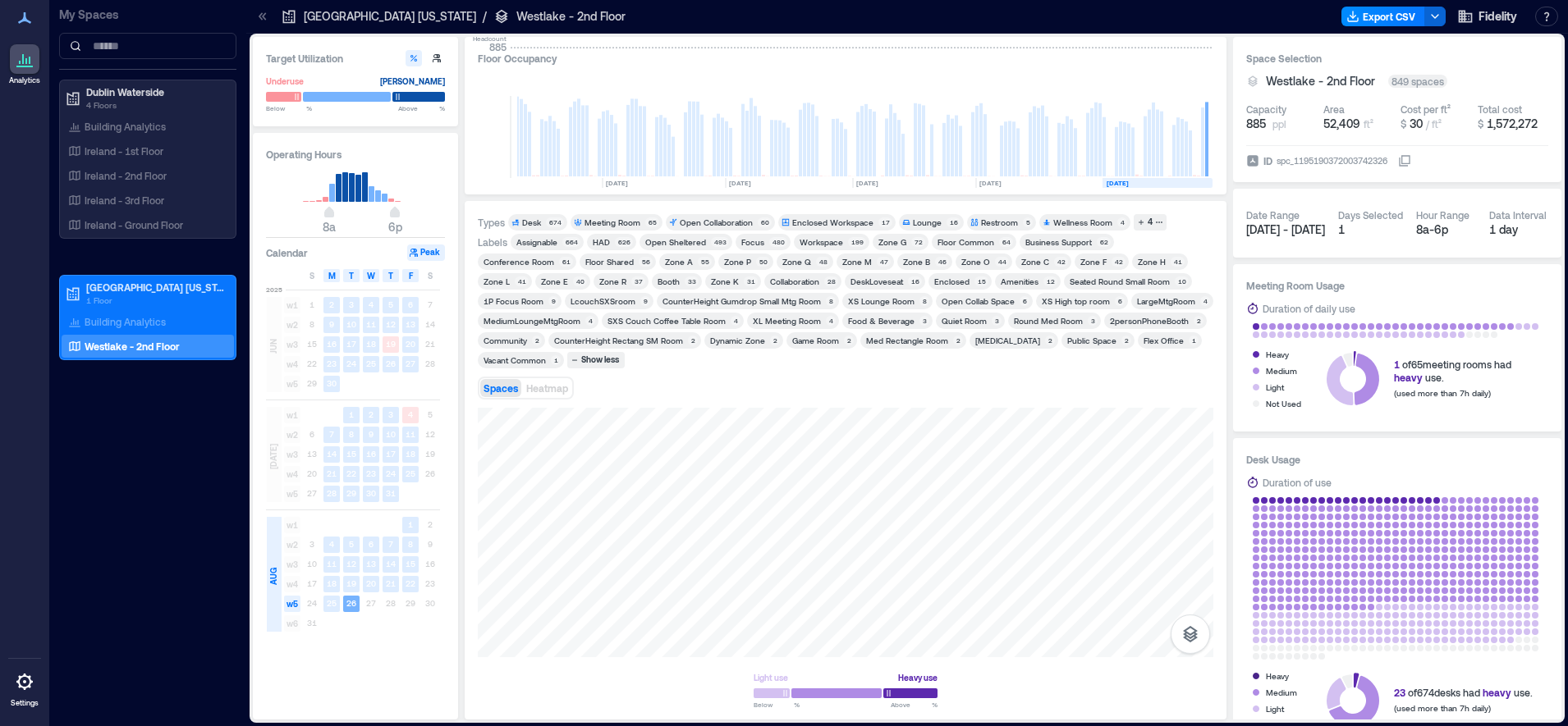
click at [522, 360] on div "Vacant Common" at bounding box center [515, 360] width 62 height 11
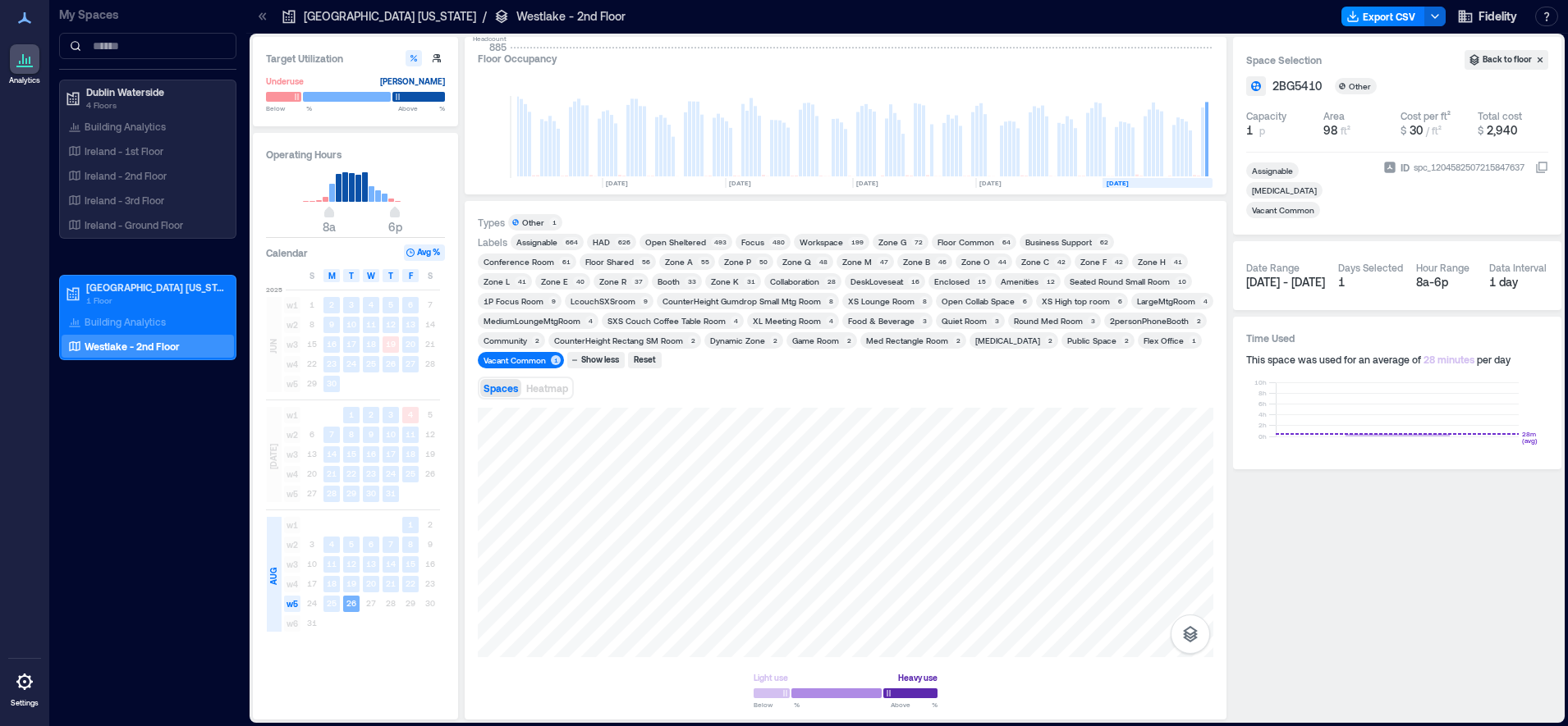
click at [1419, 514] on div "Space Selection Back to floor 2BG5410 Other Capacity 1 p Area 98 ft² Cost per f…" at bounding box center [1397, 379] width 329 height 683
click at [552, 364] on div "1" at bounding box center [556, 360] width 10 height 10
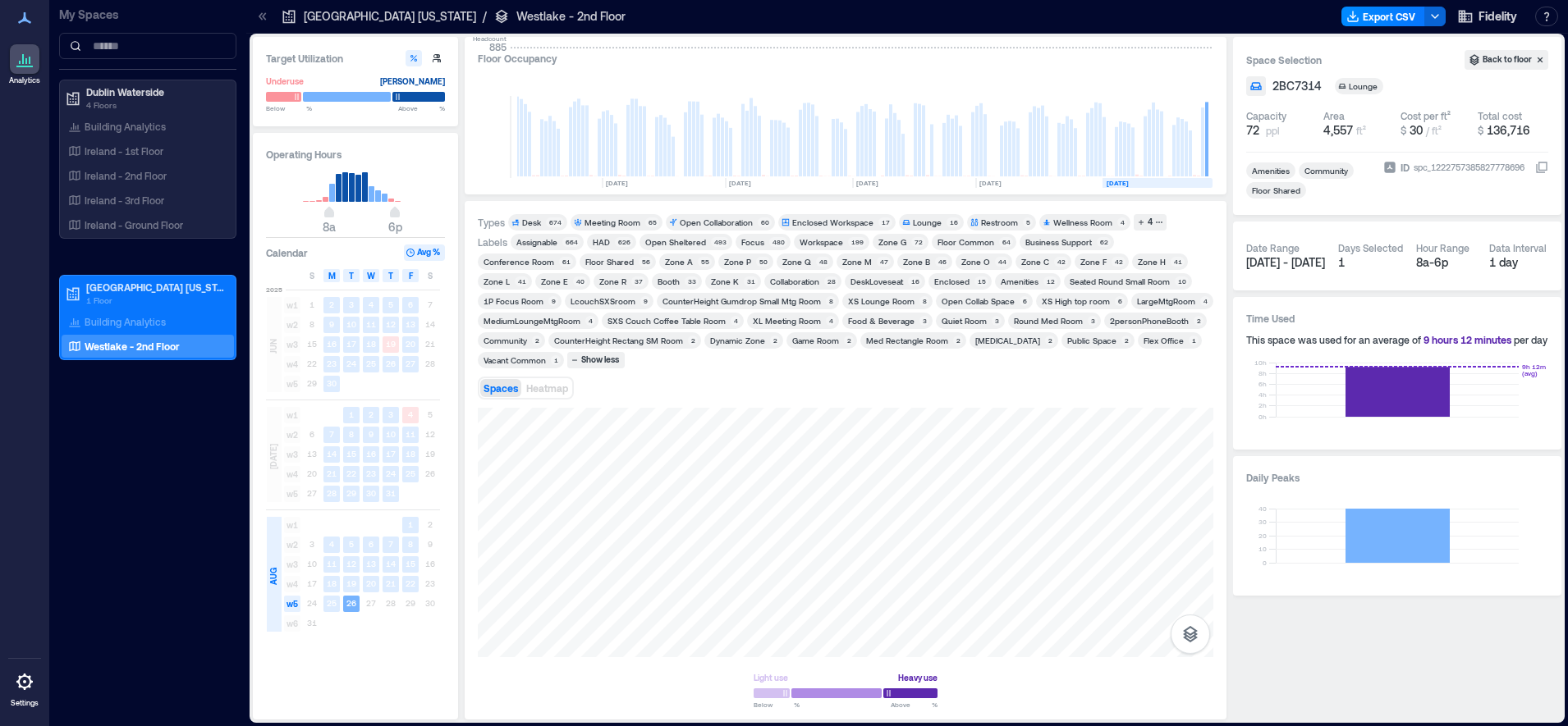
click at [784, 382] on div "Spaces Heatmap" at bounding box center [845, 388] width 736 height 33
click at [787, 487] on div at bounding box center [845, 533] width 736 height 250
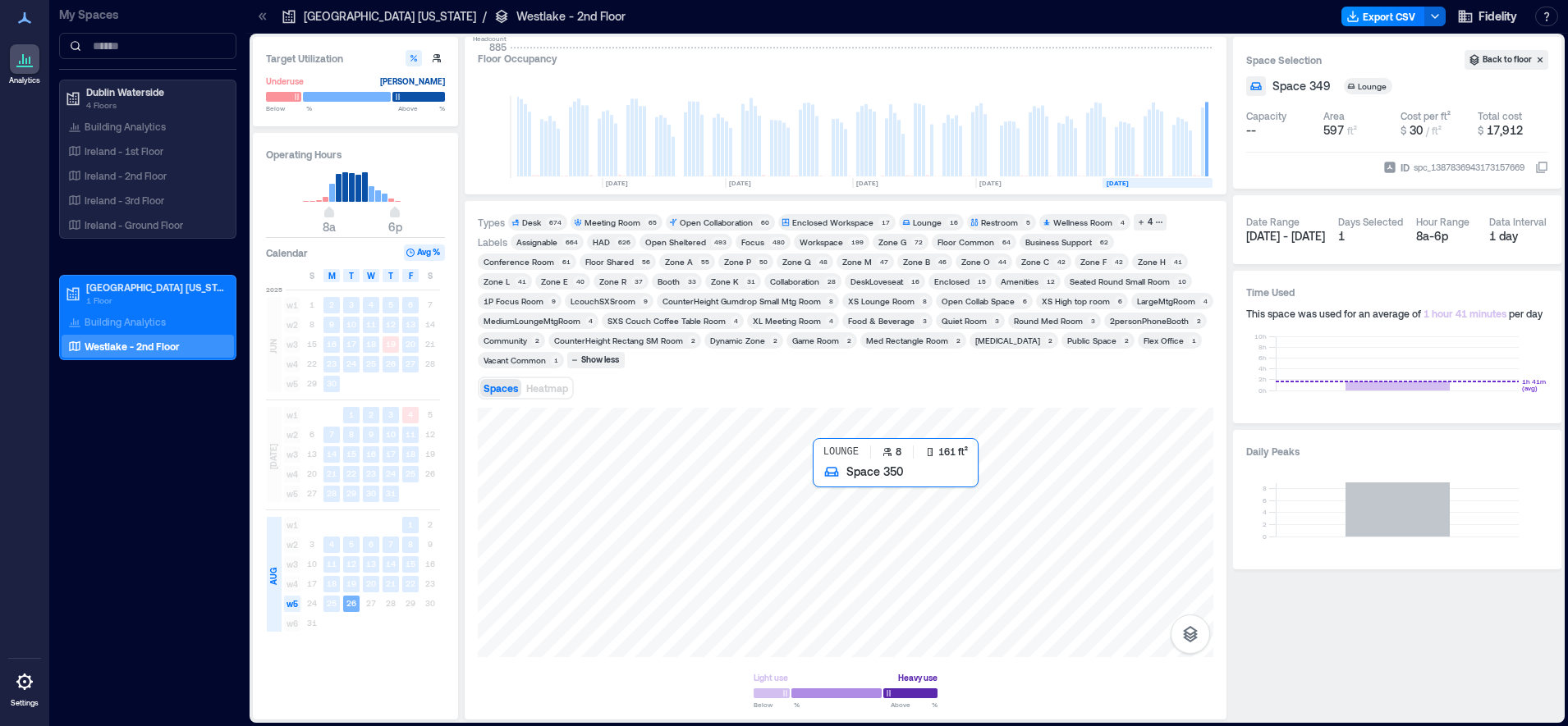
click at [836, 502] on div at bounding box center [845, 533] width 736 height 250
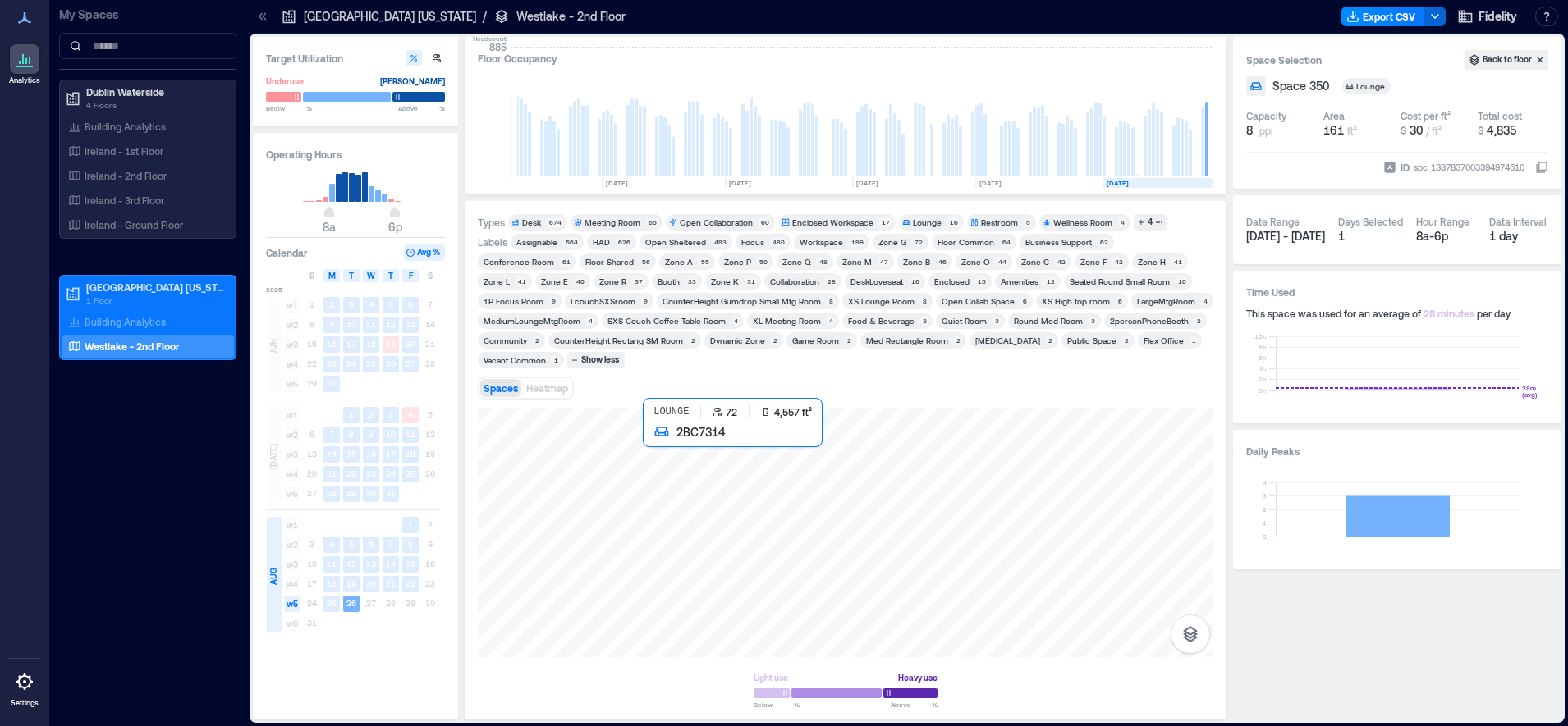
click at [767, 556] on div at bounding box center [845, 533] width 736 height 250
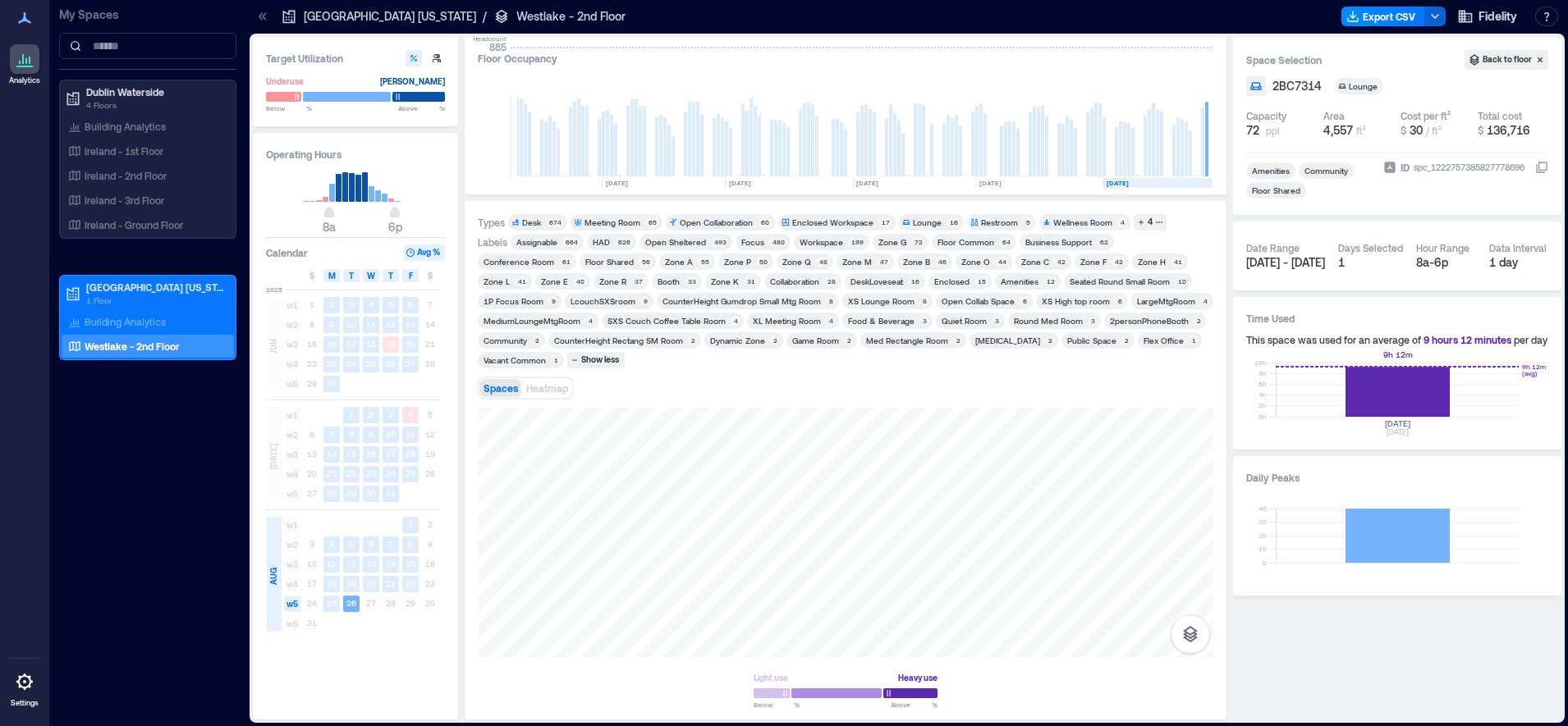
click at [1398, 379] on rect at bounding box center [1397, 390] width 243 height 55
click at [789, 545] on div at bounding box center [845, 533] width 736 height 250
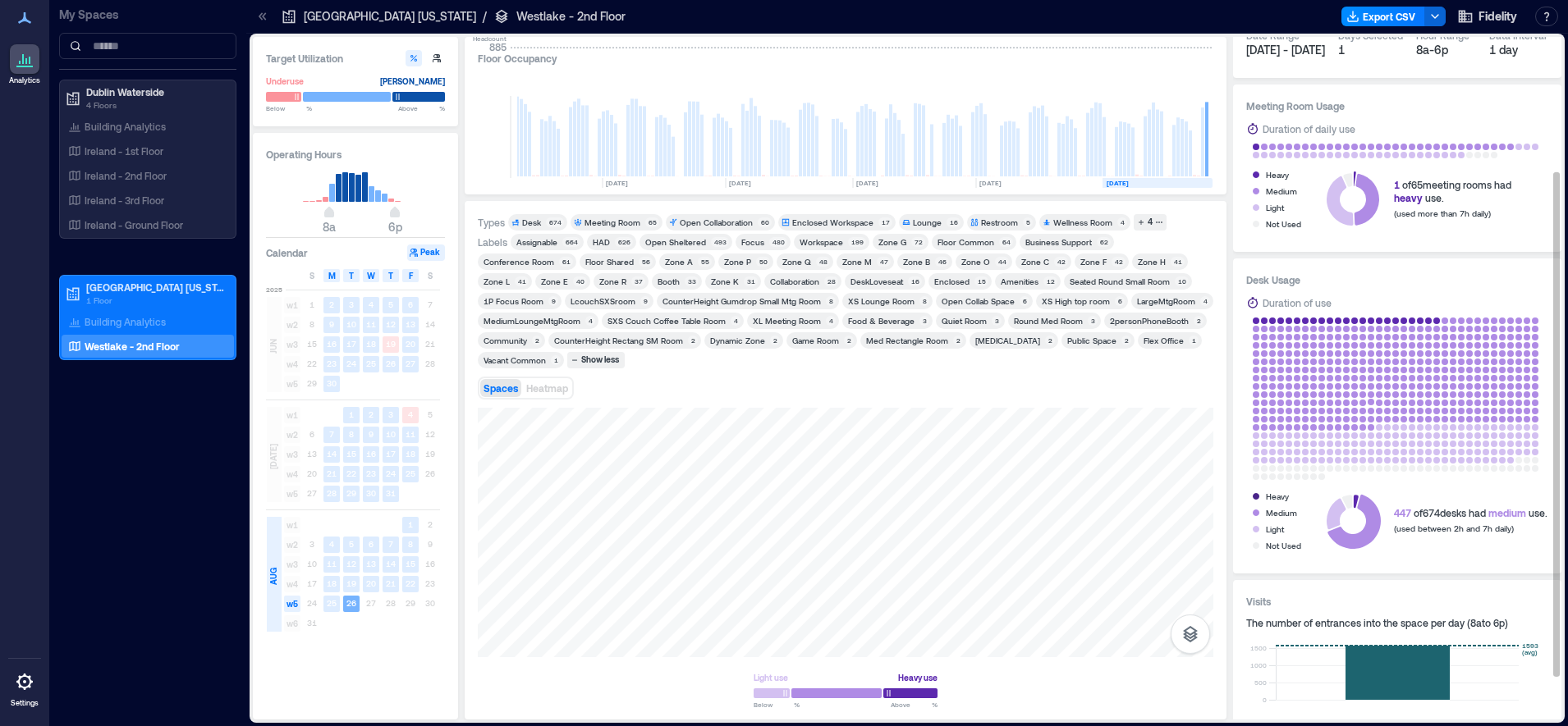
scroll to position [180, 0]
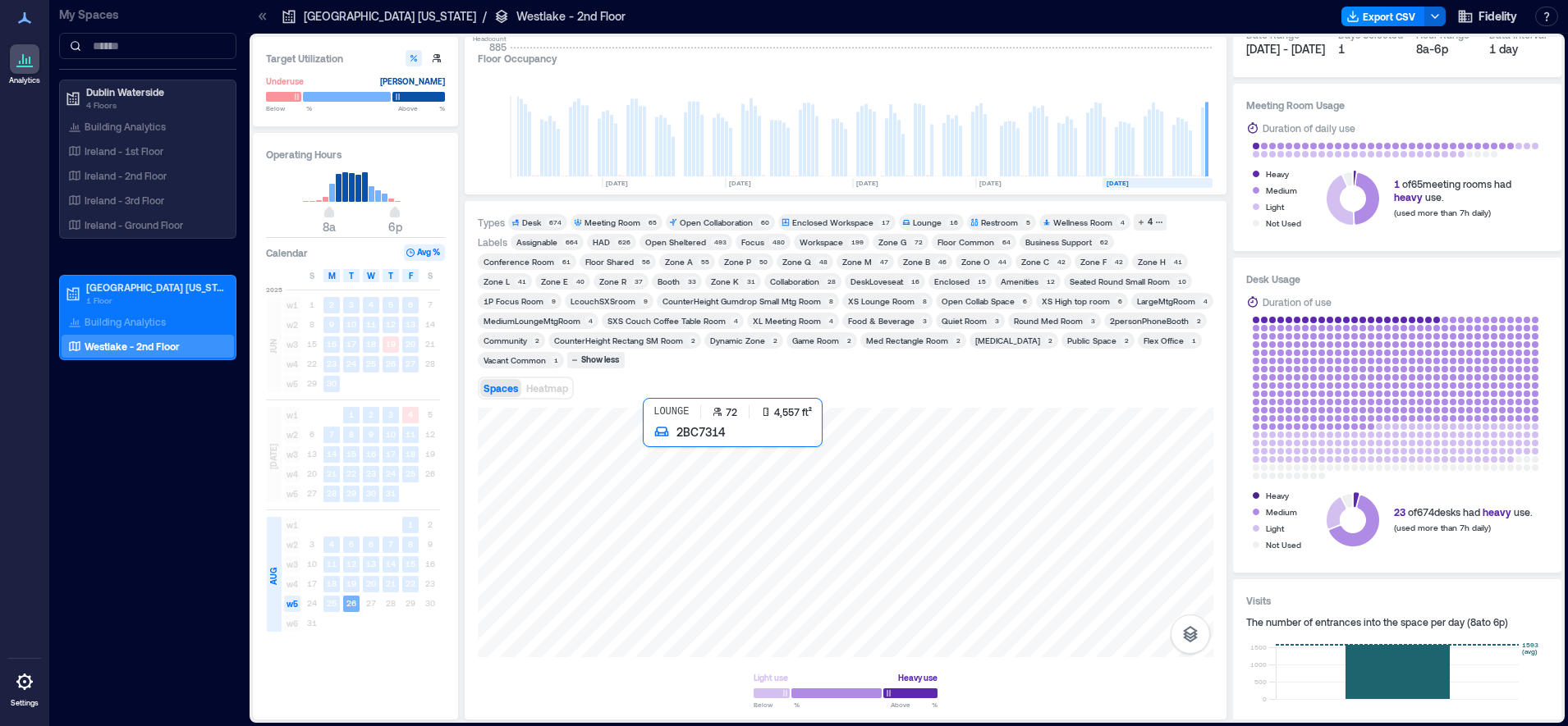
click at [782, 550] on div at bounding box center [845, 533] width 736 height 250
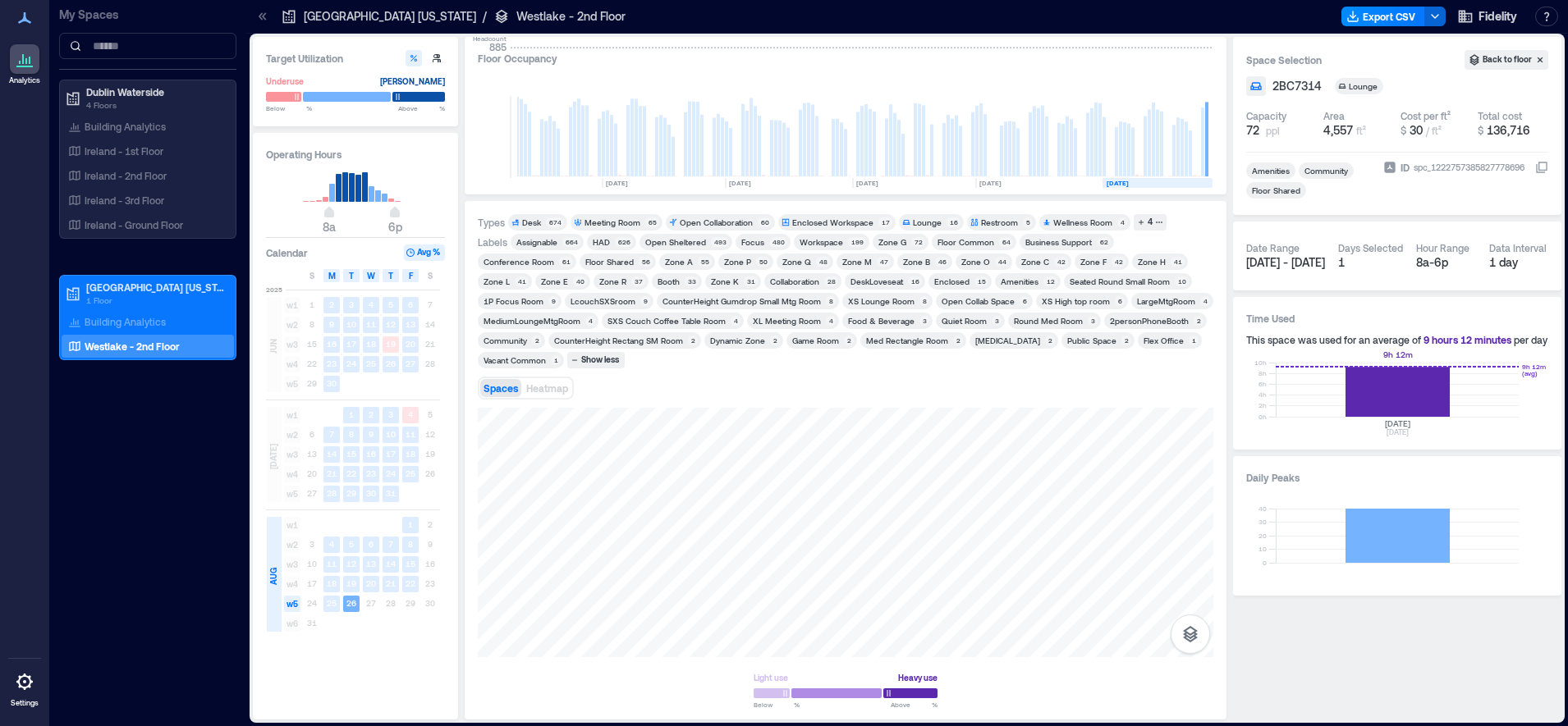
click at [1392, 392] on rect at bounding box center [1397, 390] width 243 height 55
click at [349, 182] on rect at bounding box center [352, 187] width 6 height 29
click at [349, 185] on rect at bounding box center [352, 187] width 6 height 29
click at [350, 609] on rect at bounding box center [351, 604] width 16 height 16
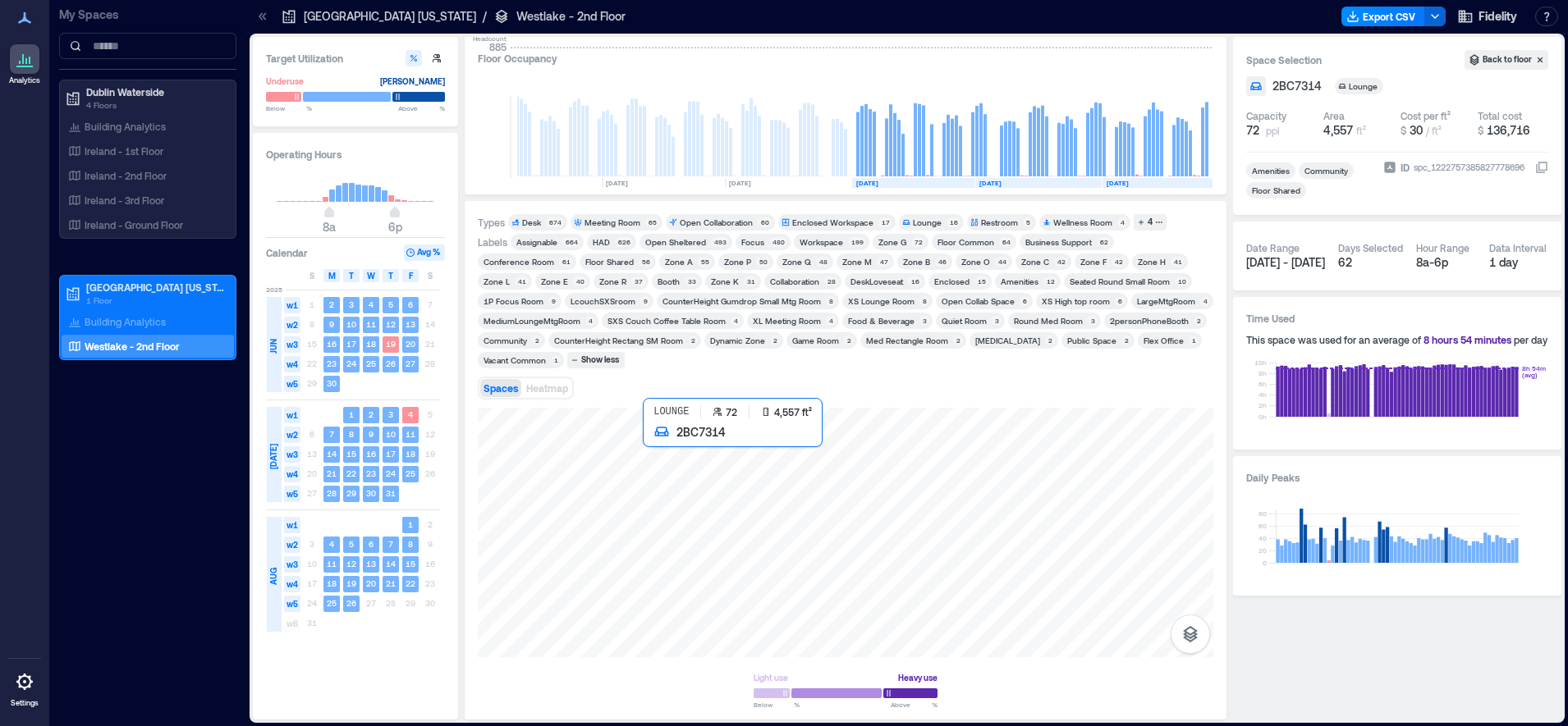
click at [801, 547] on div at bounding box center [845, 533] width 736 height 250
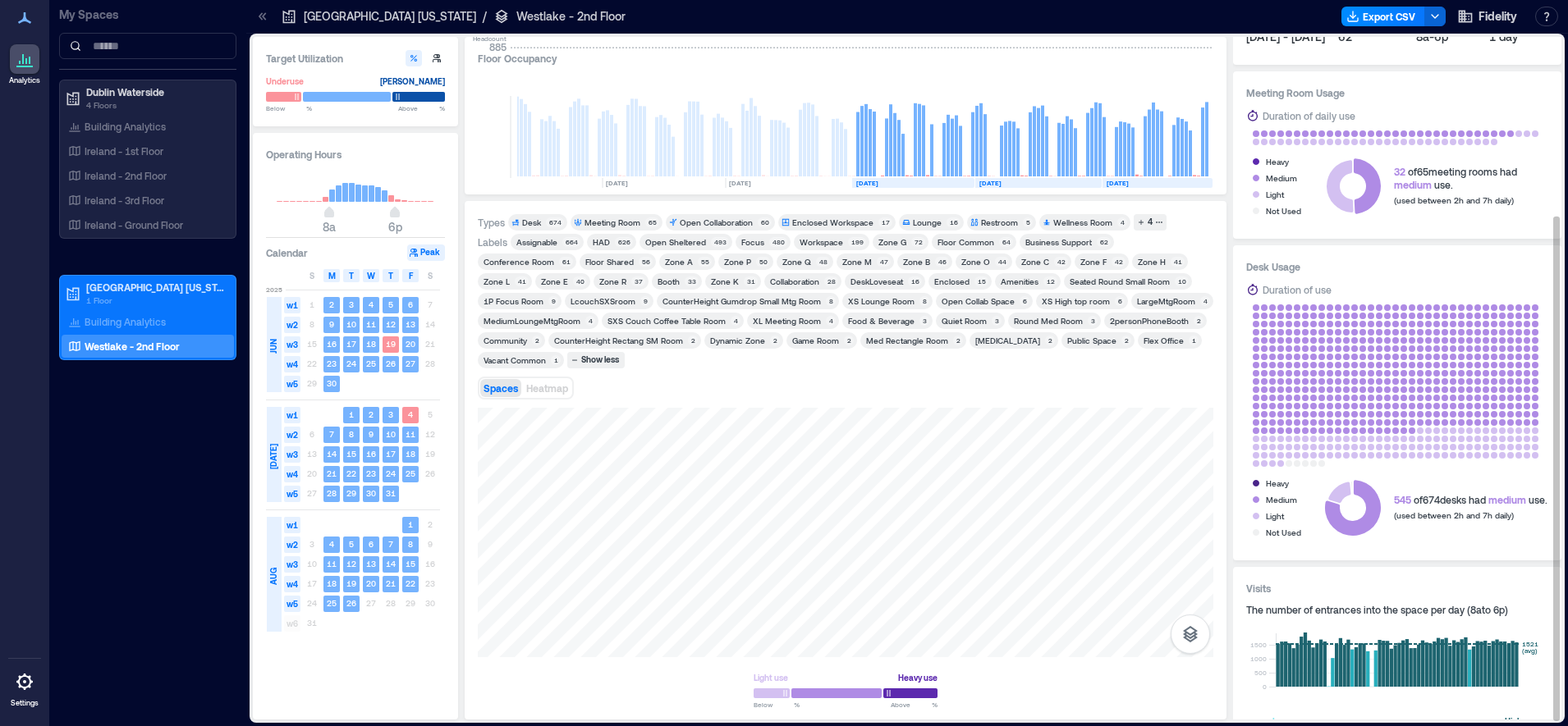
scroll to position [241, 0]
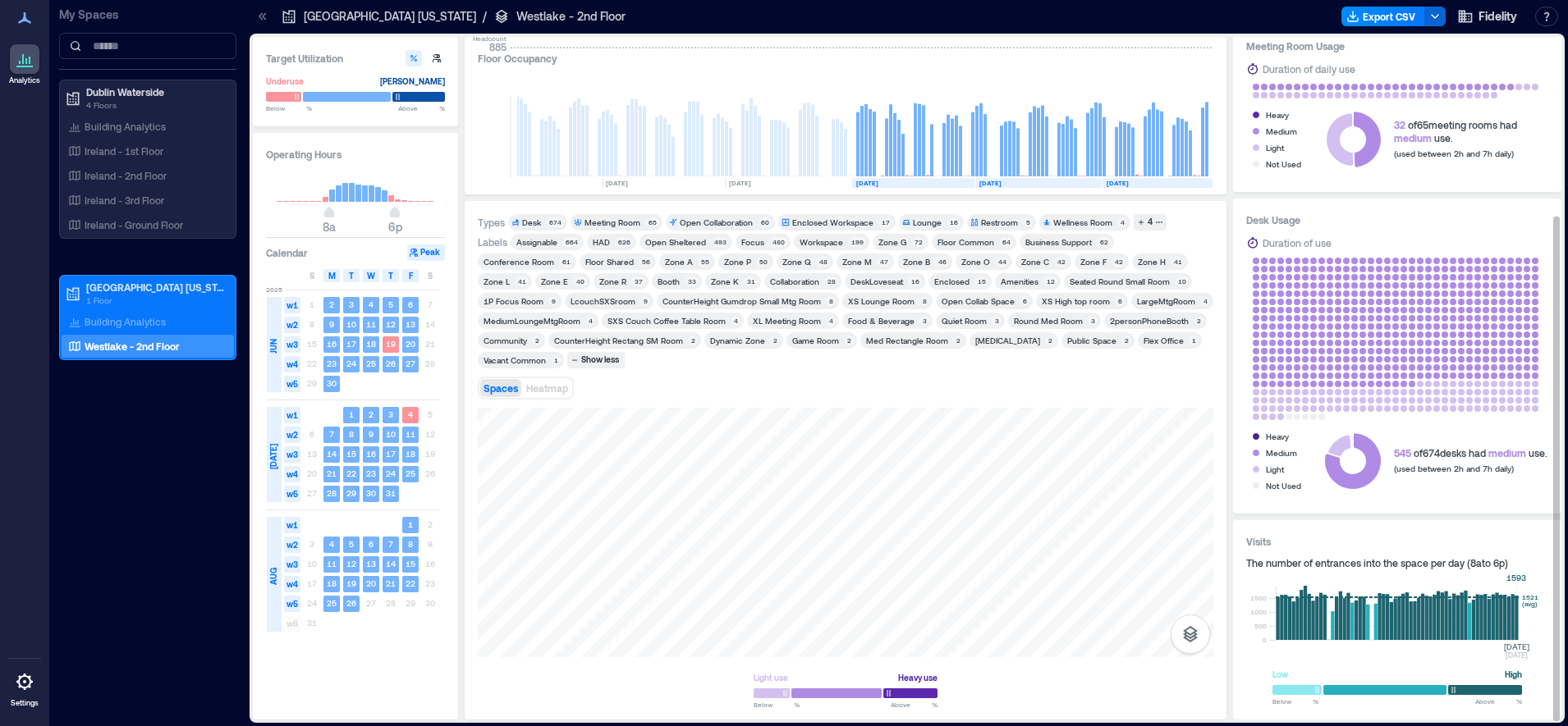
click at [1517, 611] on rect at bounding box center [1397, 613] width 243 height 55
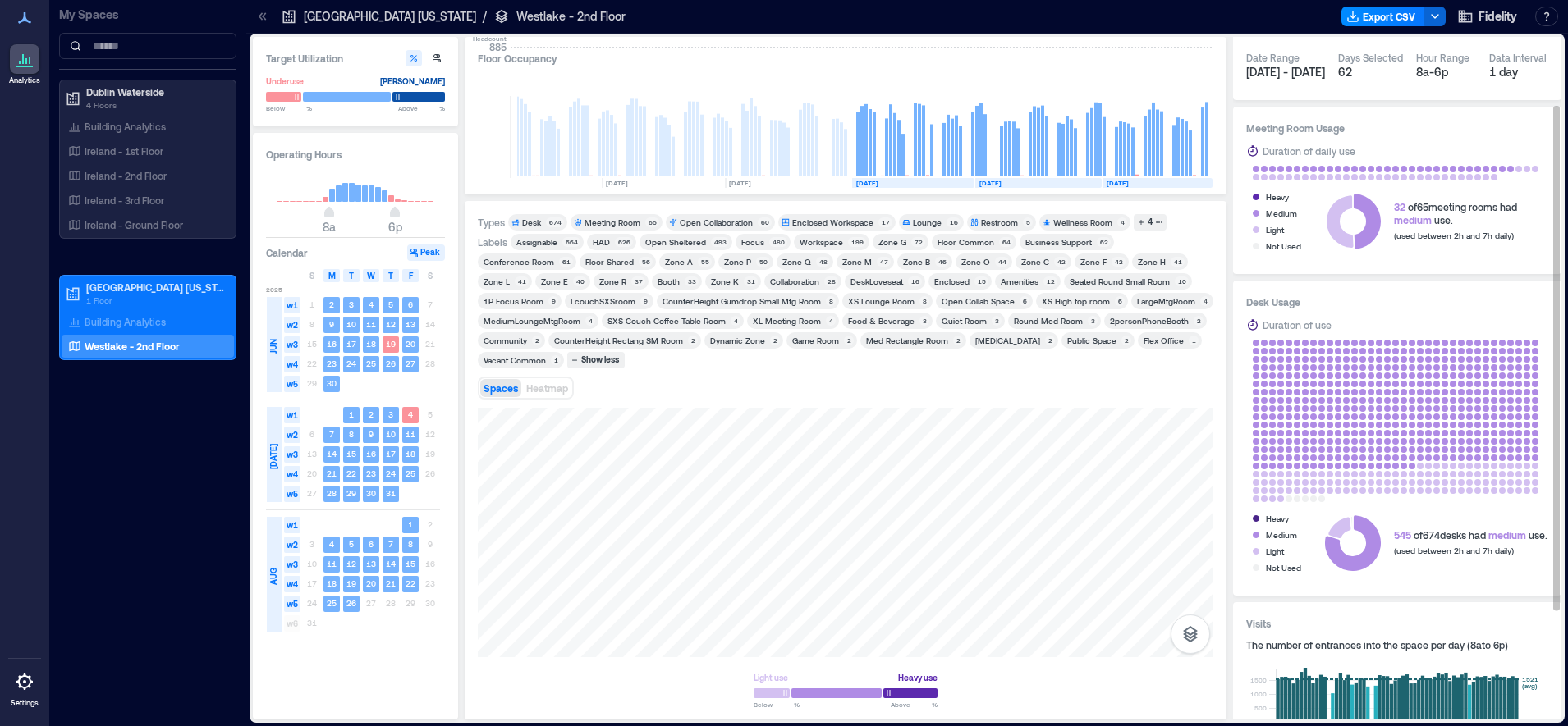
scroll to position [63, 0]
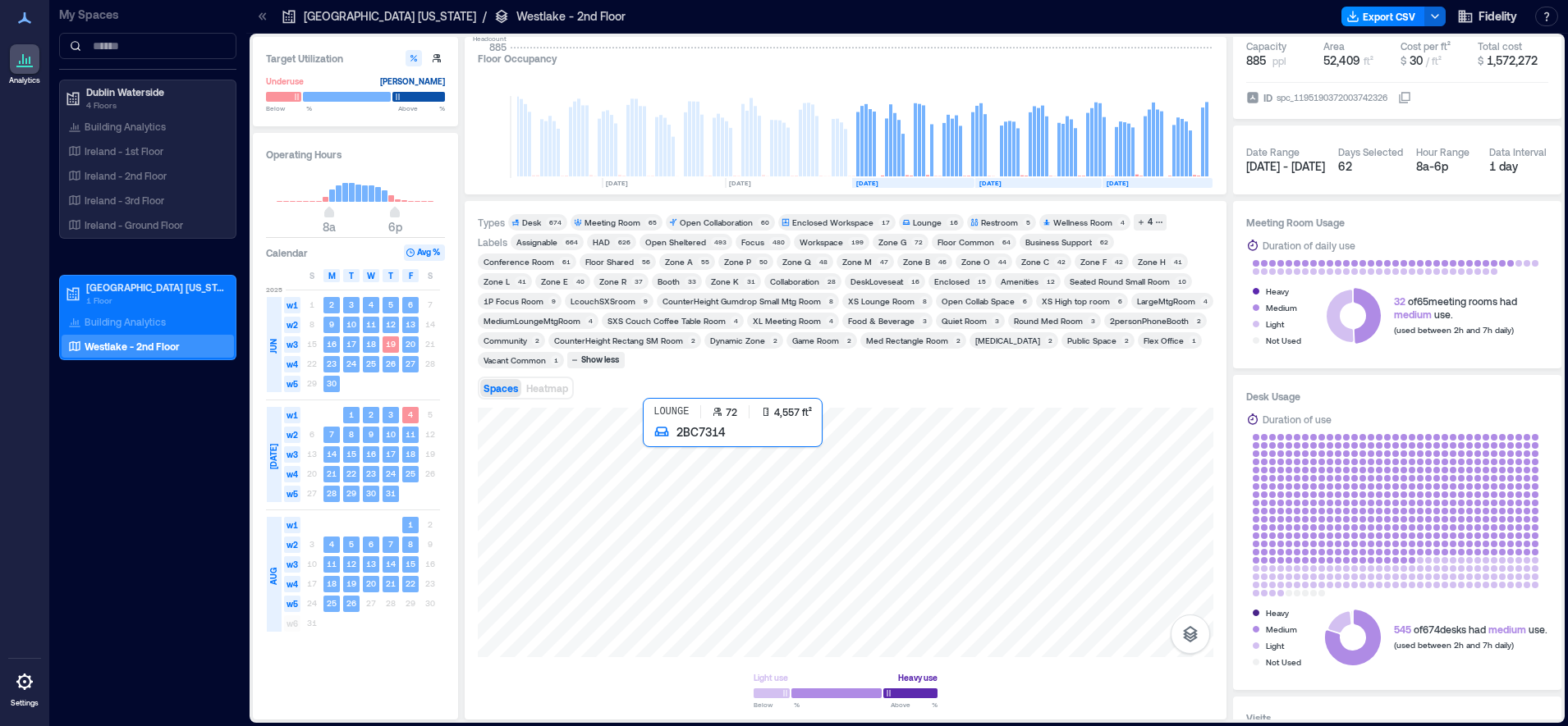
click at [810, 551] on div at bounding box center [845, 533] width 736 height 250
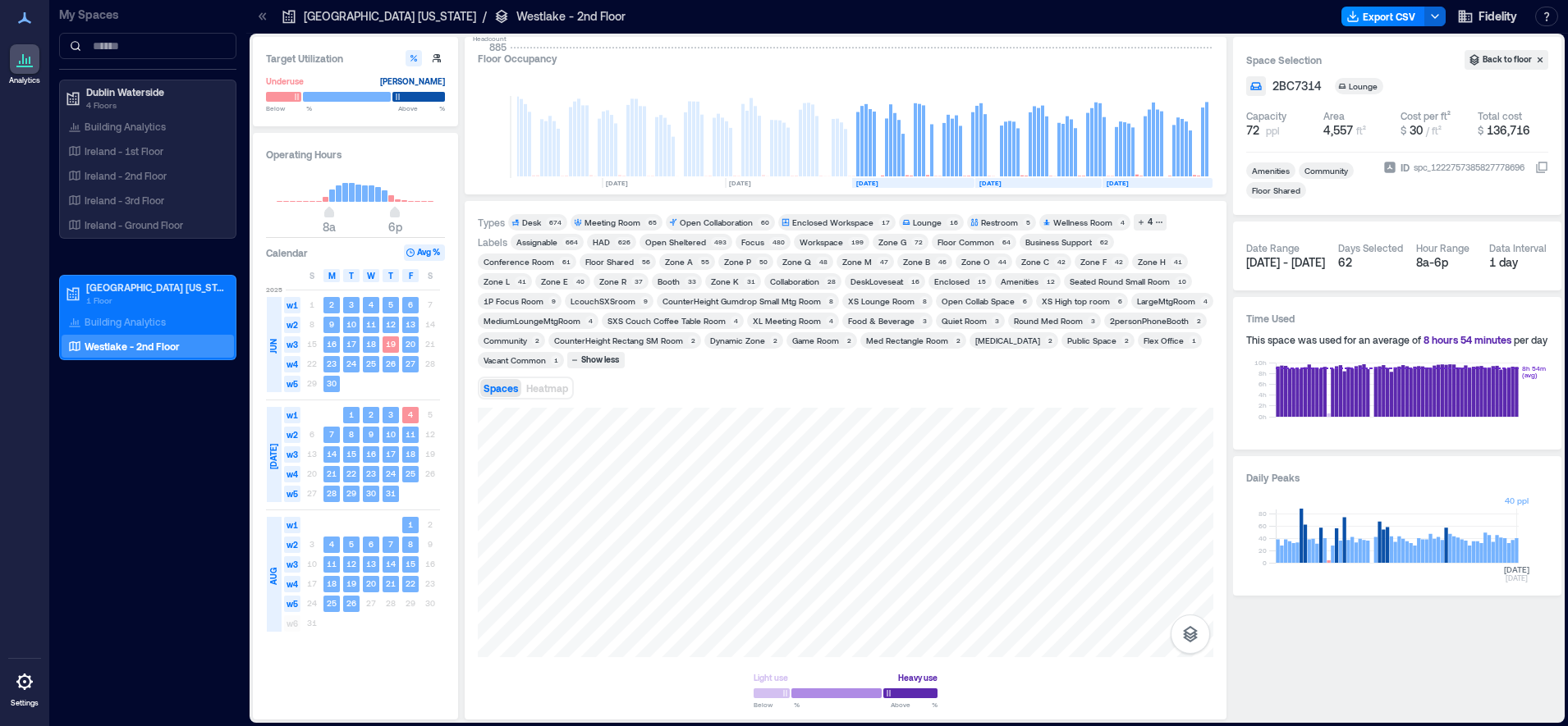
click at [1516, 552] on rect at bounding box center [1397, 535] width 243 height 55
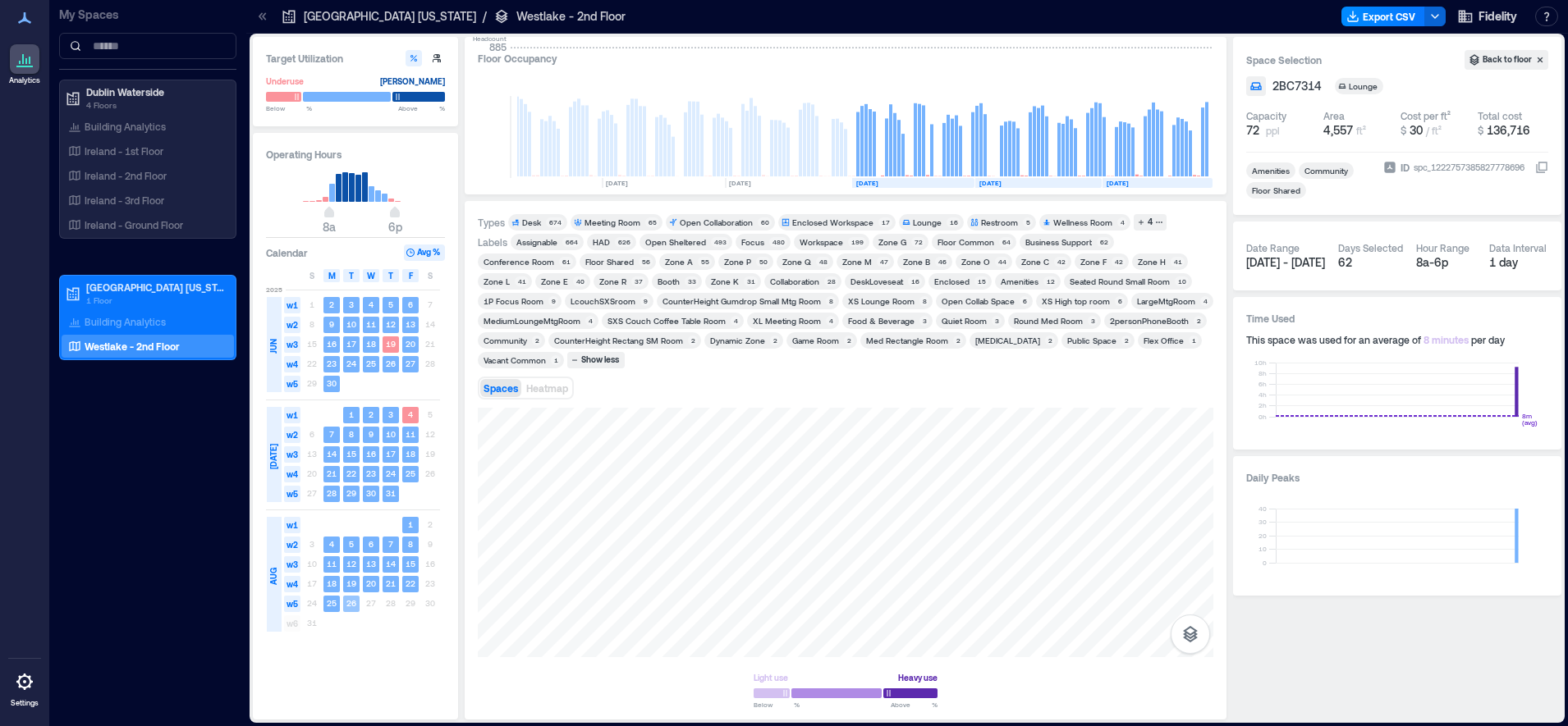
click at [345, 606] on rect at bounding box center [351, 604] width 16 height 16
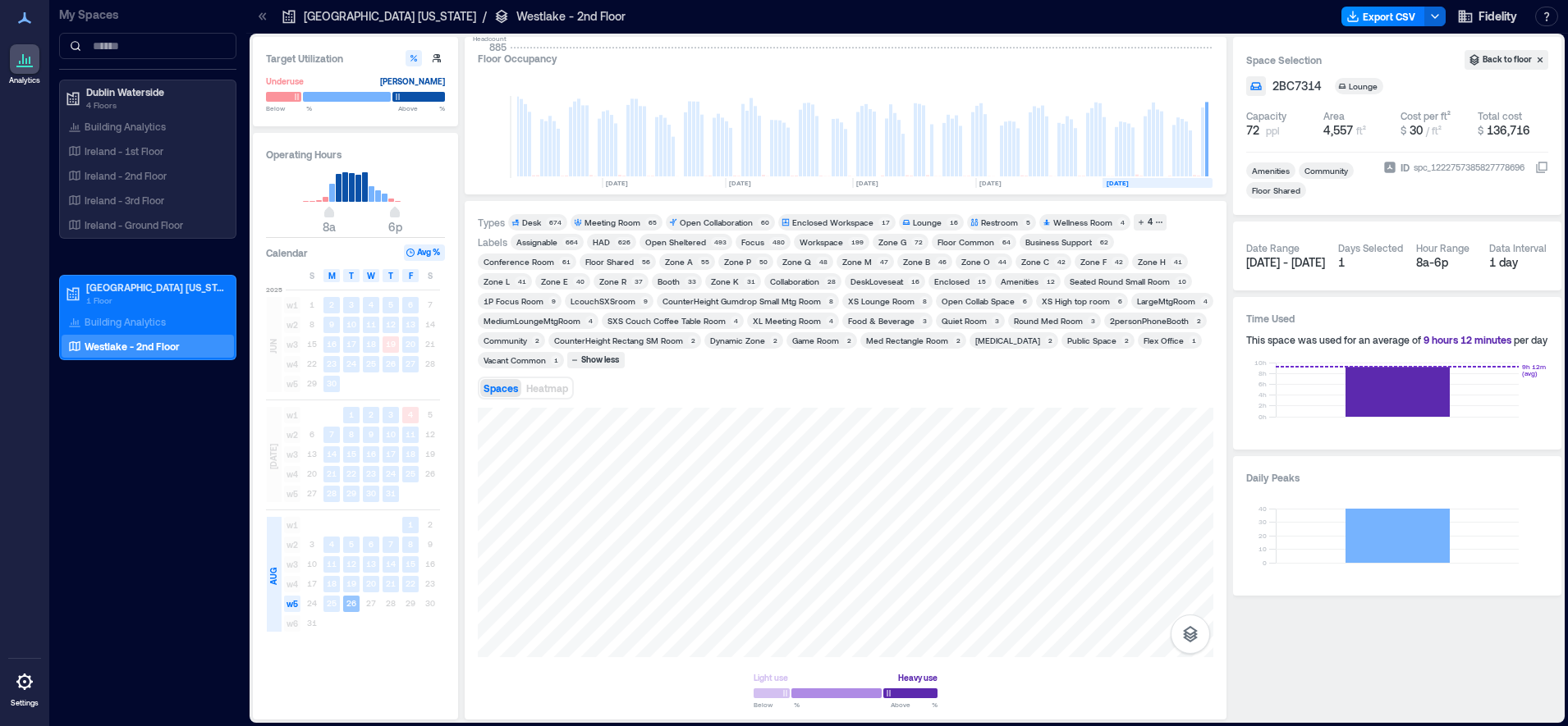
click at [345, 606] on rect at bounding box center [351, 604] width 16 height 16
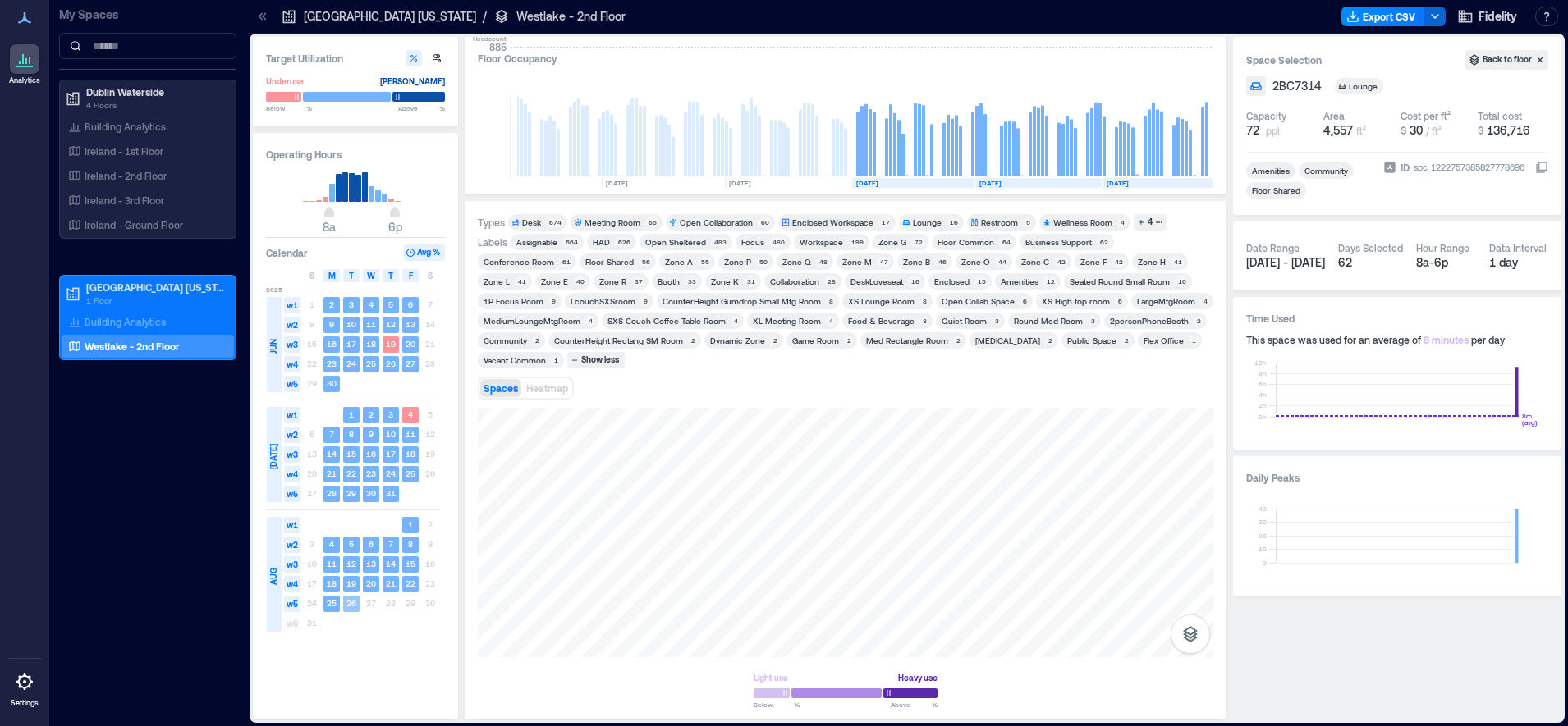
click at [346, 612] on rect at bounding box center [351, 604] width 16 height 16
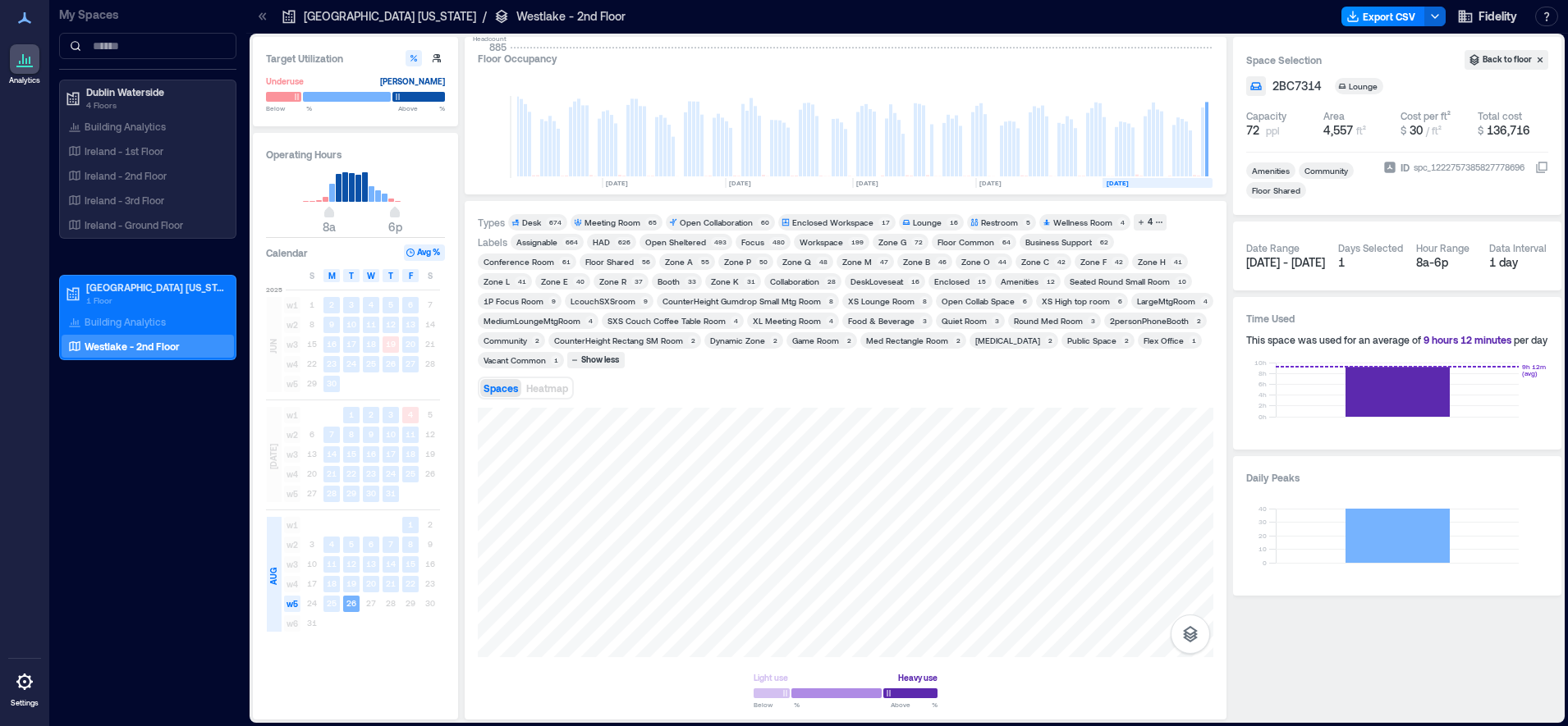
click at [437, 256] on button "Avg %" at bounding box center [424, 252] width 41 height 16
click at [368, 191] on rect at bounding box center [371, 194] width 6 height 16
click at [360, 193] on rect at bounding box center [358, 188] width 6 height 27
click at [343, 201] on rect at bounding box center [345, 187] width 6 height 29
click at [333, 163] on div "Operating Hours 8a 6p Calendar Avg % S M T W T F S [DATE] w1 1 2 3 4 5 6 7 w2 8…" at bounding box center [355, 425] width 205 height 587
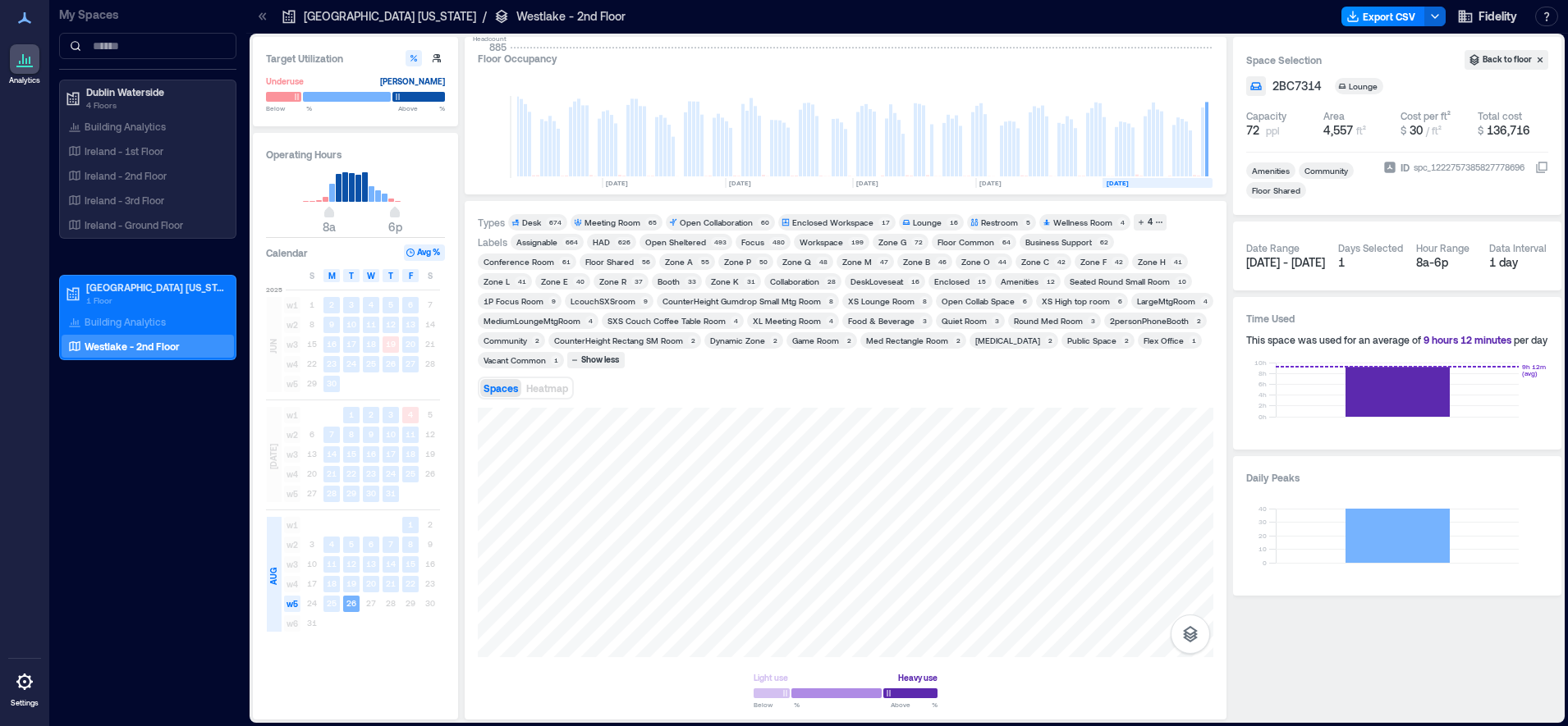
click at [363, 203] on span "8a 6p" at bounding box center [355, 214] width 158 height 24
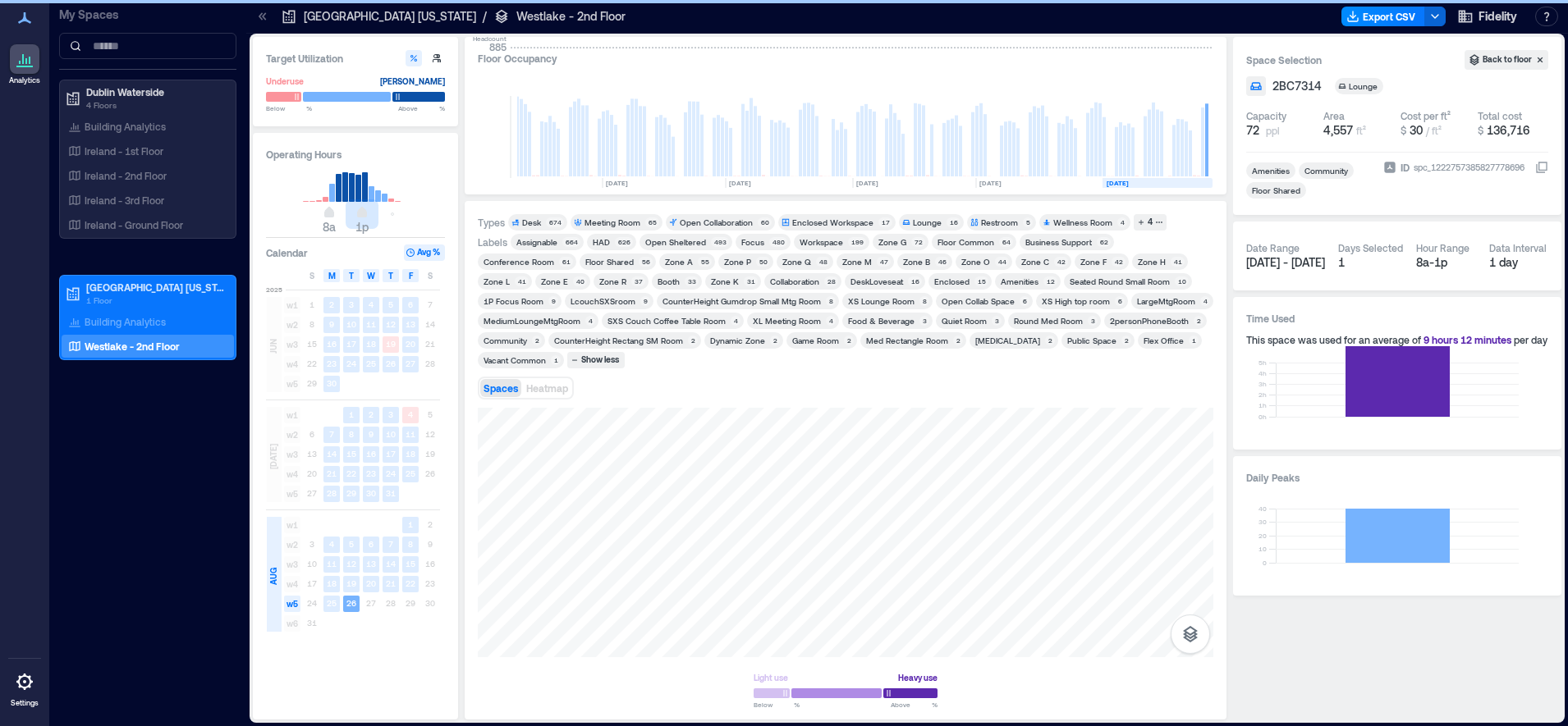
drag, startPoint x: 364, startPoint y: 217, endPoint x: 364, endPoint y: 191, distance: 26.0
click at [371, 217] on span "8a 1p" at bounding box center [355, 214] width 158 height 24
click at [364, 191] on rect at bounding box center [365, 187] width 6 height 29
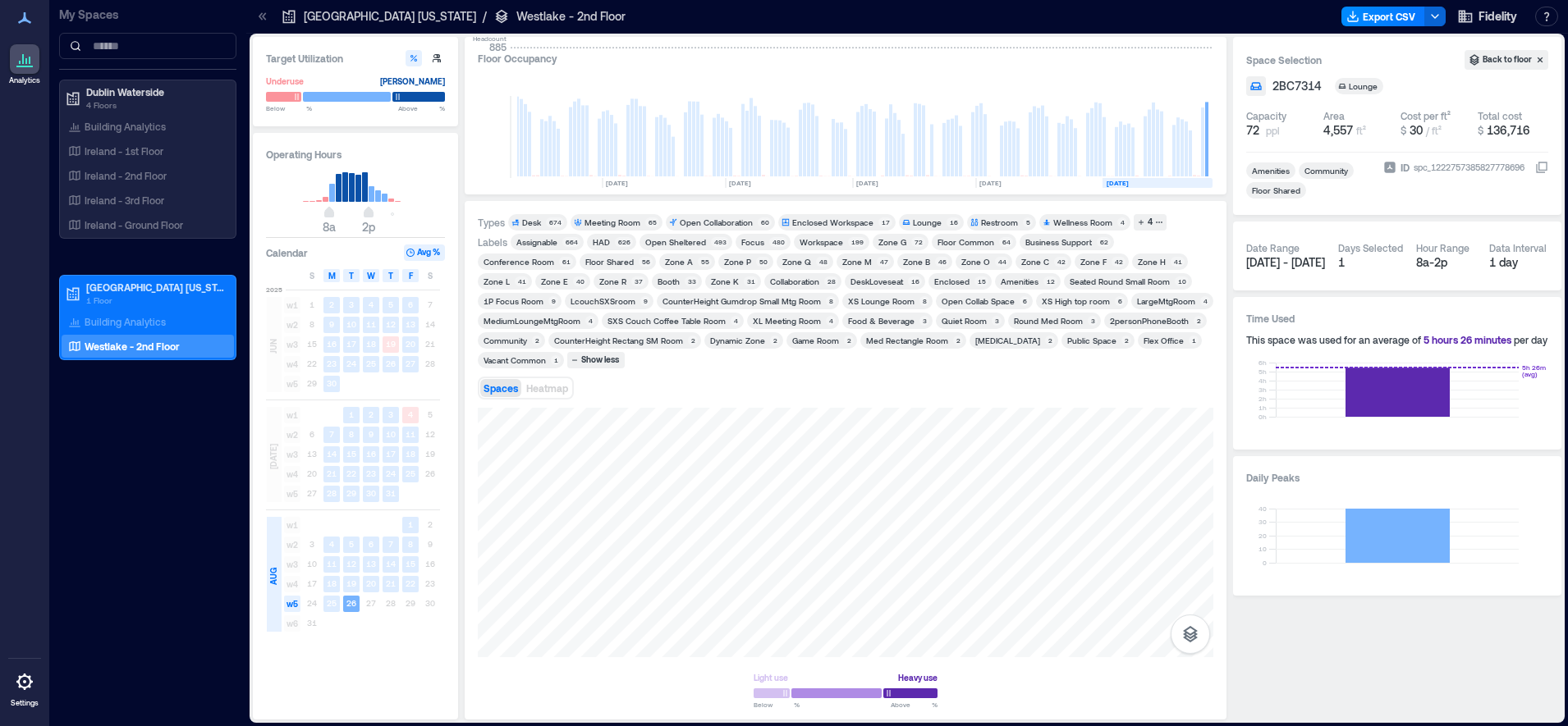
click at [1066, 288] on div "Types Desk 674 Meeting Room 65 Open Collaboration 60 Enclosed Workspace 17 Loun…" at bounding box center [845, 460] width 736 height 492
click at [1071, 726] on html "Analytics Settings My Spaces [GEOGRAPHIC_DATA] 4 Floors Building Analytics [GEO…" at bounding box center [784, 363] width 1568 height 726
click at [781, 465] on div at bounding box center [845, 533] width 736 height 250
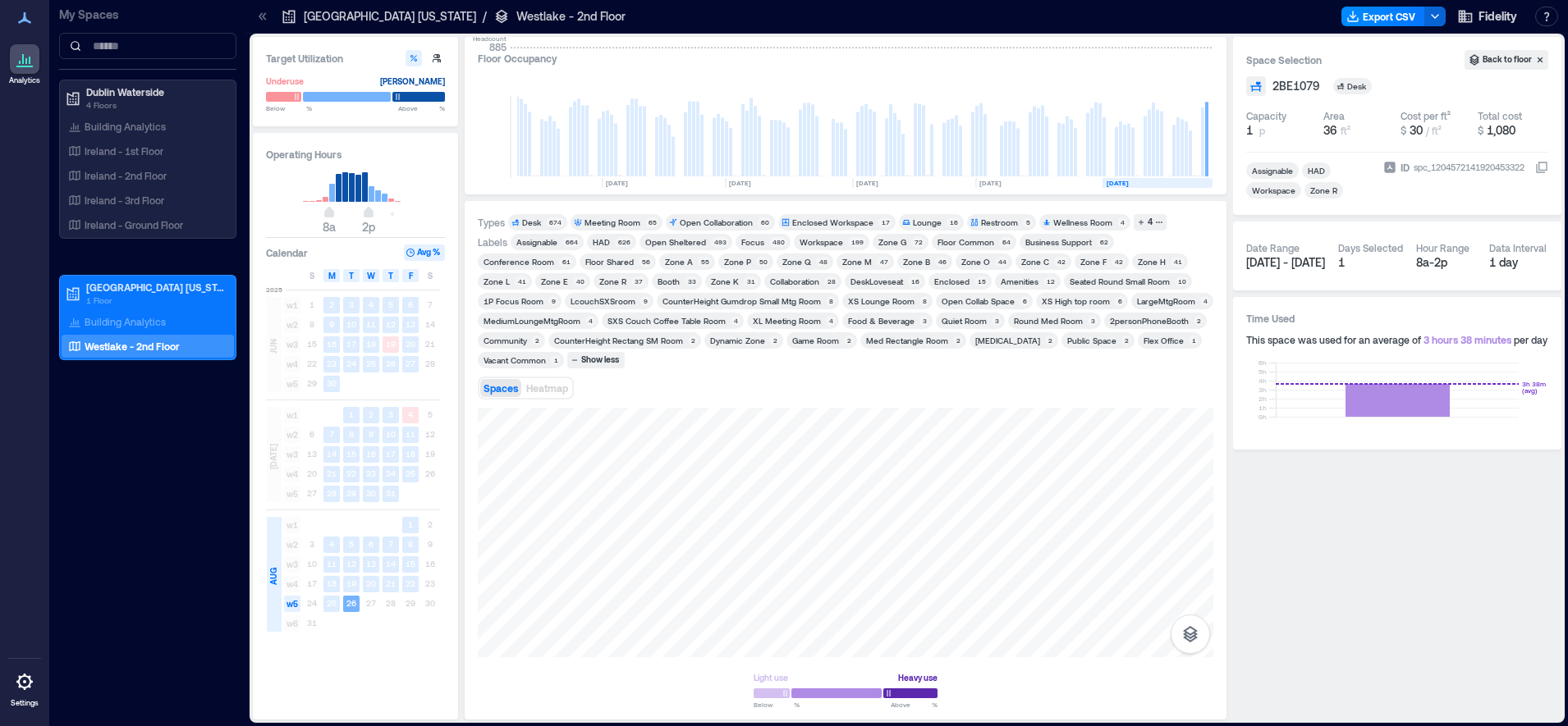
click at [599, 282] on div "Zone R" at bounding box center [612, 281] width 27 height 11
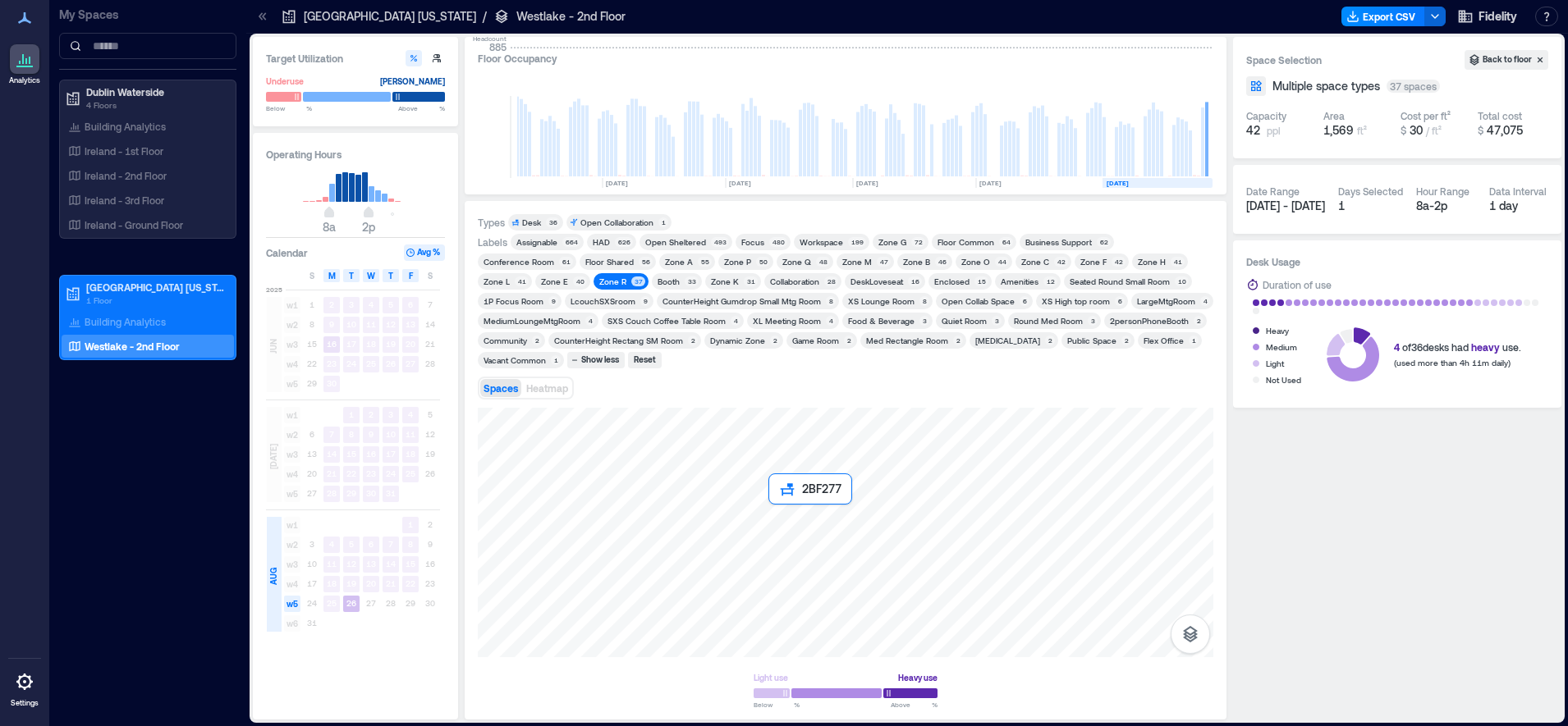
click at [775, 518] on div at bounding box center [845, 533] width 736 height 250
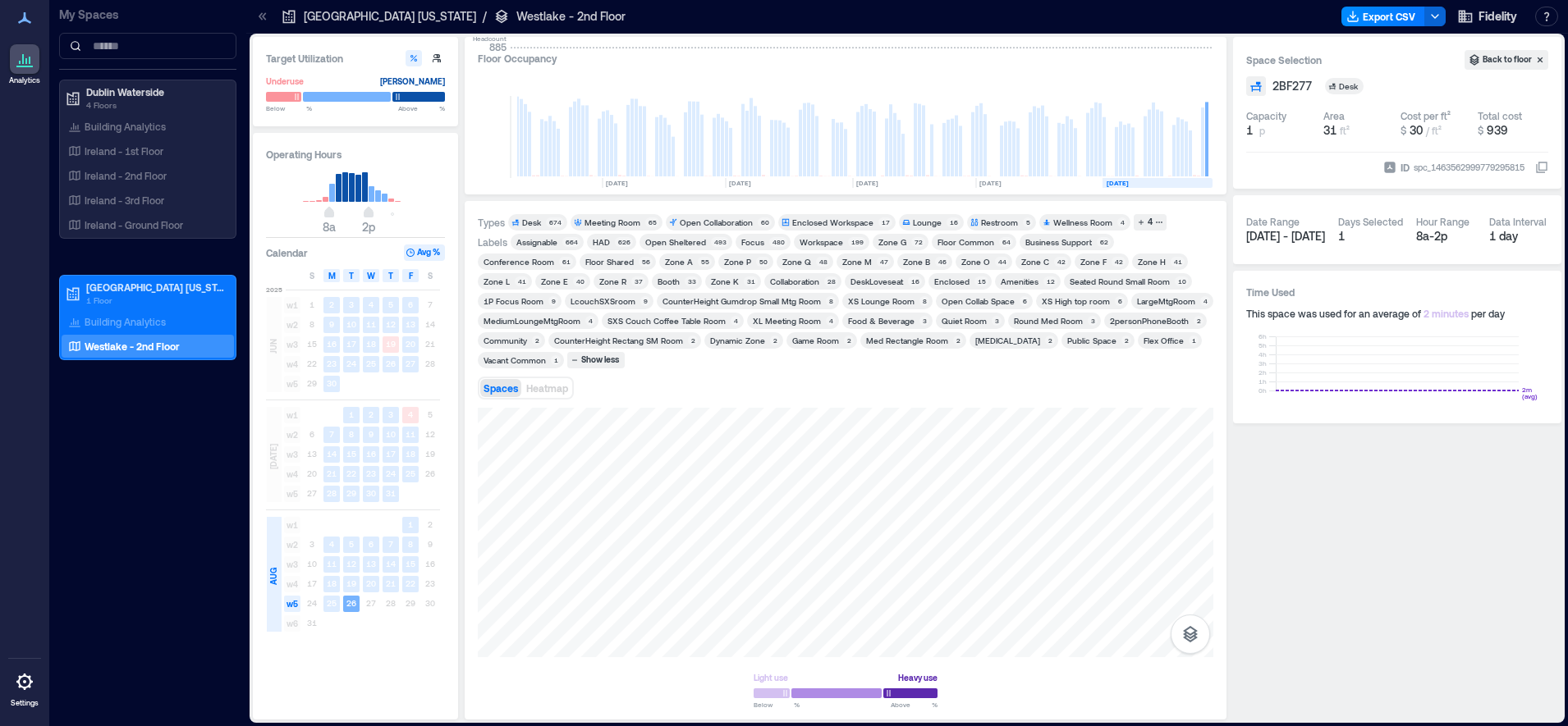
click at [597, 276] on div "Zone R" at bounding box center [613, 281] width 32 height 11
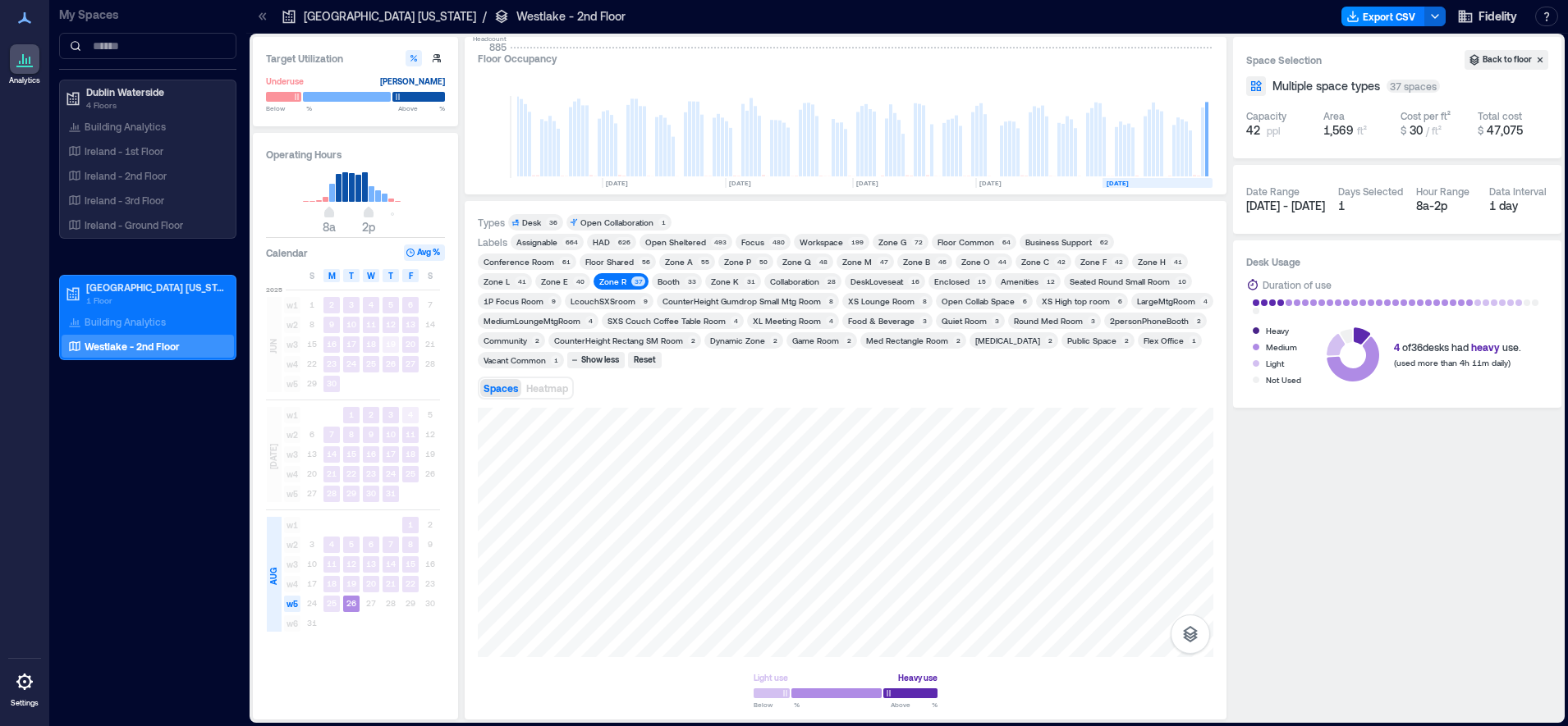
drag, startPoint x: 886, startPoint y: 557, endPoint x: 690, endPoint y: 769, distance: 288.7
click at [690, 726] on html "Analytics Settings My Spaces [GEOGRAPHIC_DATA] 4 Floors Building Analytics [GEO…" at bounding box center [784, 363] width 1568 height 726
drag, startPoint x: 842, startPoint y: 541, endPoint x: 976, endPoint y: 672, distance: 187.4
drag, startPoint x: 890, startPoint y: 589, endPoint x: 770, endPoint y: 684, distance: 153.1
click at [626, 500] on div at bounding box center [845, 533] width 736 height 250
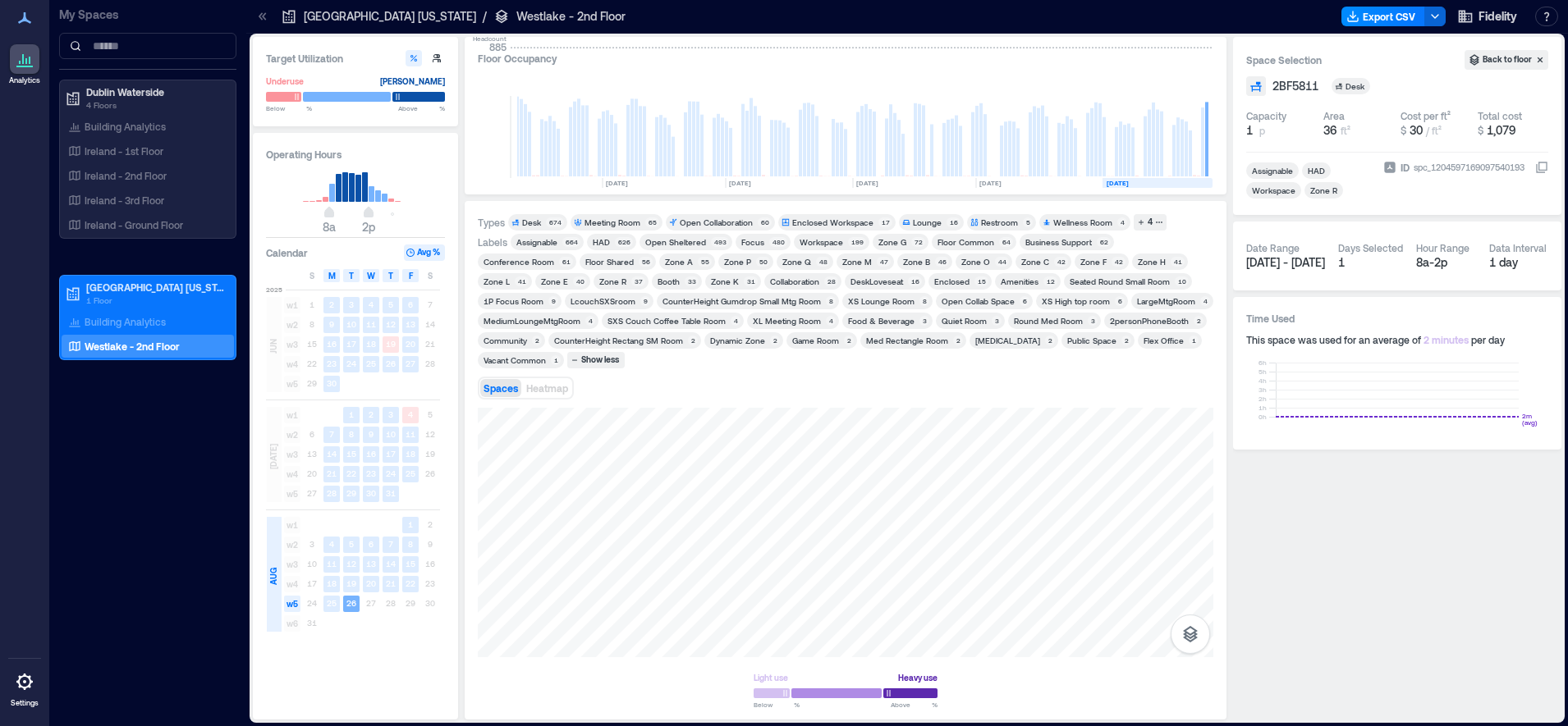
click at [599, 281] on div "Zone R" at bounding box center [612, 281] width 27 height 11
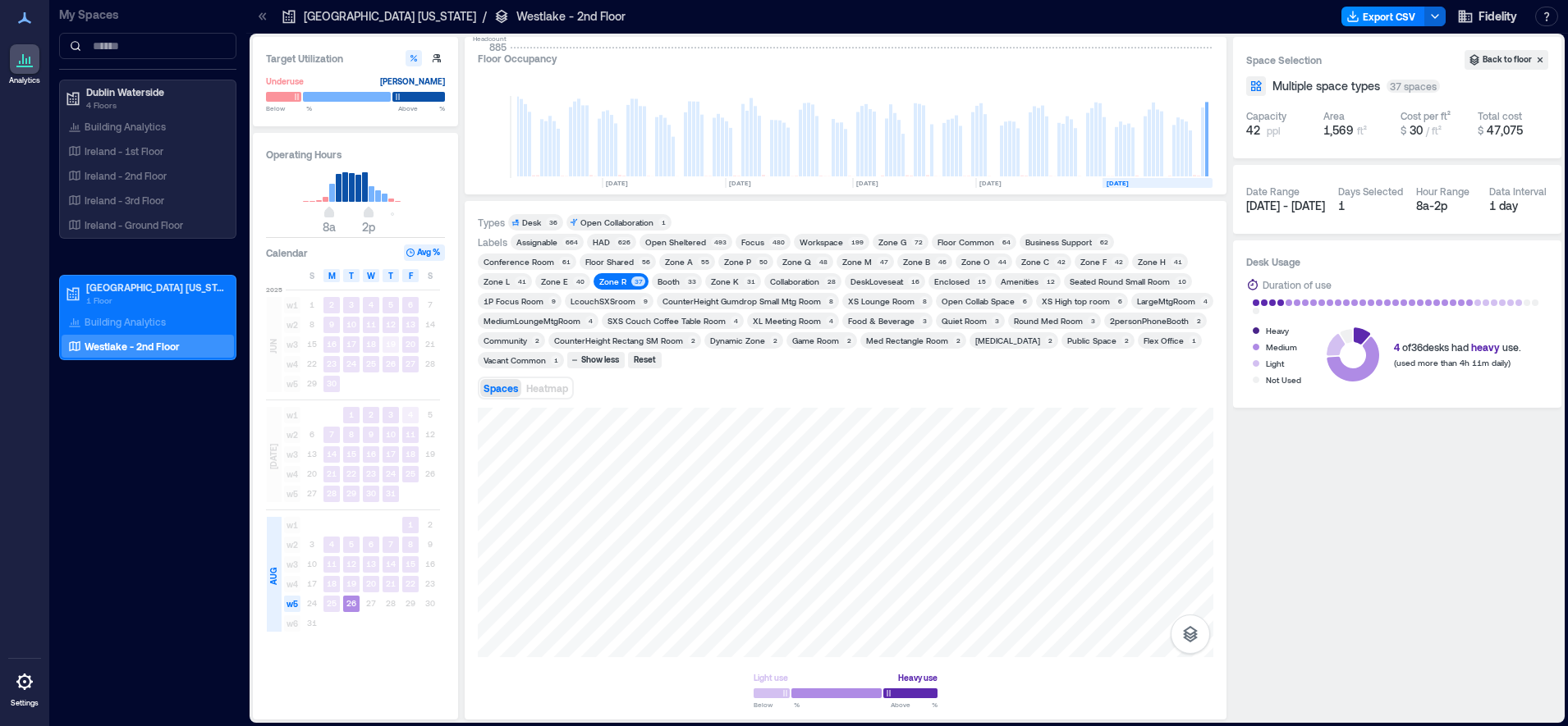
click at [777, 268] on div "Zone Q 48" at bounding box center [804, 262] width 56 height 16
click at [783, 260] on div "Zone Q" at bounding box center [797, 262] width 29 height 11
click at [631, 279] on div "37" at bounding box center [638, 281] width 14 height 10
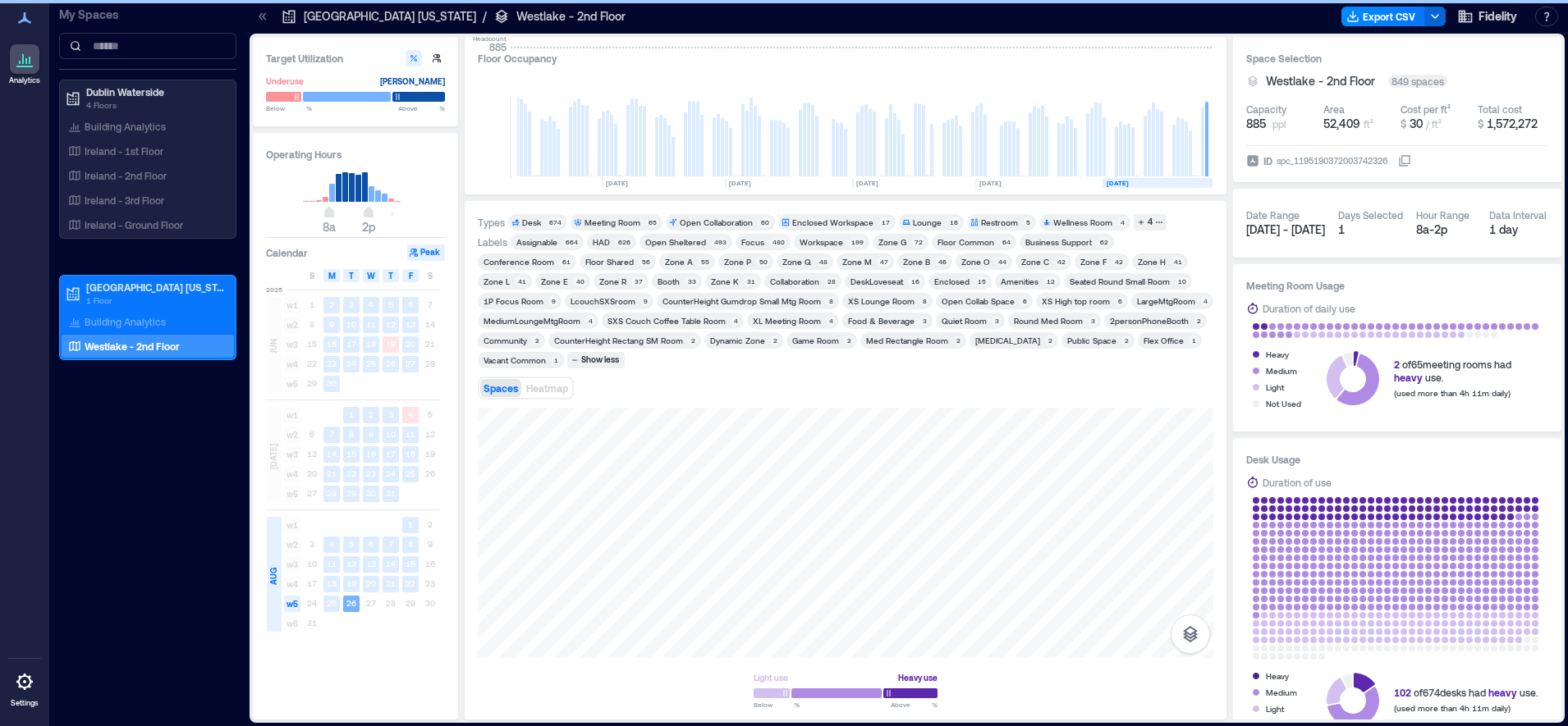
click at [961, 263] on div "Zone O" at bounding box center [975, 262] width 29 height 11
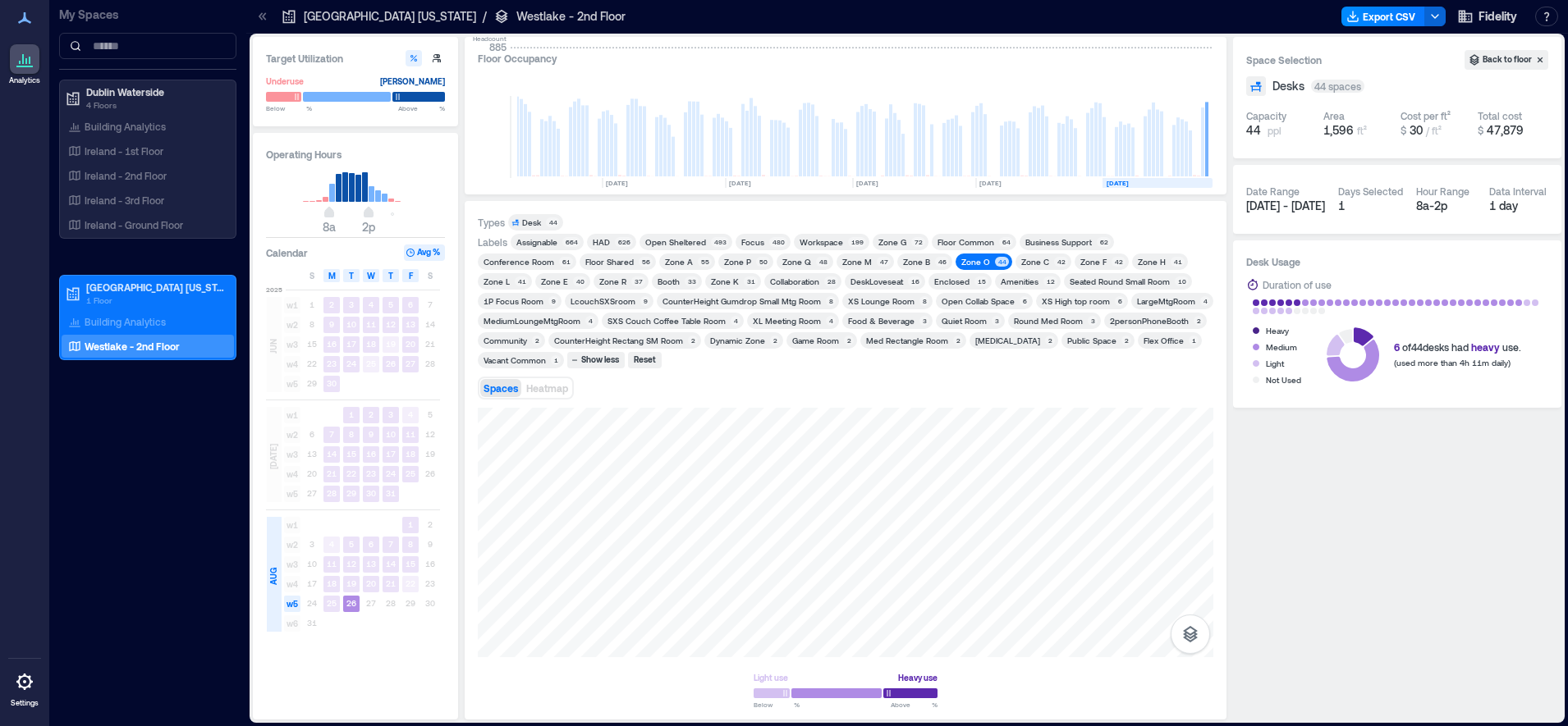
drag, startPoint x: 901, startPoint y: 488, endPoint x: 1209, endPoint y: 186, distance: 431.4
click at [755, 496] on div at bounding box center [845, 533] width 736 height 250
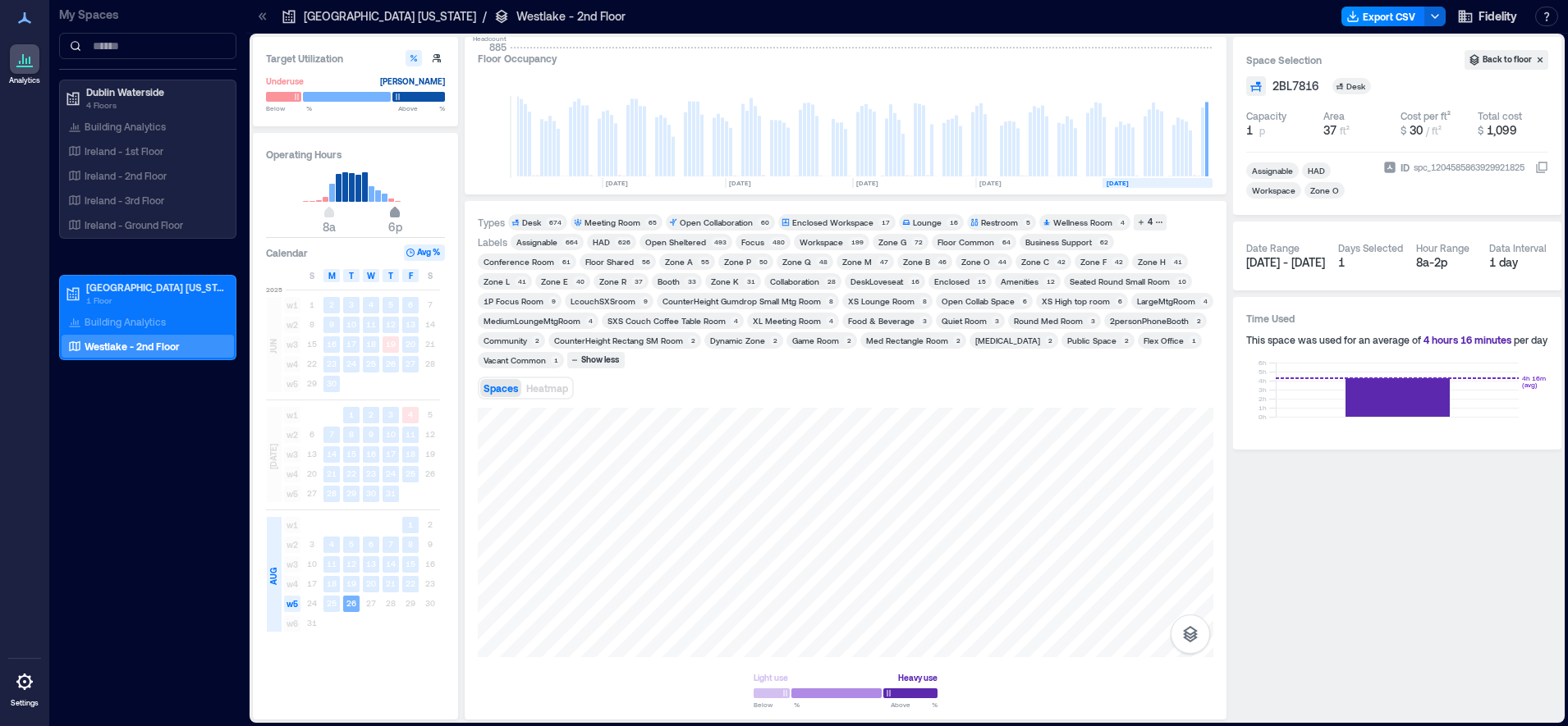
drag, startPoint x: 368, startPoint y: 212, endPoint x: 394, endPoint y: 212, distance: 26.0
click at [394, 212] on span "6p" at bounding box center [394, 214] width 10 height 7
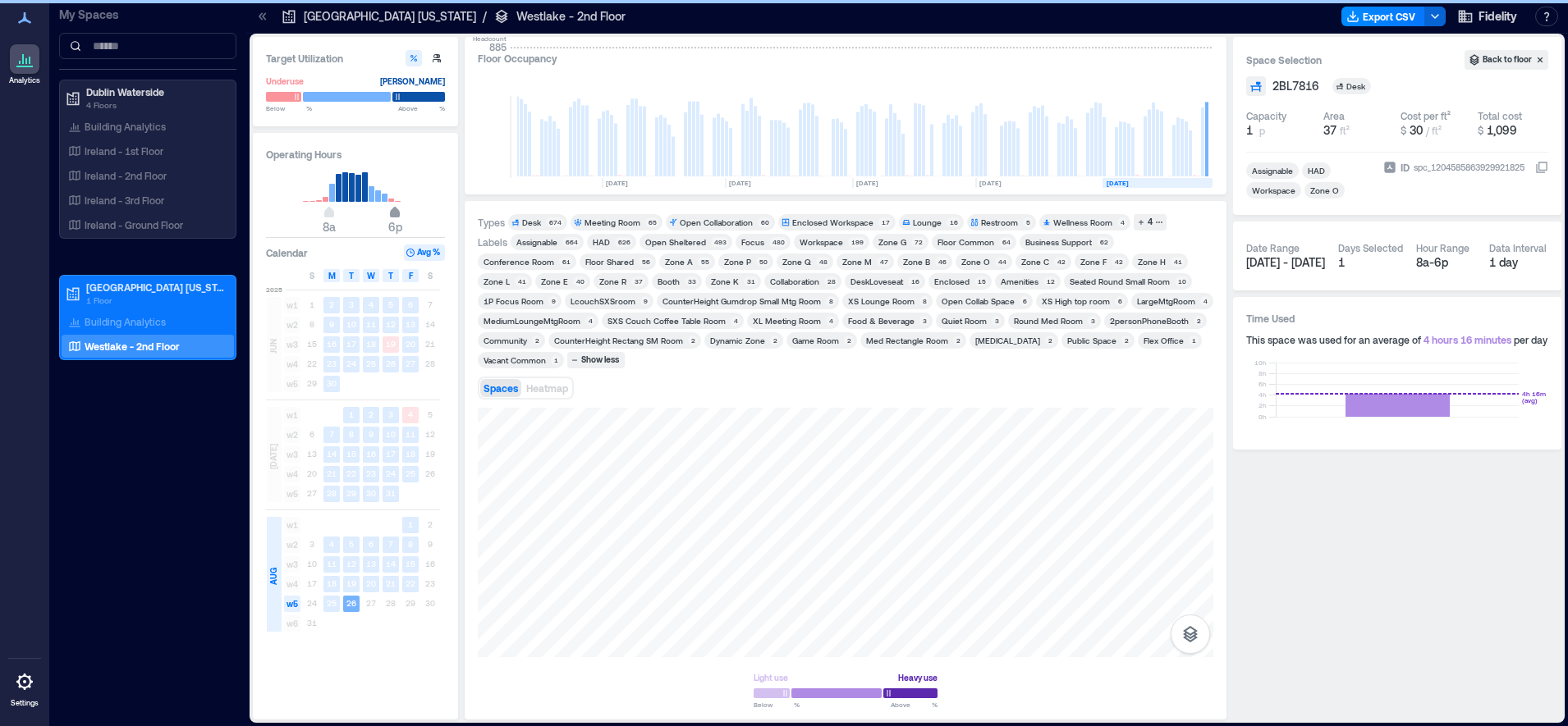
type input "**"
click at [390, 211] on span "5p" at bounding box center [387, 214] width 10 height 7
click at [758, 498] on div at bounding box center [845, 533] width 736 height 250
click at [756, 502] on div at bounding box center [845, 533] width 736 height 250
click at [751, 488] on div at bounding box center [845, 533] width 736 height 250
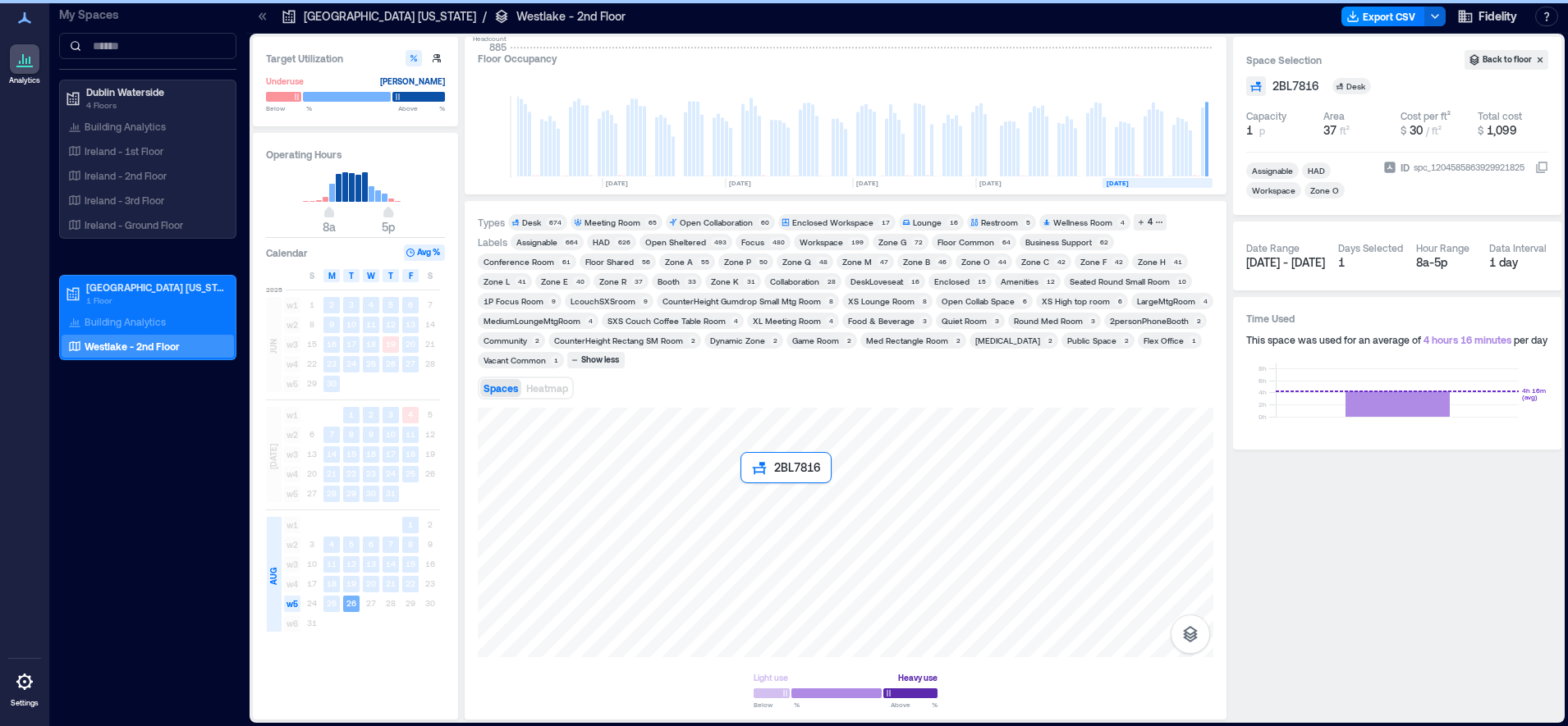
click at [751, 488] on div at bounding box center [845, 533] width 736 height 250
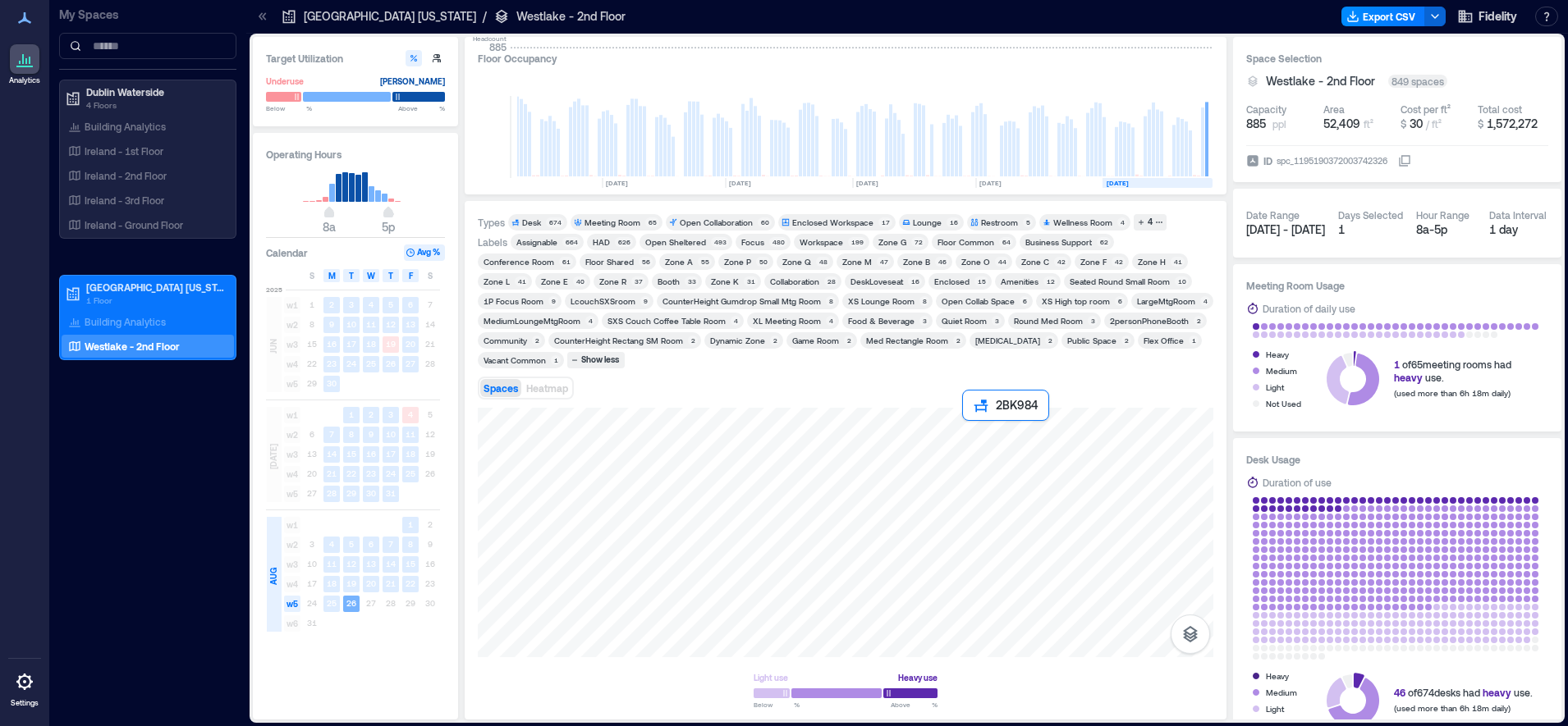
click at [983, 432] on div at bounding box center [845, 533] width 736 height 250
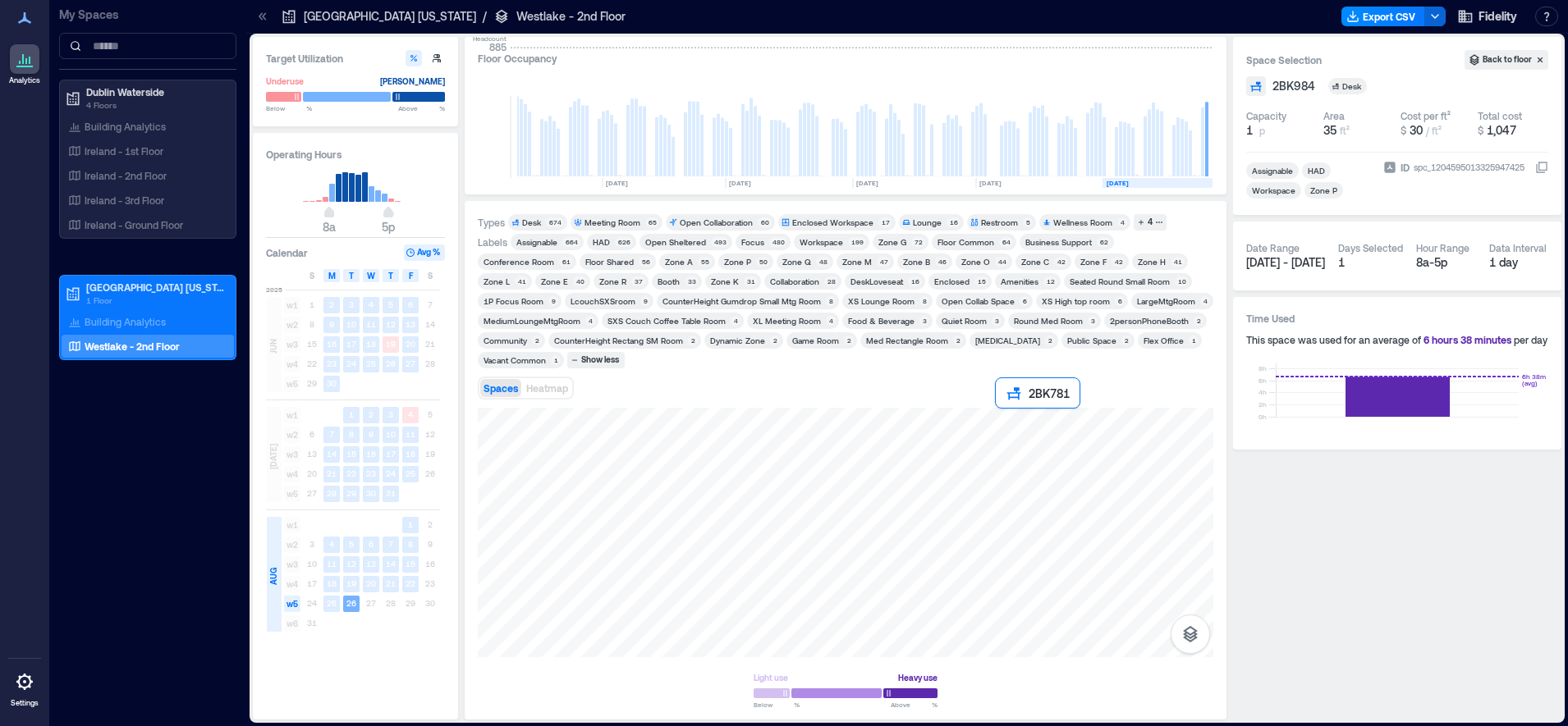
click at [1011, 437] on div at bounding box center [845, 533] width 736 height 250
click at [1016, 432] on div at bounding box center [845, 533] width 736 height 250
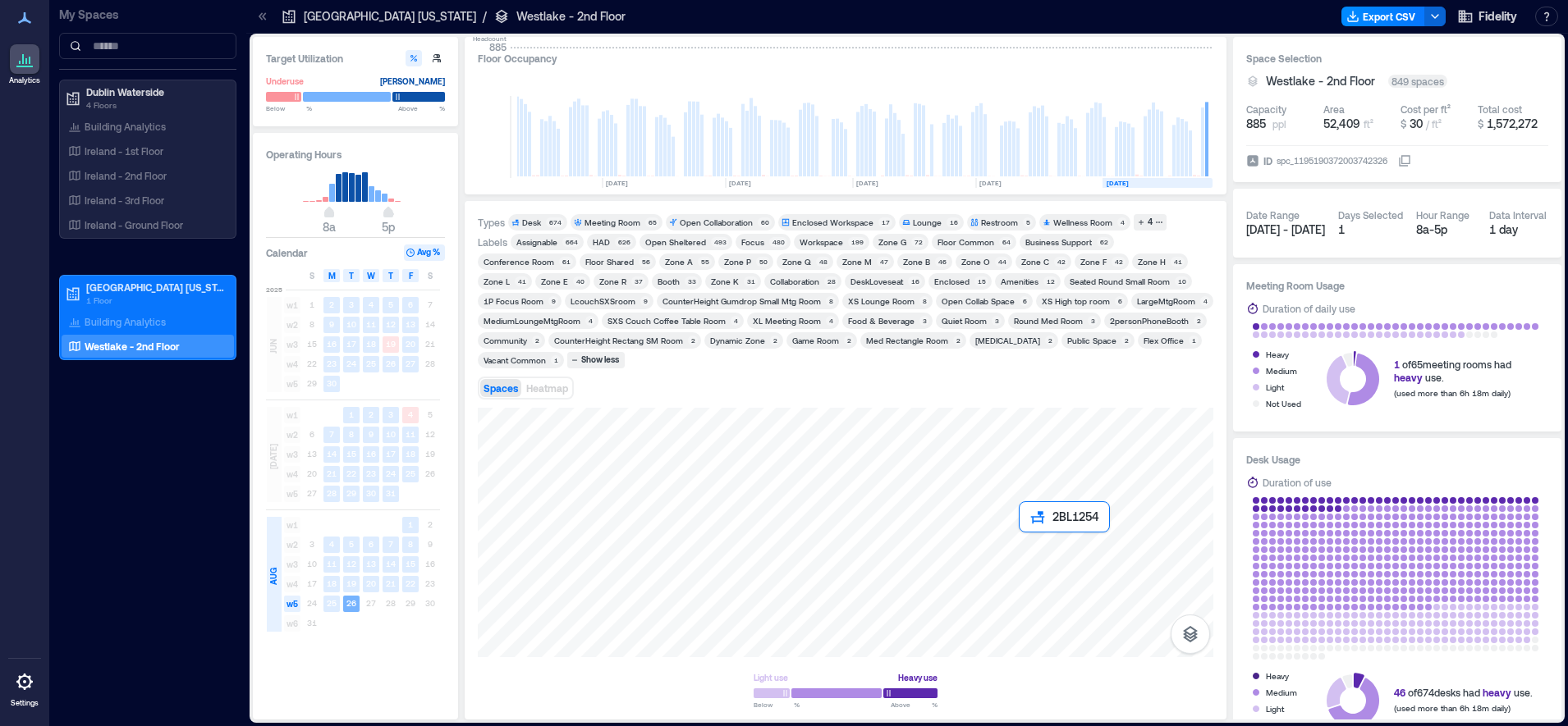
drag, startPoint x: 636, startPoint y: 604, endPoint x: 807, endPoint y: 511, distance: 194.7
click at [1045, 551] on div at bounding box center [845, 533] width 736 height 250
drag, startPoint x: 818, startPoint y: 567, endPoint x: 937, endPoint y: 695, distance: 174.8
click at [554, 401] on div "Types Desk 674 Meeting Room 65 Open Collaboration 60 Enclosed Workspace 17 Loun…" at bounding box center [845, 460] width 736 height 492
click at [841, 552] on div at bounding box center [845, 533] width 736 height 250
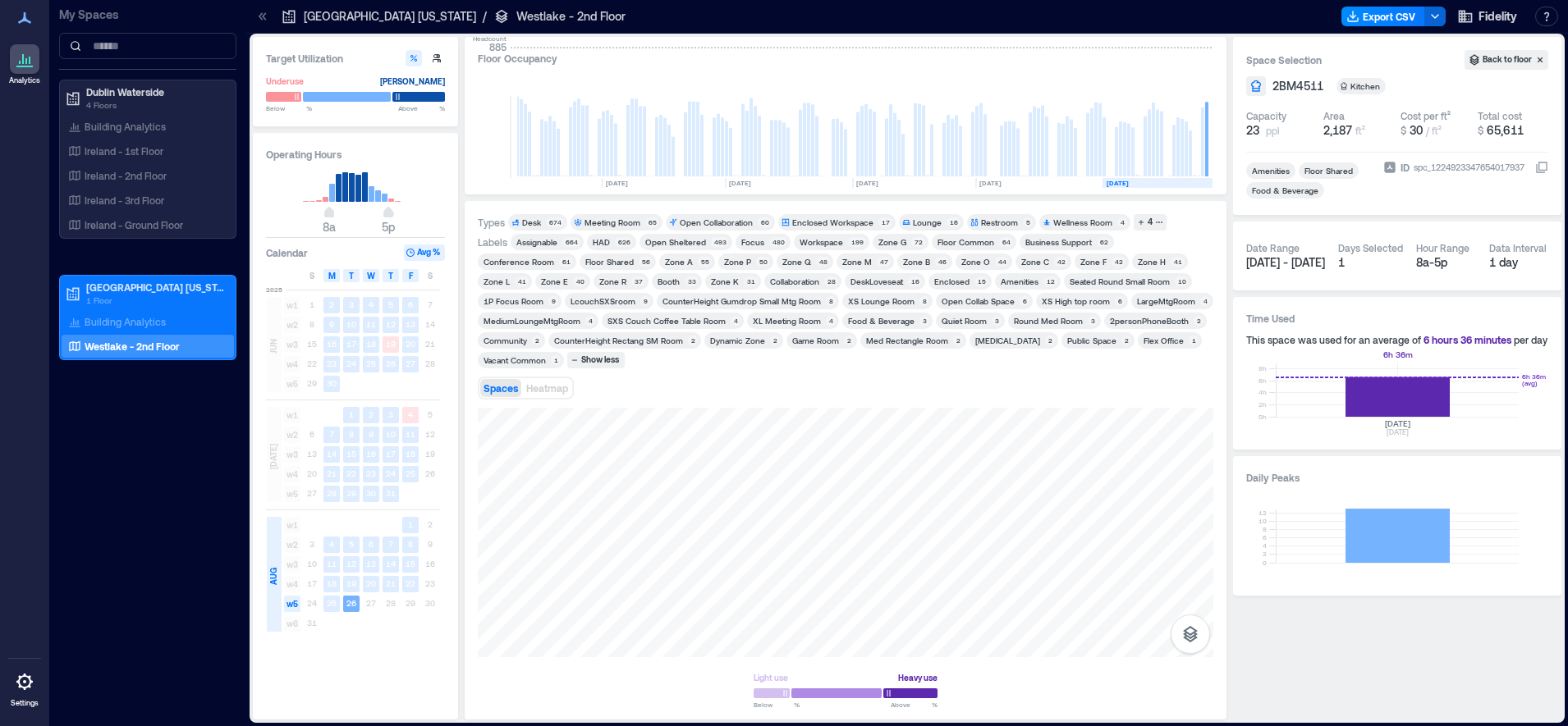
click at [1252, 133] on span "23" at bounding box center [1252, 130] width 13 height 16
click at [1164, 439] on div at bounding box center [845, 533] width 736 height 250
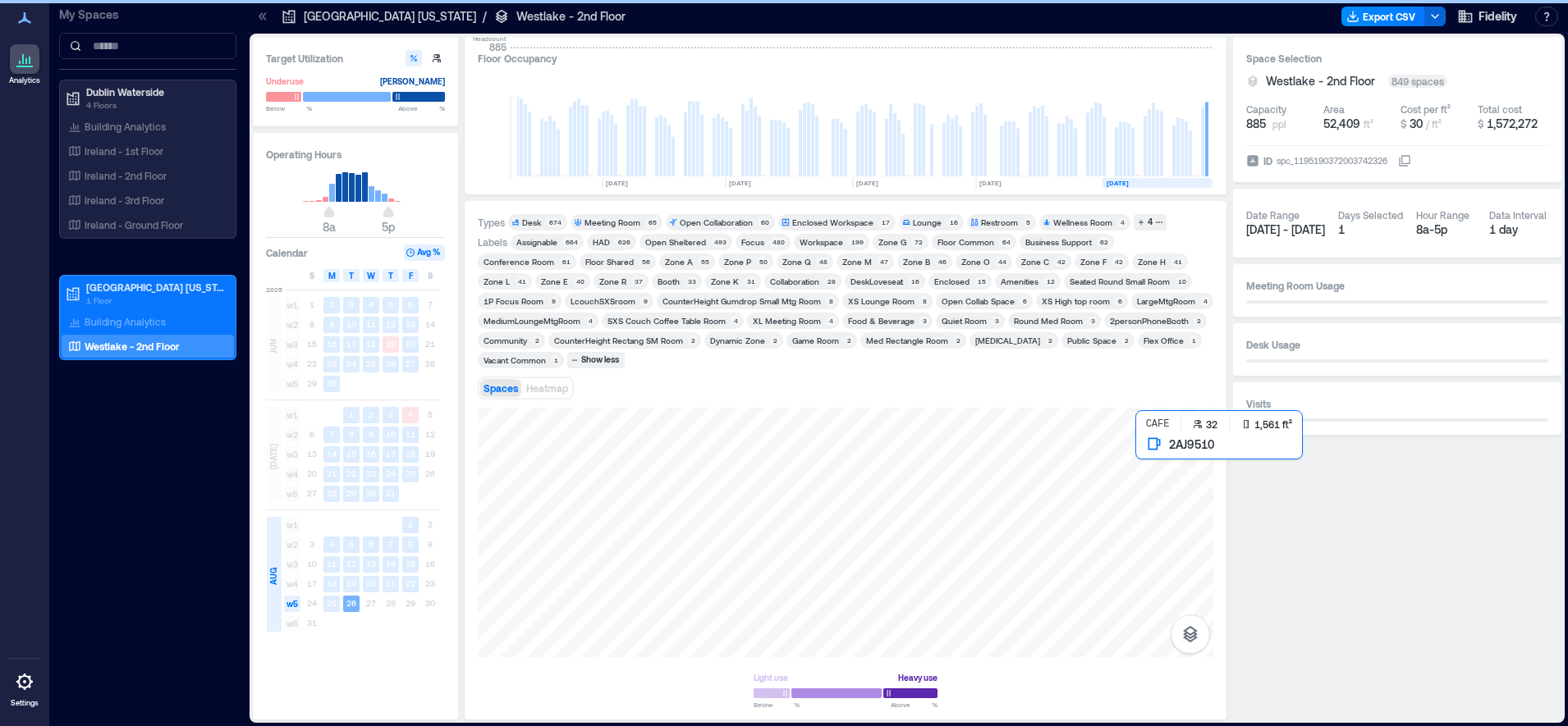
click at [1165, 480] on div at bounding box center [845, 533] width 736 height 250
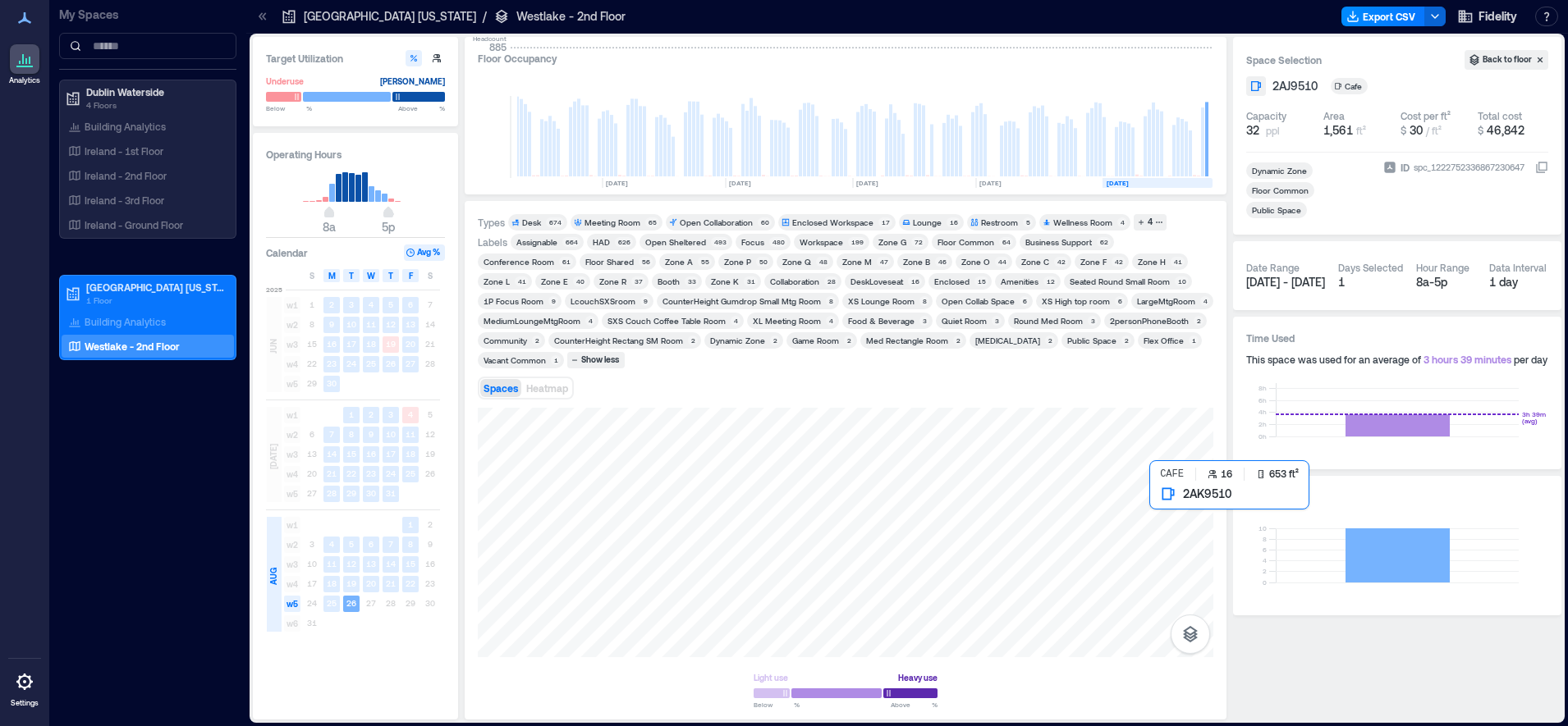
click at [1165, 509] on div at bounding box center [845, 533] width 736 height 250
click at [843, 266] on div "Zone M" at bounding box center [857, 262] width 29 height 11
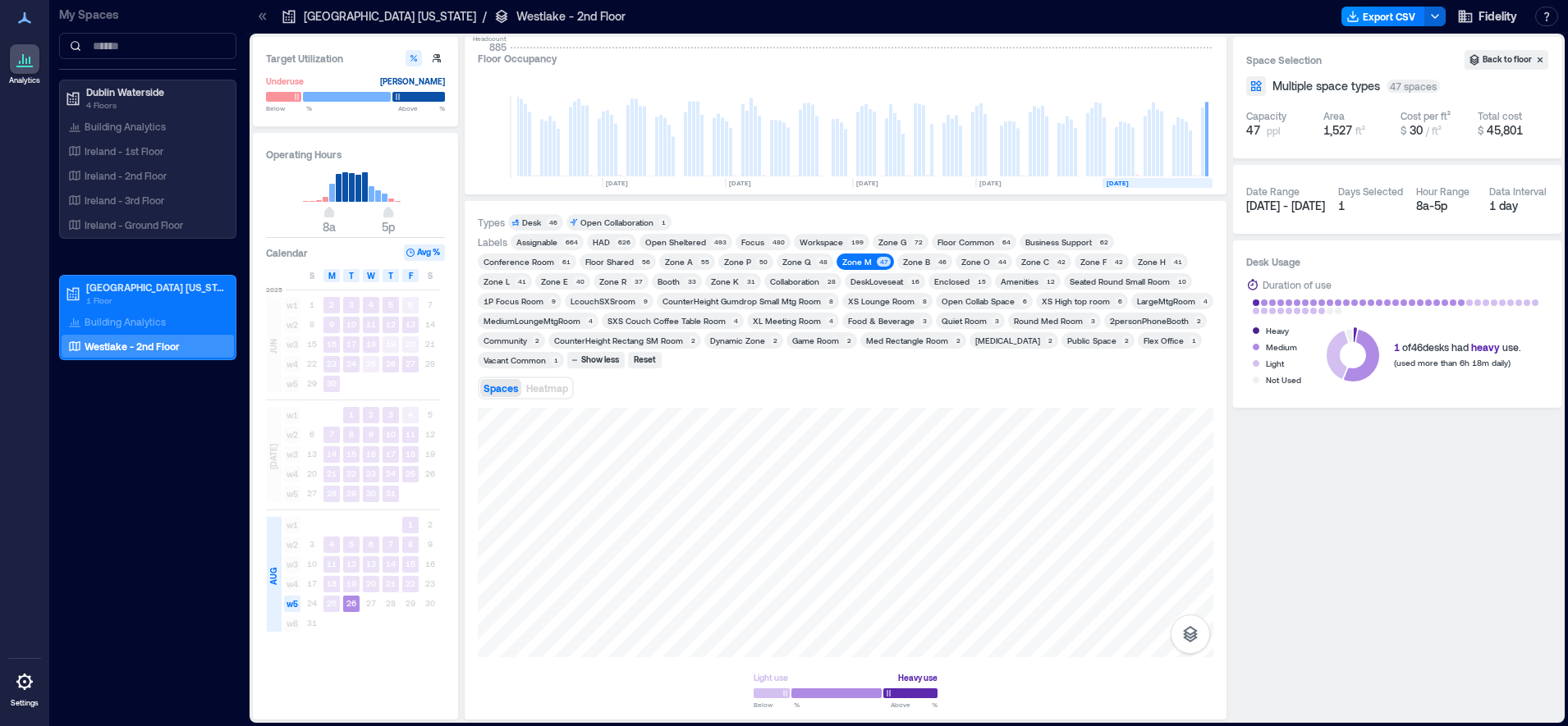
click at [510, 275] on div "Zone L" at bounding box center [497, 281] width 26 height 11
click at [877, 258] on div "47" at bounding box center [884, 261] width 14 height 10
click at [510, 275] on div "Zone L" at bounding box center [497, 281] width 26 height 11
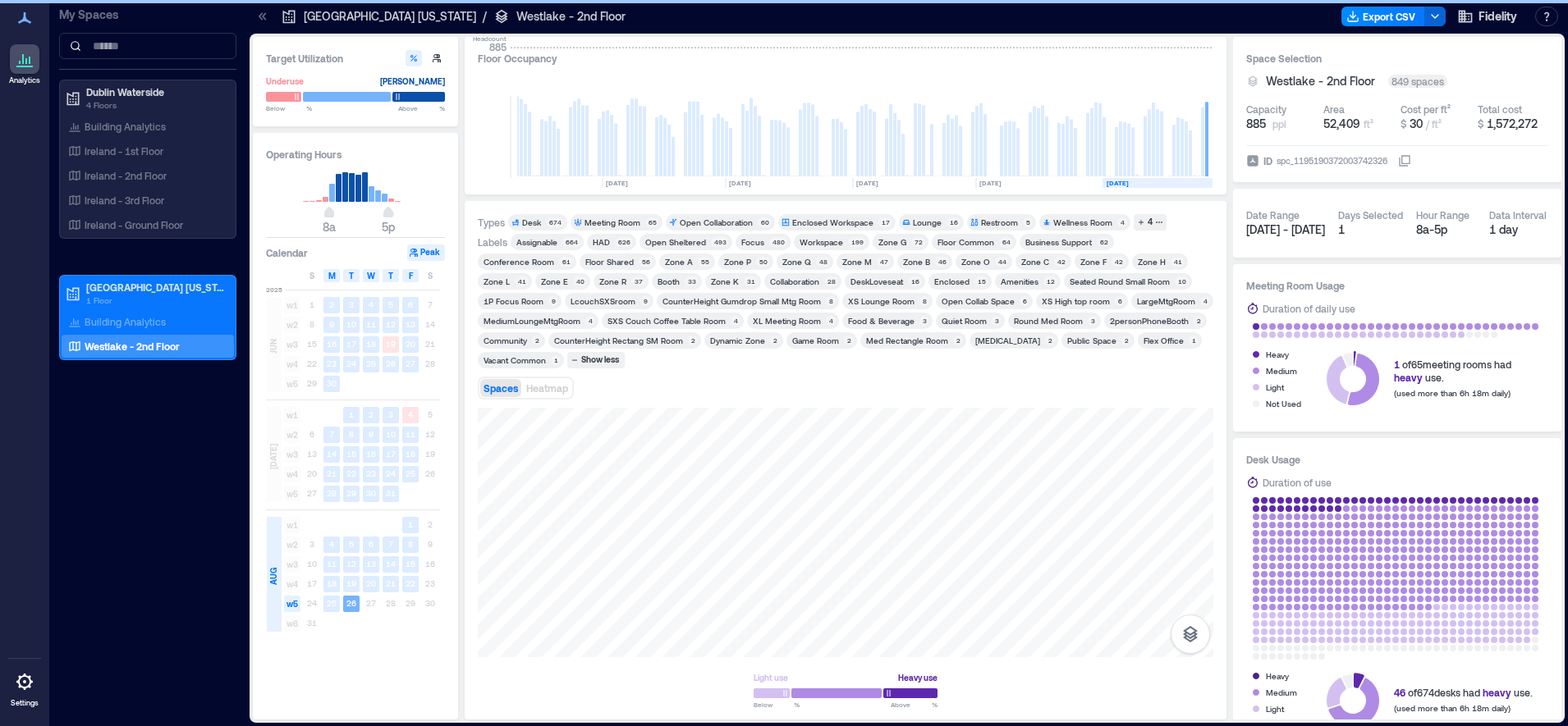
click at [744, 282] on div "31" at bounding box center [751, 281] width 14 height 10
